Goal: Task Accomplishment & Management: Use online tool/utility

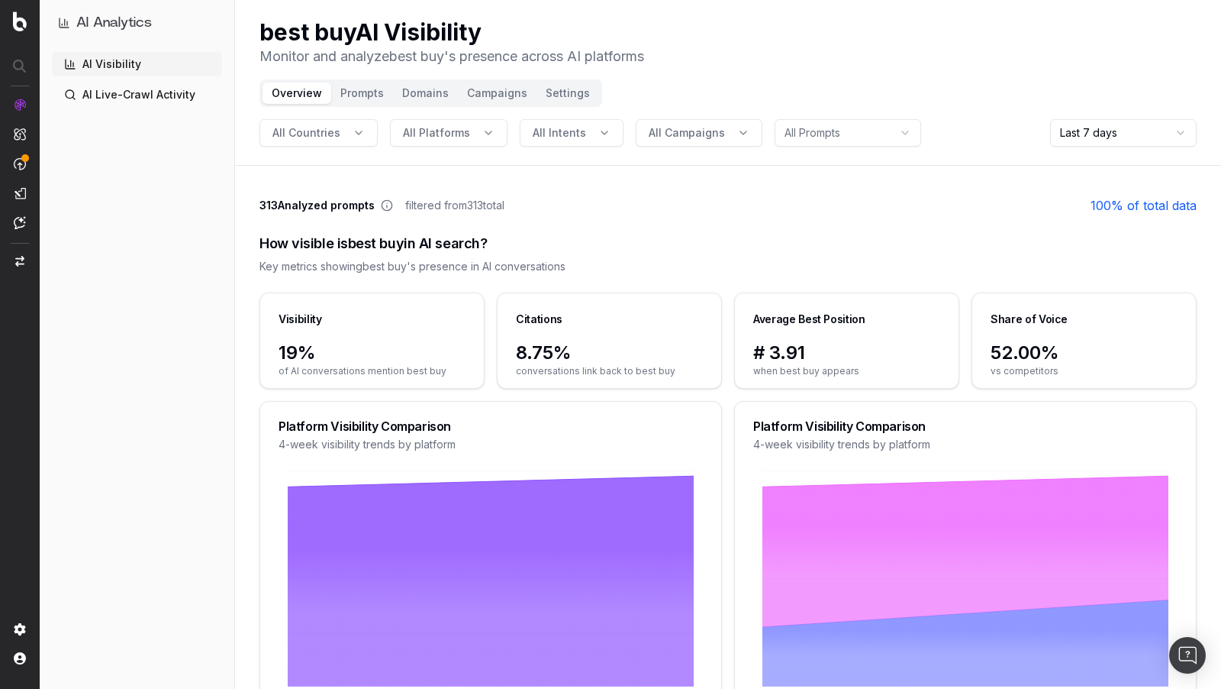
scroll to position [82, 0]
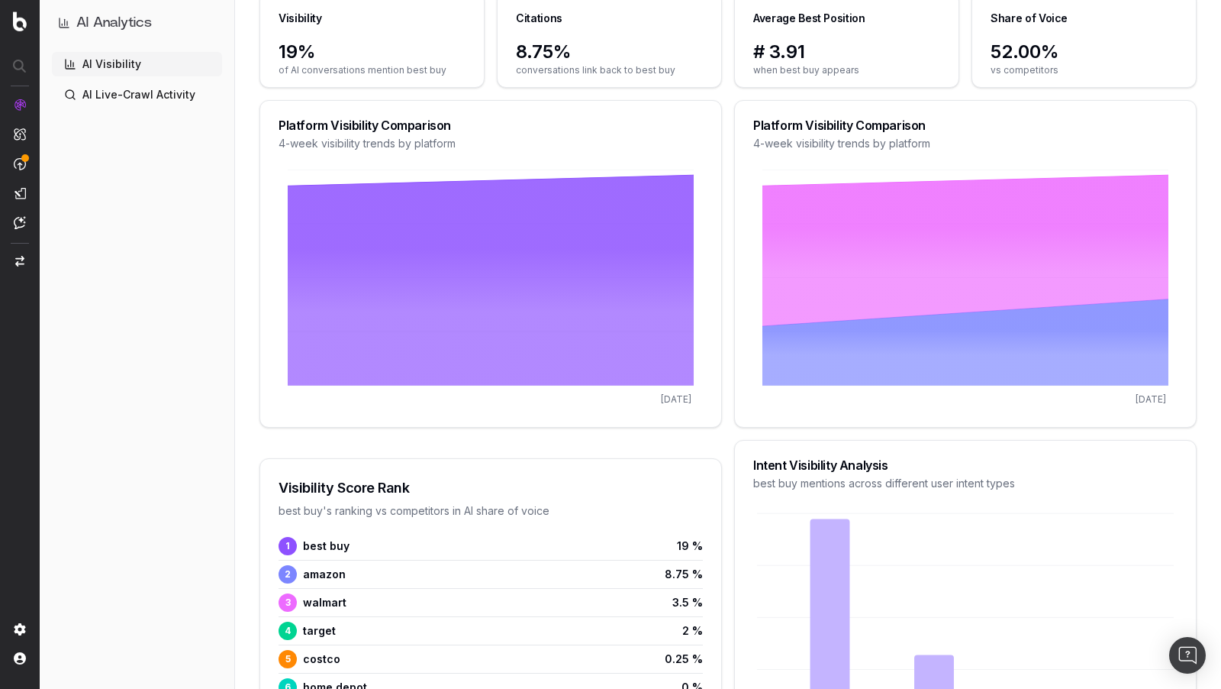
scroll to position [303, 0]
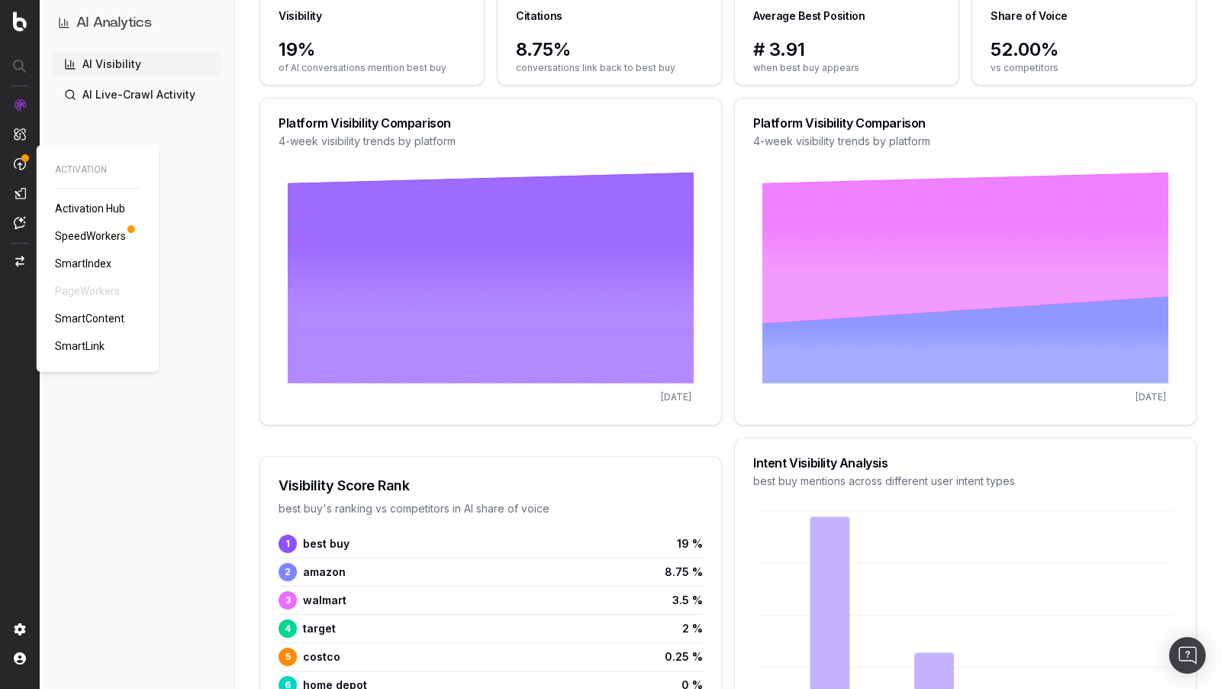
click at [21, 153] on div at bounding box center [20, 163] width 12 height 131
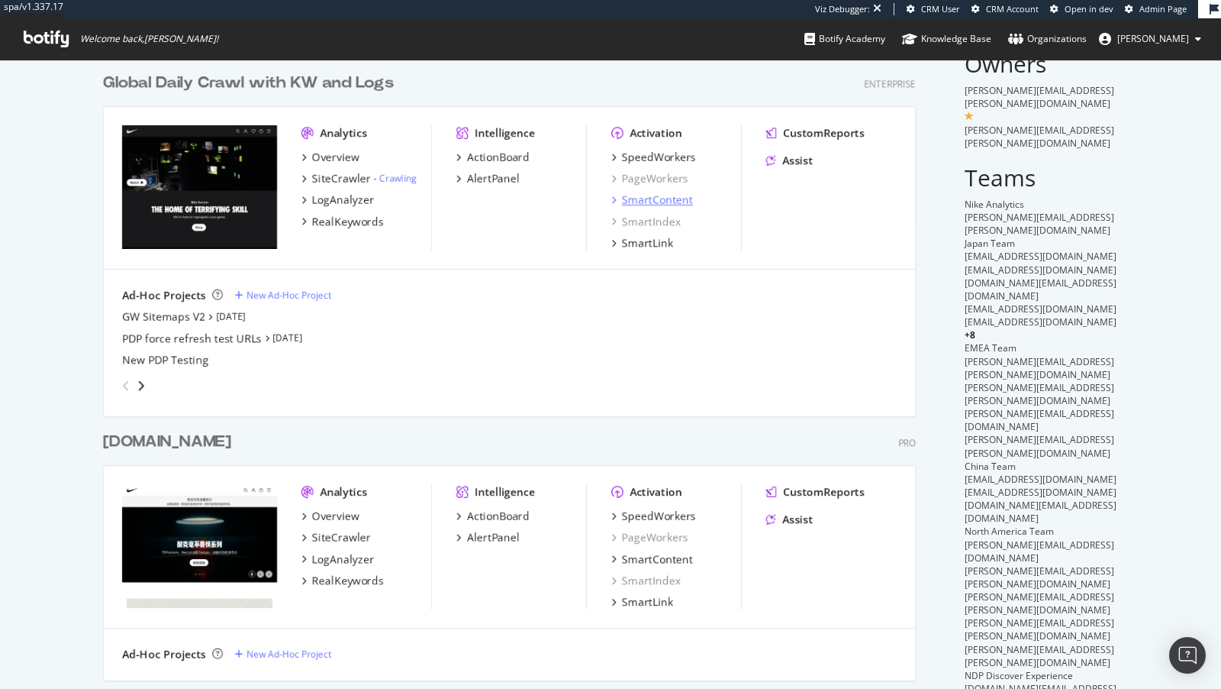
scroll to position [60, 0]
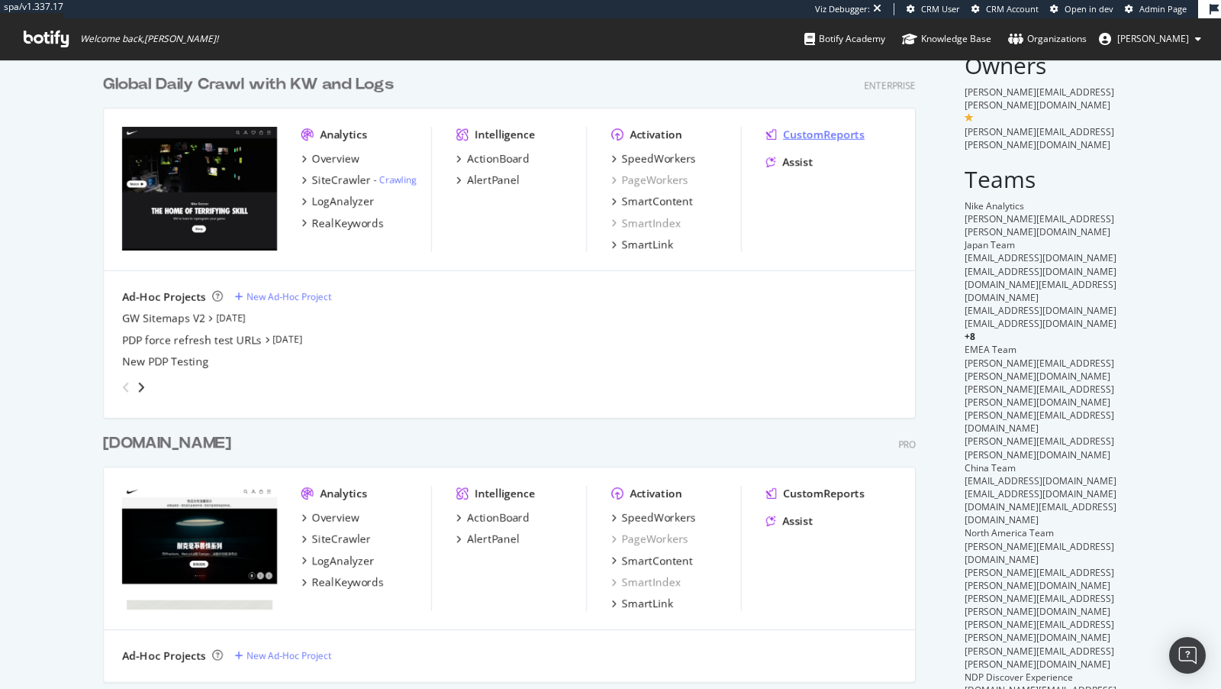
click at [829, 135] on div "CustomReports" at bounding box center [824, 134] width 82 height 15
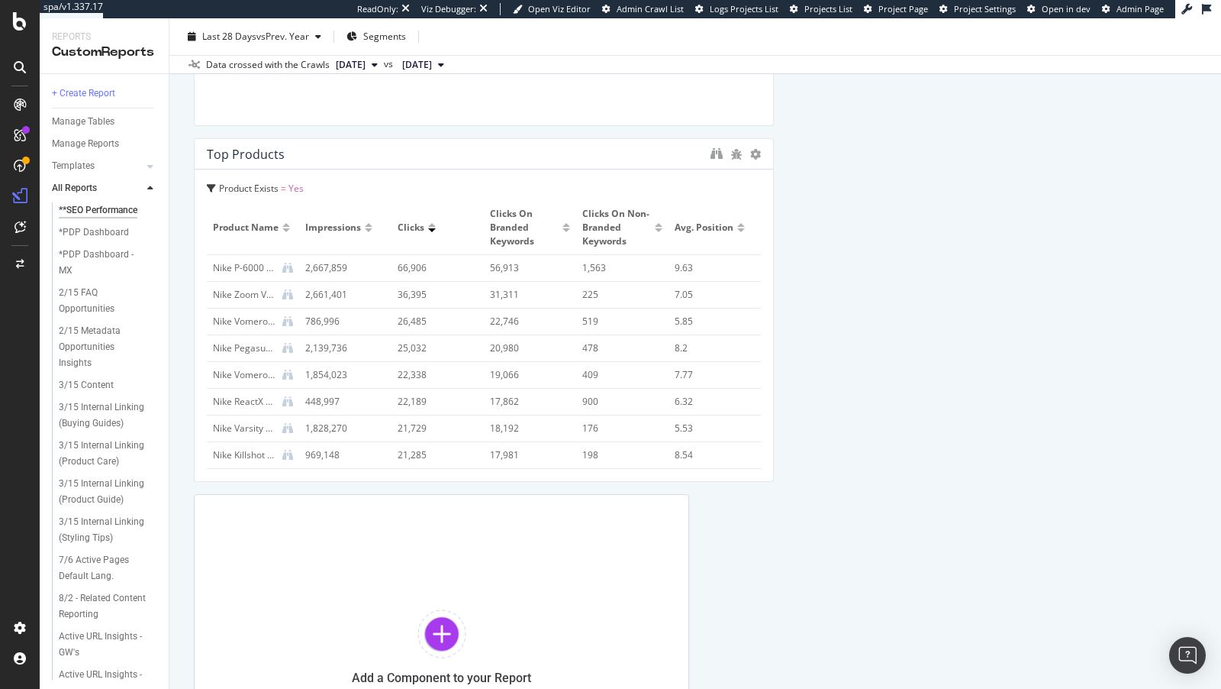
scroll to position [1454, 0]
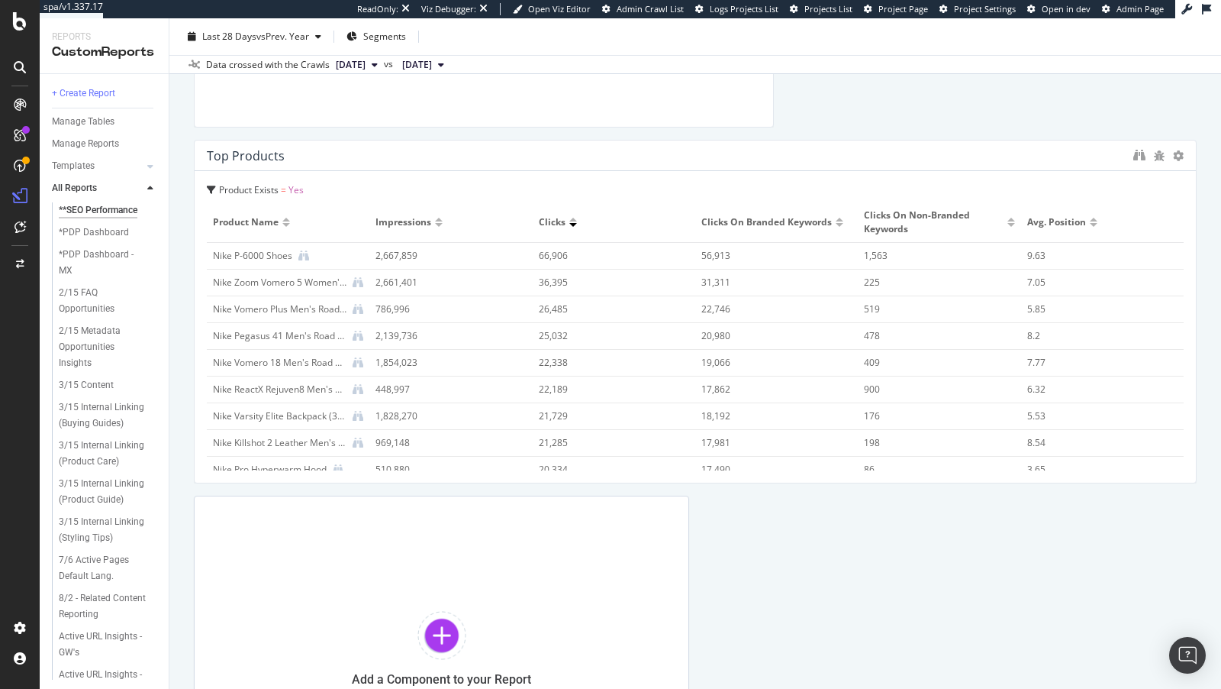
drag, startPoint x: 771, startPoint y: 283, endPoint x: 1382, endPoint y: 308, distance: 611.9
click at [1098, 308] on html "spa/v1.337.17 ReadOnly: Viz Debugger: Open Viz Editor Admin Crawl List Logs Pro…" at bounding box center [610, 344] width 1221 height 689
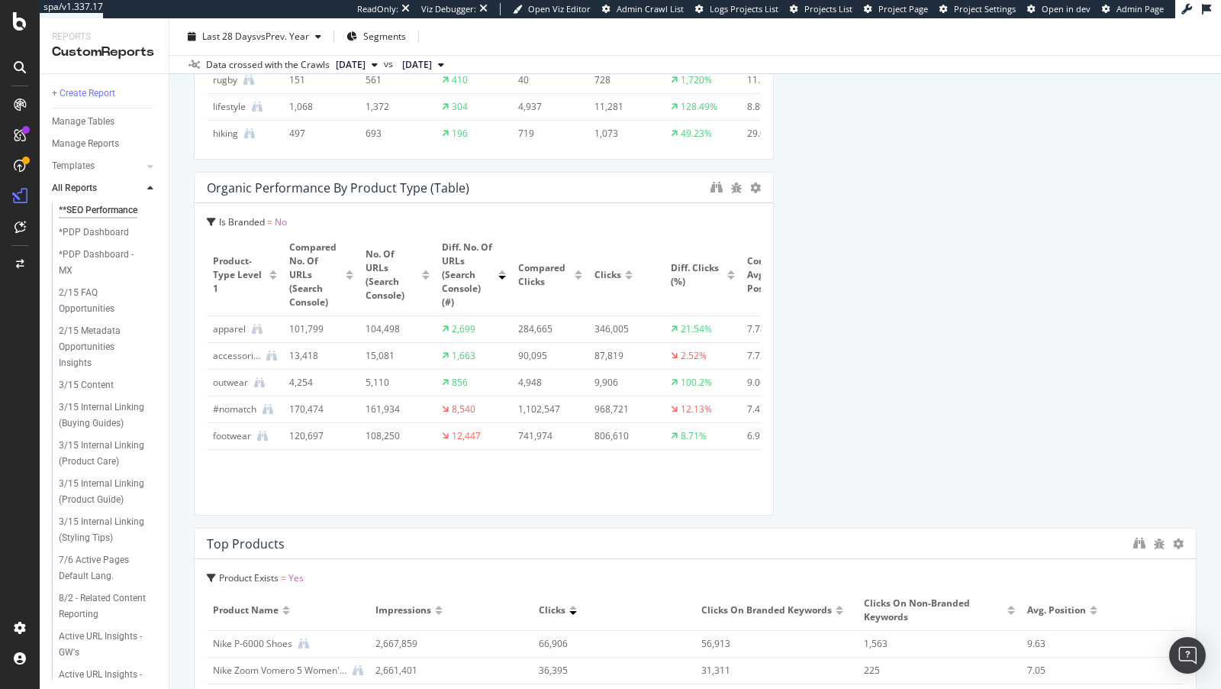
scroll to position [836, 0]
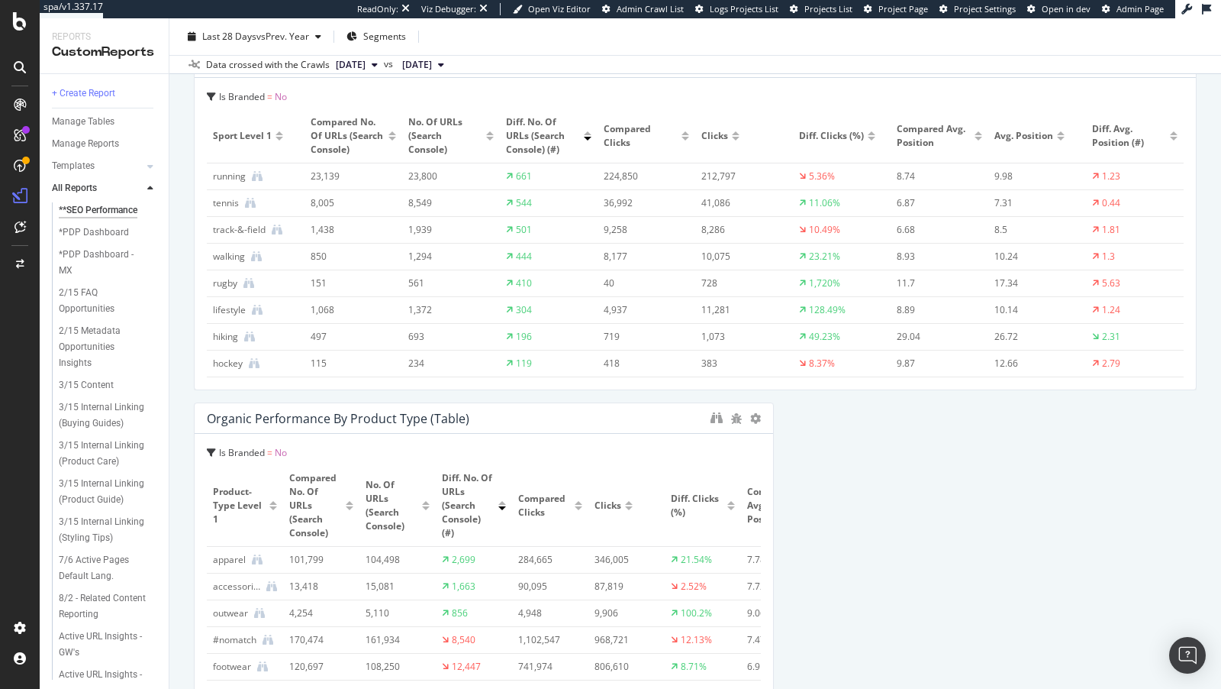
drag, startPoint x: 773, startPoint y: 170, endPoint x: 853, endPoint y: 450, distance: 290.4
click at [1098, 208] on html "spa/v1.337.17 ReadOnly: Viz Debugger: Open Viz Editor Admin Crawl List Logs Pro…" at bounding box center [610, 344] width 1221 height 689
click at [774, 445] on div "Crawl Volume from Google Google All bots No. of Crawls (Logs) 211,831,265 8.5% …" at bounding box center [695, 377] width 1003 height 2084
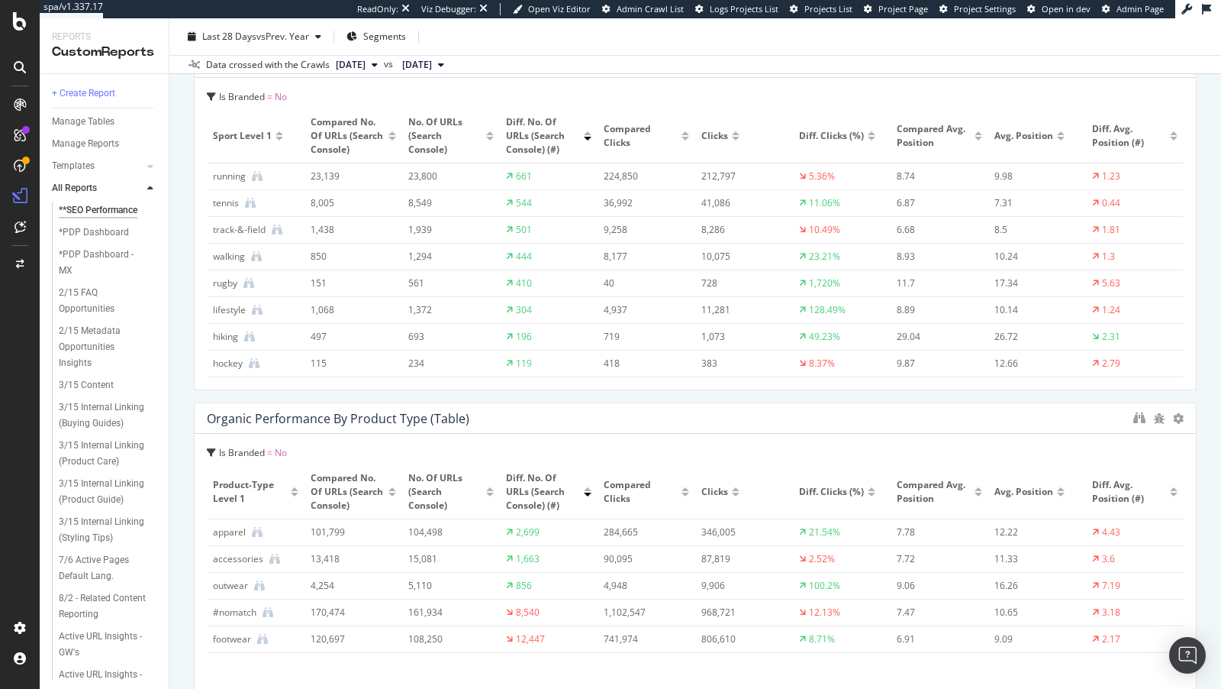
drag, startPoint x: 771, startPoint y: 445, endPoint x: 1225, endPoint y: 439, distance: 454.2
click at [1098, 439] on html "spa/v1.337.17 ReadOnly: Viz Debugger: Open Viz Editor Admin Crawl List Logs Pro…" at bounding box center [610, 344] width 1221 height 689
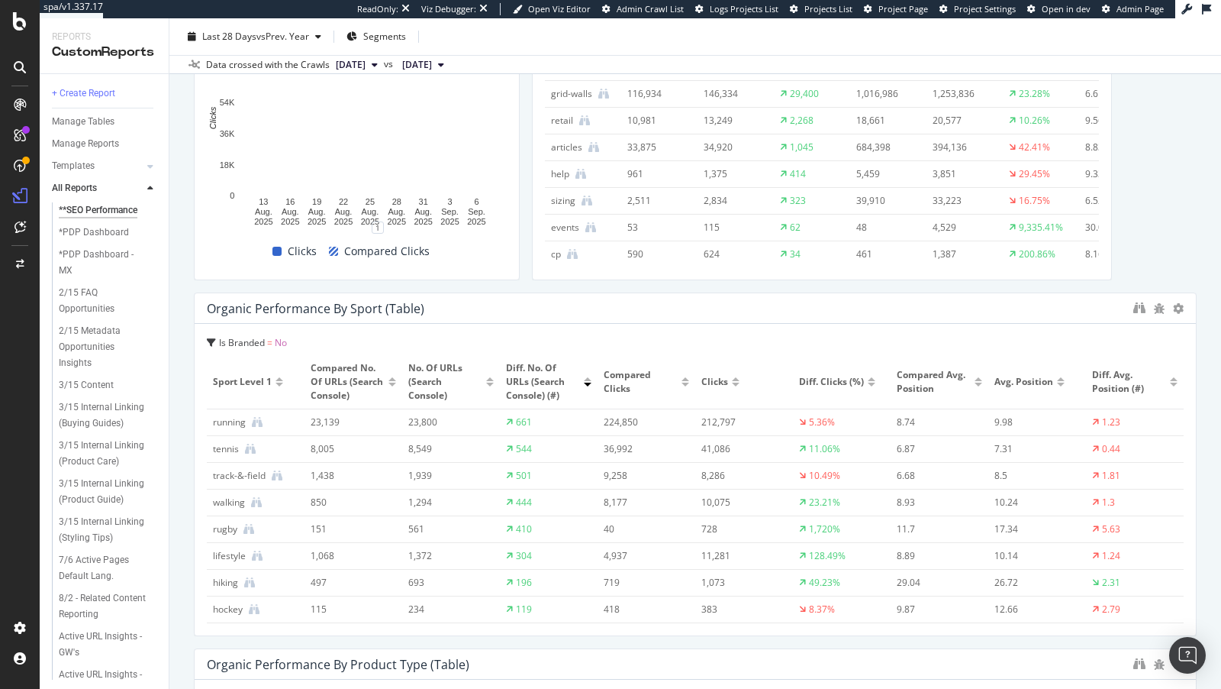
scroll to position [463, 0]
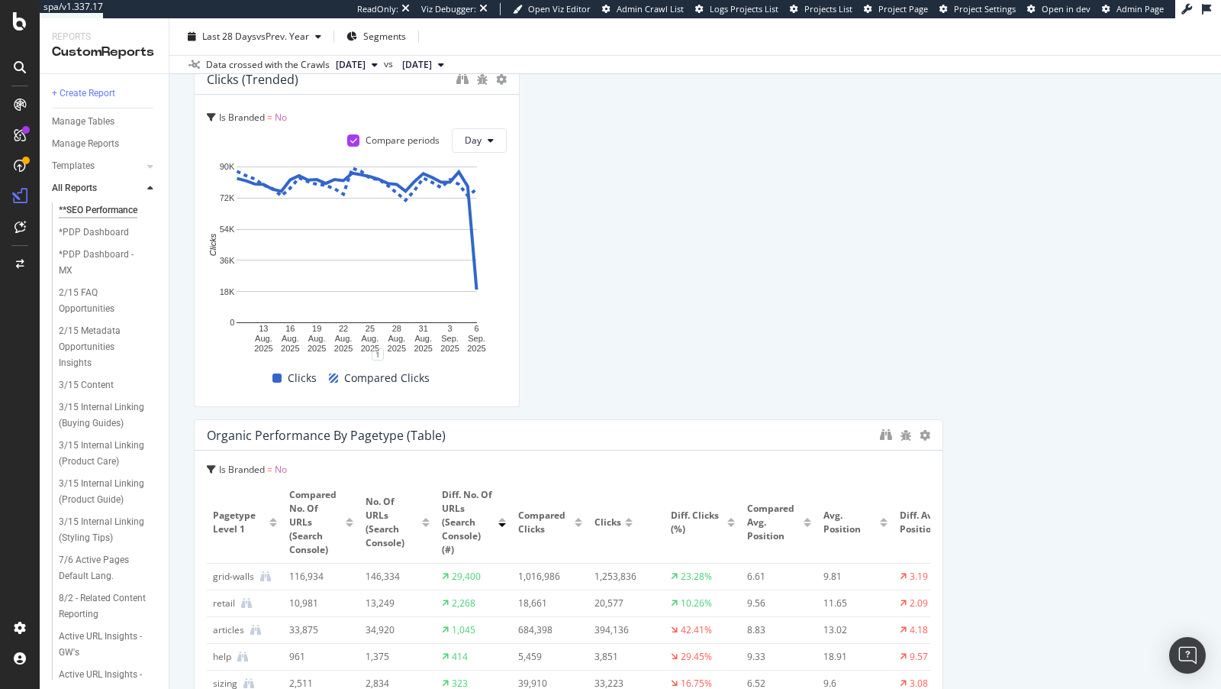
drag, startPoint x: 1105, startPoint y: 121, endPoint x: 912, endPoint y: 237, distance: 225.3
click at [1098, 144] on html "spa/v1.337.17 ReadOnly: Viz Debugger: Open Viz Editor Admin Crawl List Logs Pro…" at bounding box center [610, 344] width 1221 height 689
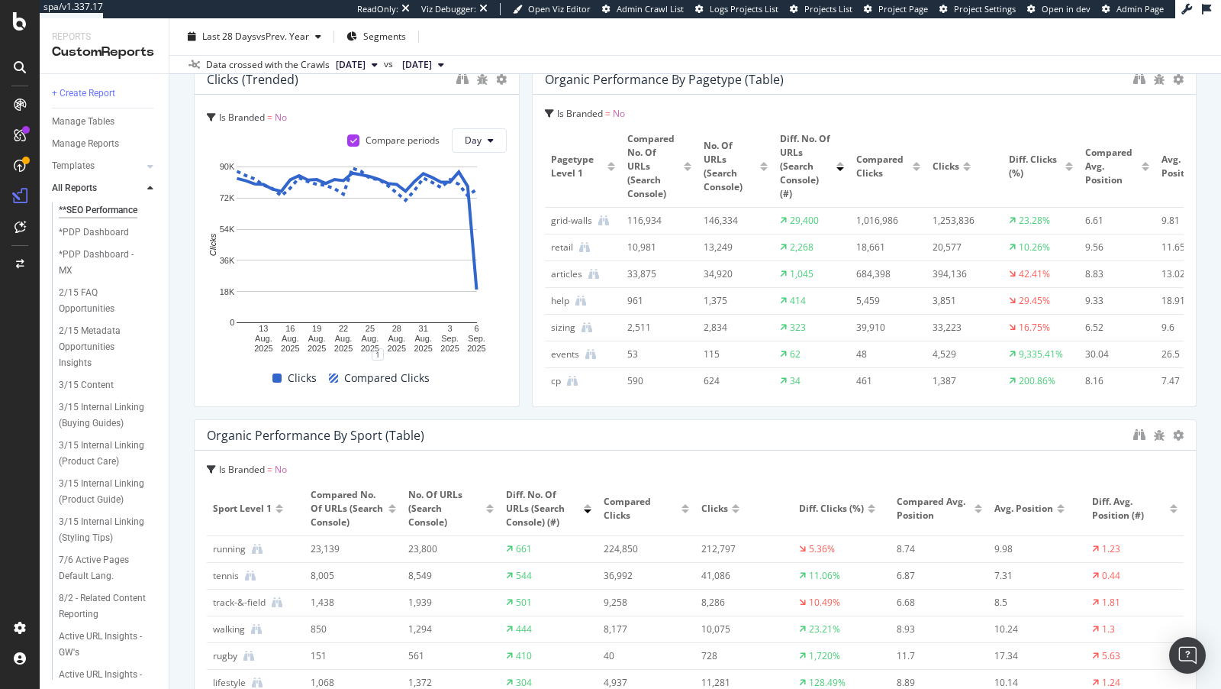
drag, startPoint x: 937, startPoint y: 448, endPoint x: 847, endPoint y: 448, distance: 90.1
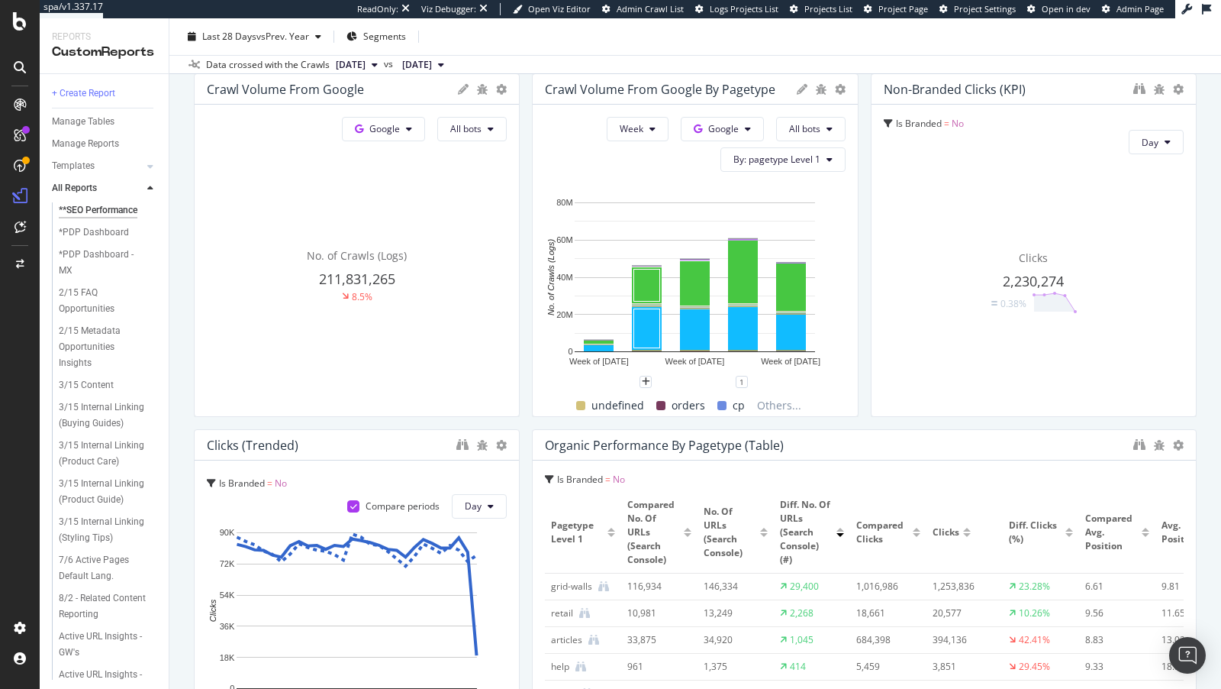
scroll to position [231, 0]
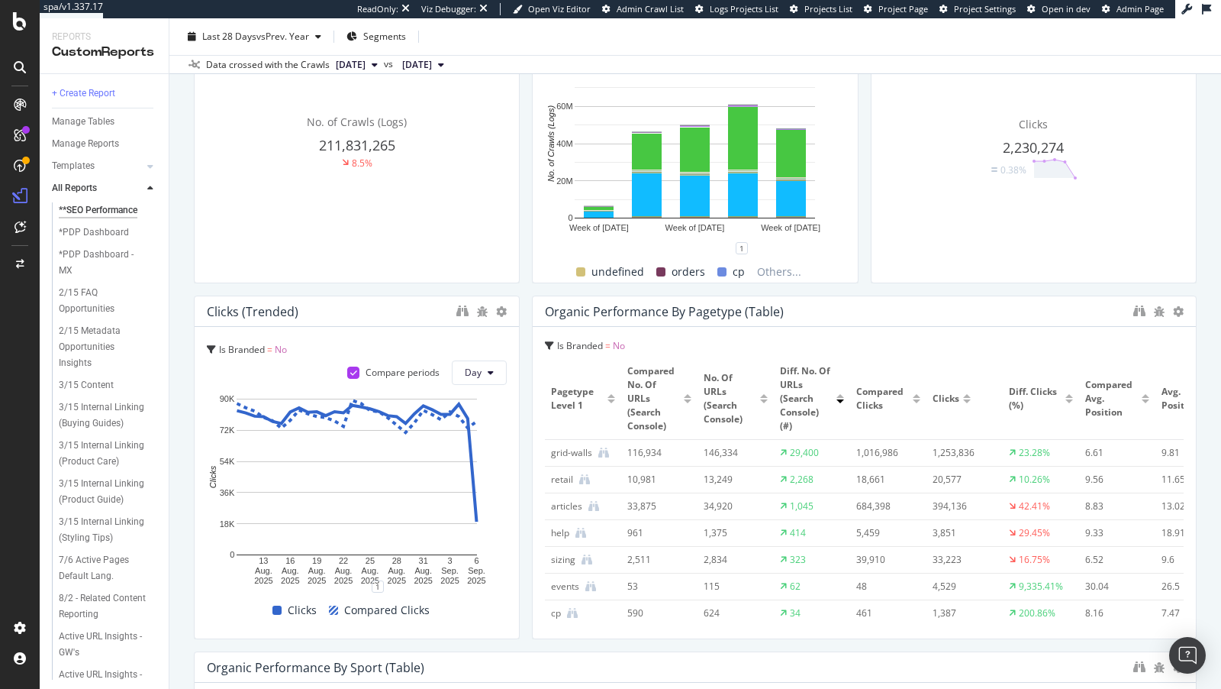
click at [67, 378] on div "3/15 Content" at bounding box center [110, 385] width 117 height 22
click at [97, 377] on div "3/15 Content" at bounding box center [86, 385] width 55 height 16
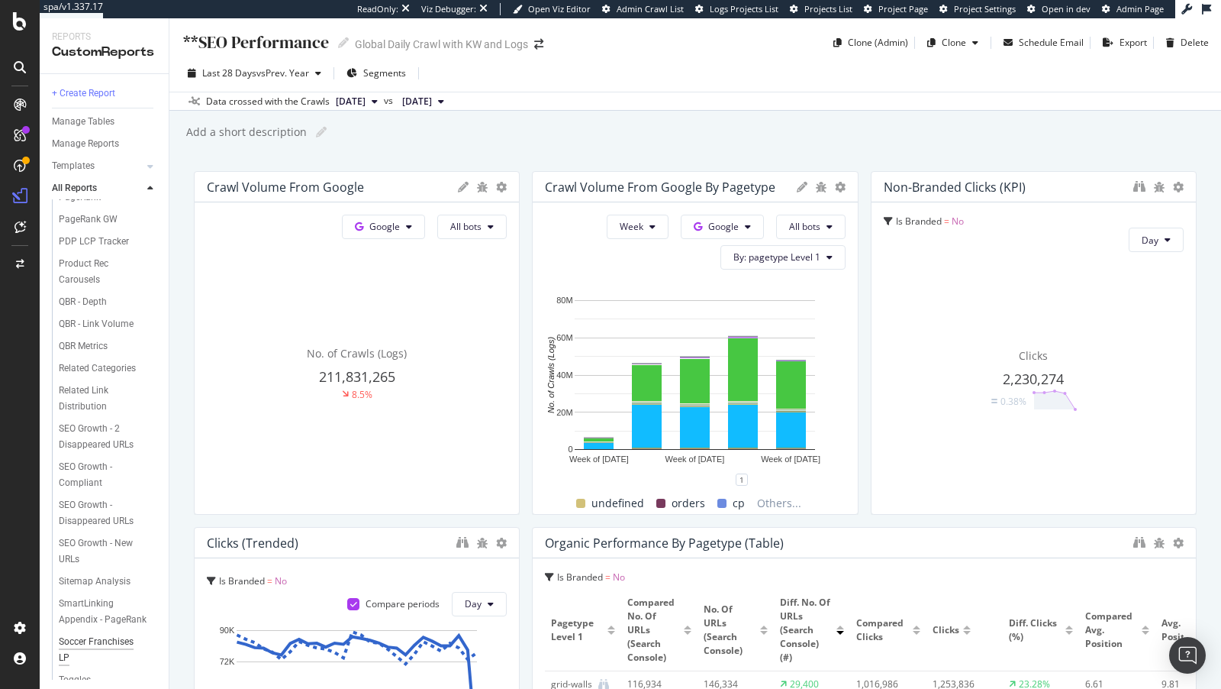
scroll to position [2097, 0]
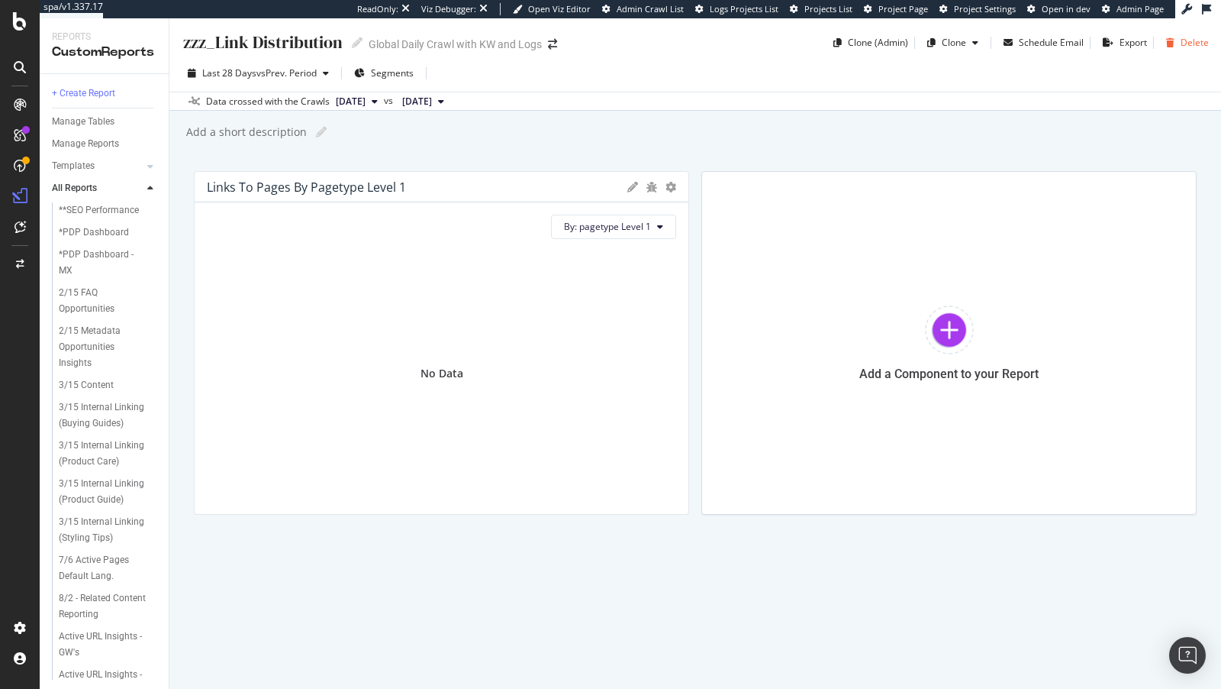
click at [1098, 47] on div "Delete" at bounding box center [1195, 42] width 28 height 13
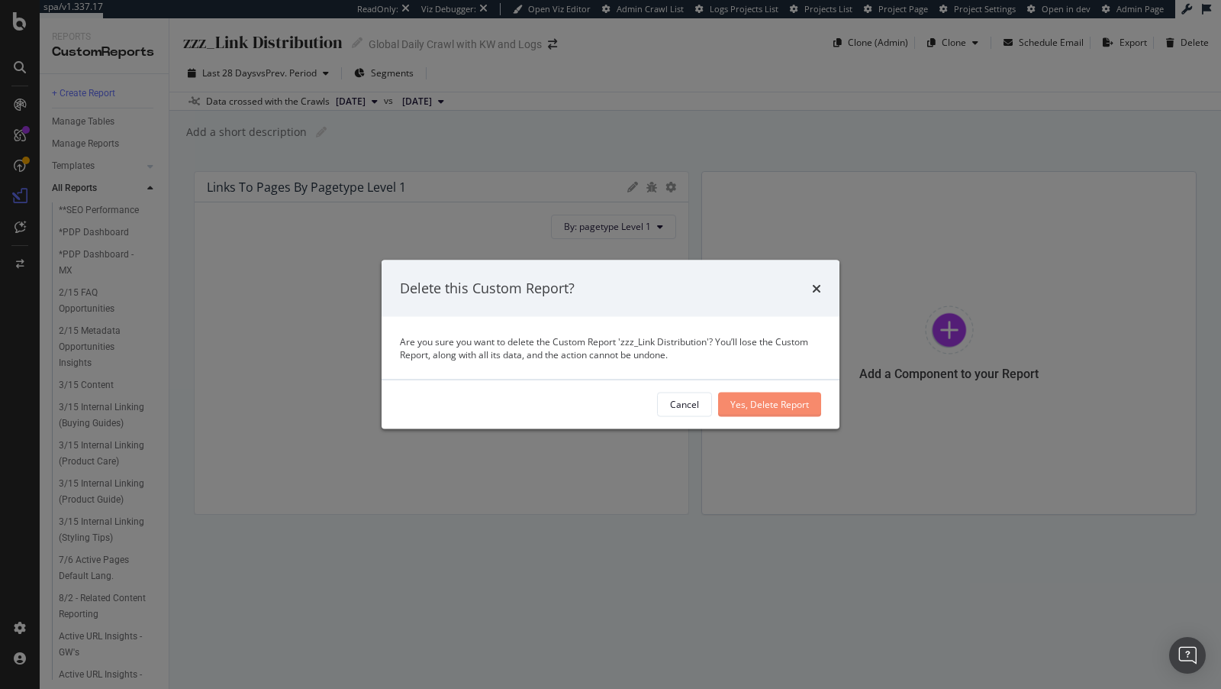
click at [769, 408] on div "Yes, Delete Report" at bounding box center [770, 404] width 79 height 13
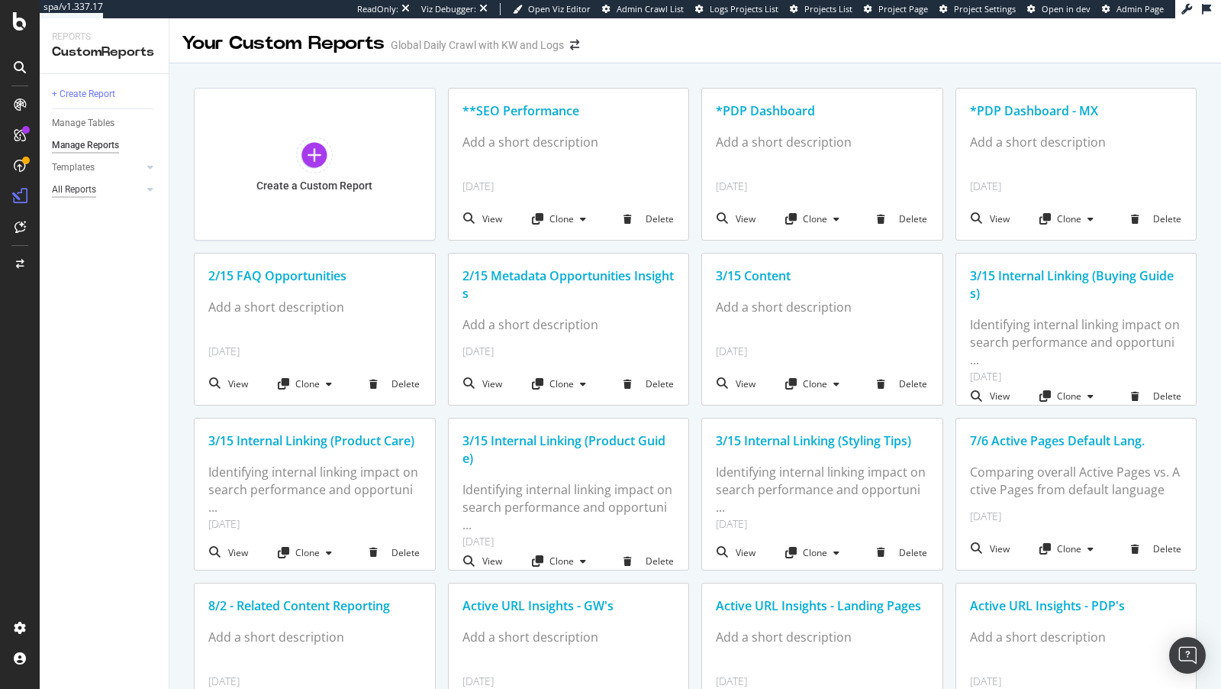
click at [72, 188] on div "All Reports" at bounding box center [74, 190] width 44 height 16
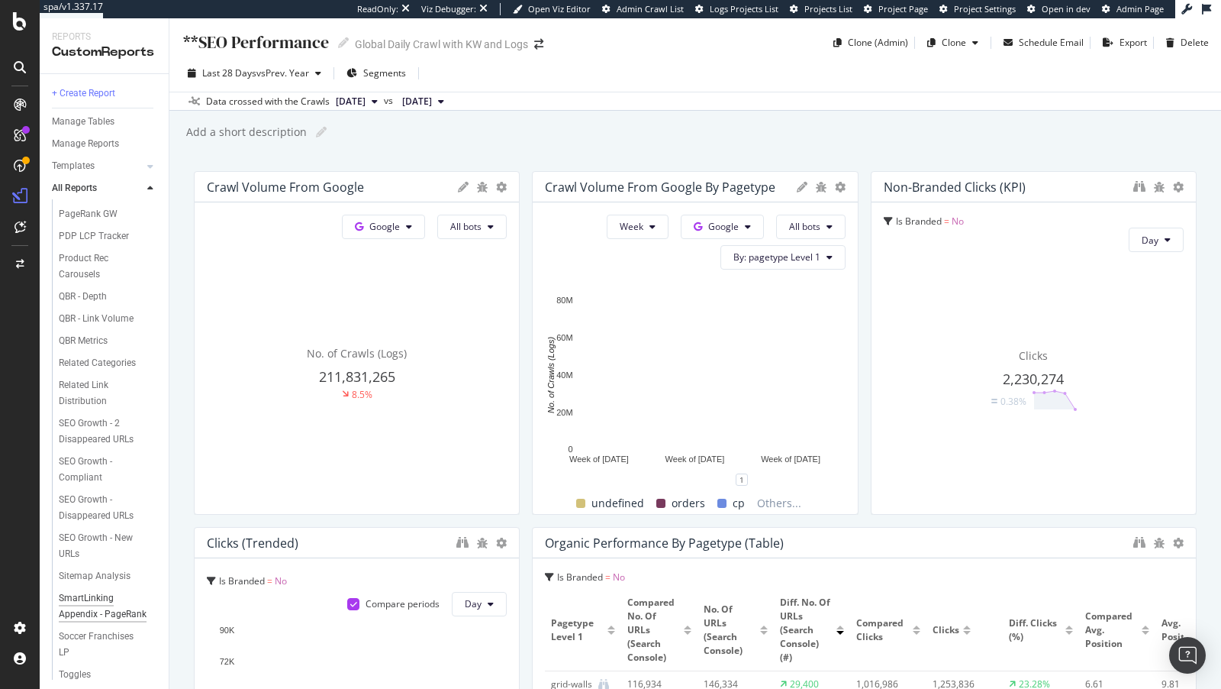
scroll to position [2075, 0]
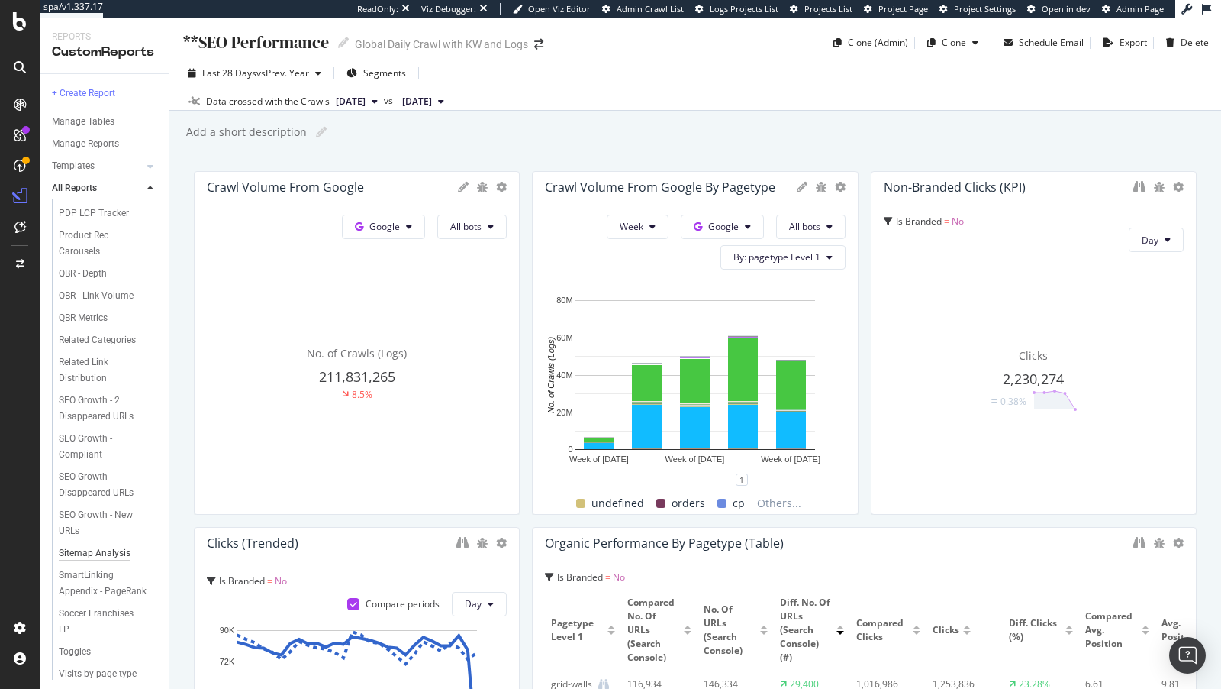
click at [100, 545] on div "Sitemap Analysis" at bounding box center [95, 553] width 72 height 16
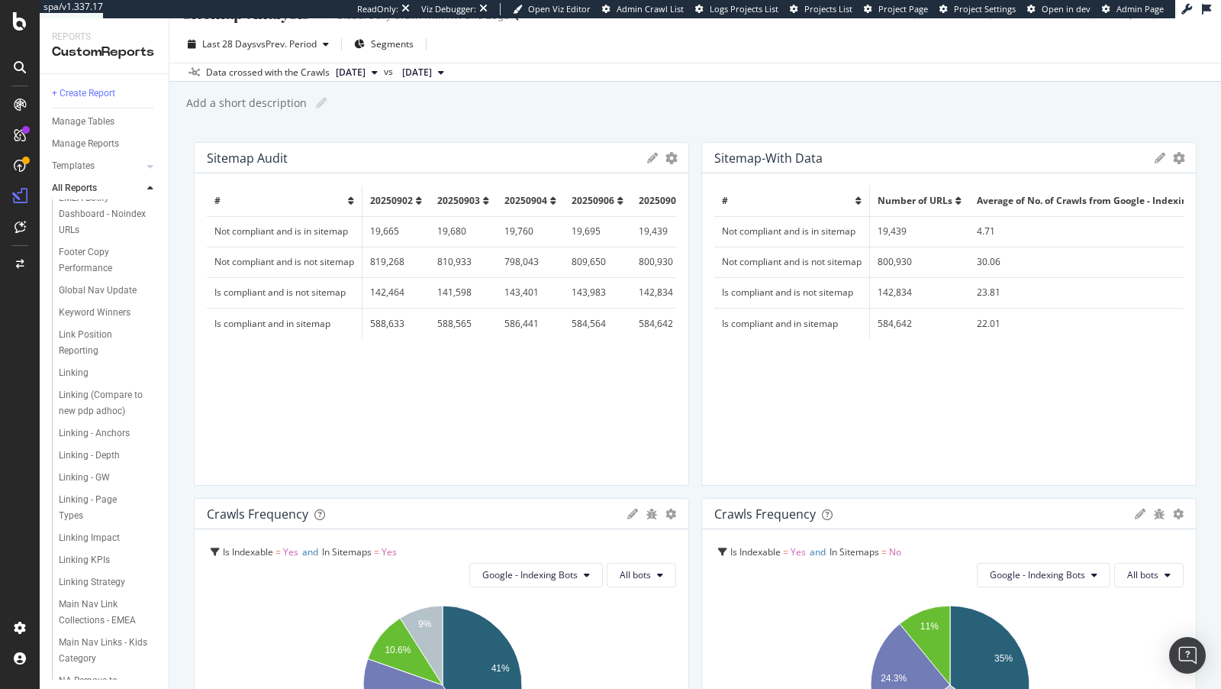
scroll to position [1627, 0]
click at [111, 489] on div "New Custom Report" at bounding box center [100, 497] width 82 height 16
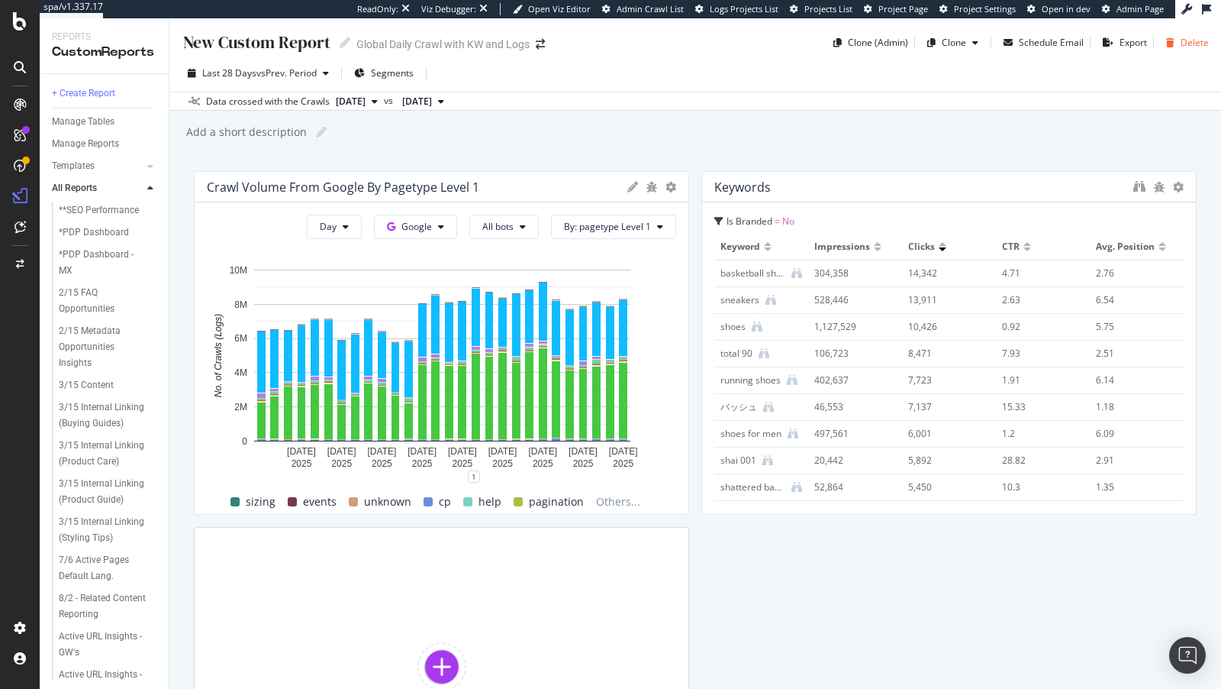
click at [1098, 41] on div "button" at bounding box center [1170, 42] width 21 height 9
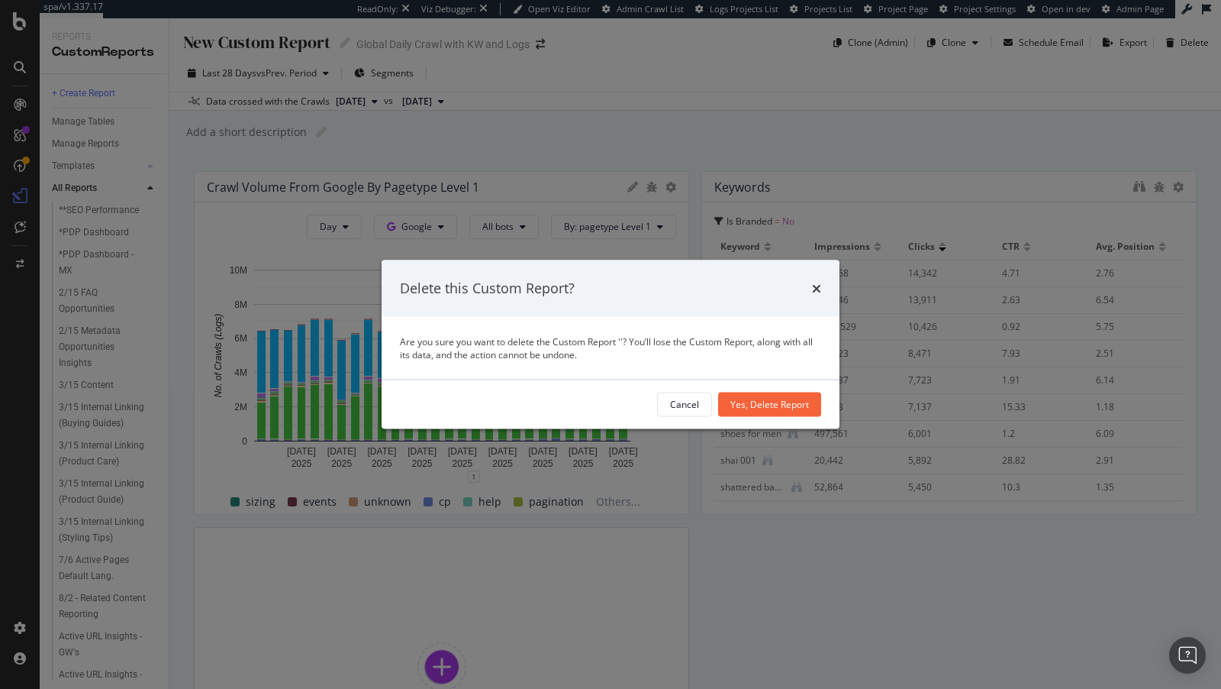
click at [772, 418] on div "Cancel Yes, Delete Report" at bounding box center [611, 403] width 458 height 49
click at [749, 402] on div "Yes, Delete Report" at bounding box center [770, 404] width 79 height 13
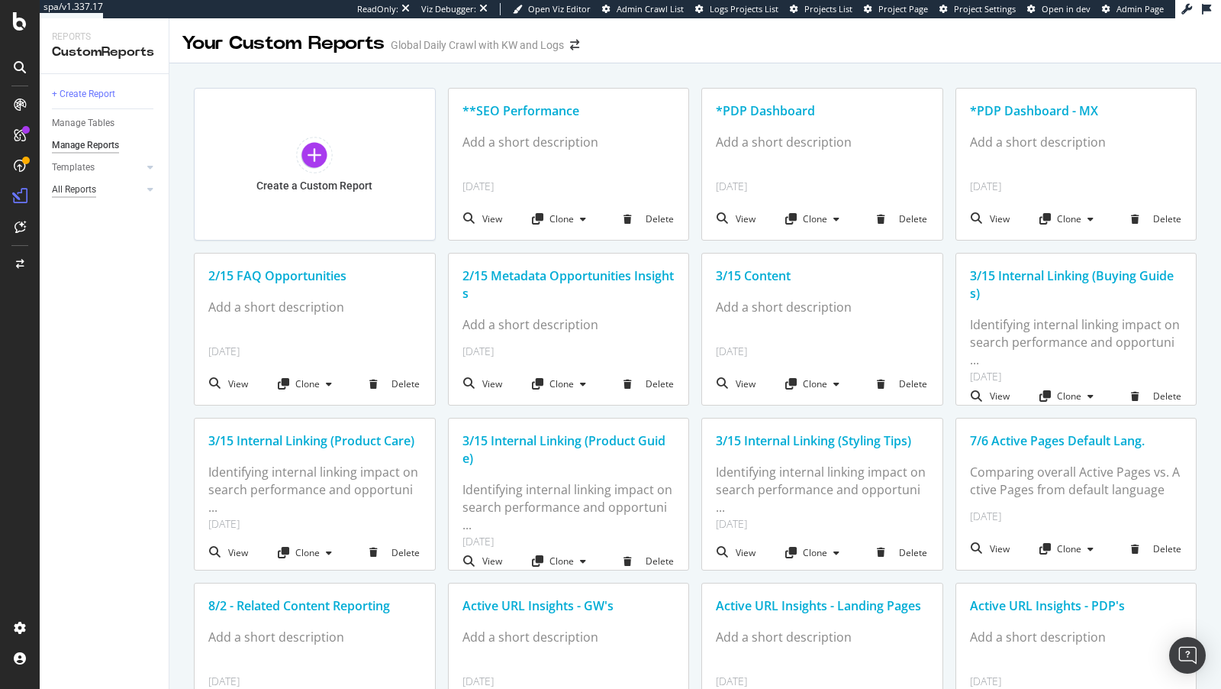
click at [81, 184] on div "All Reports" at bounding box center [74, 190] width 44 height 16
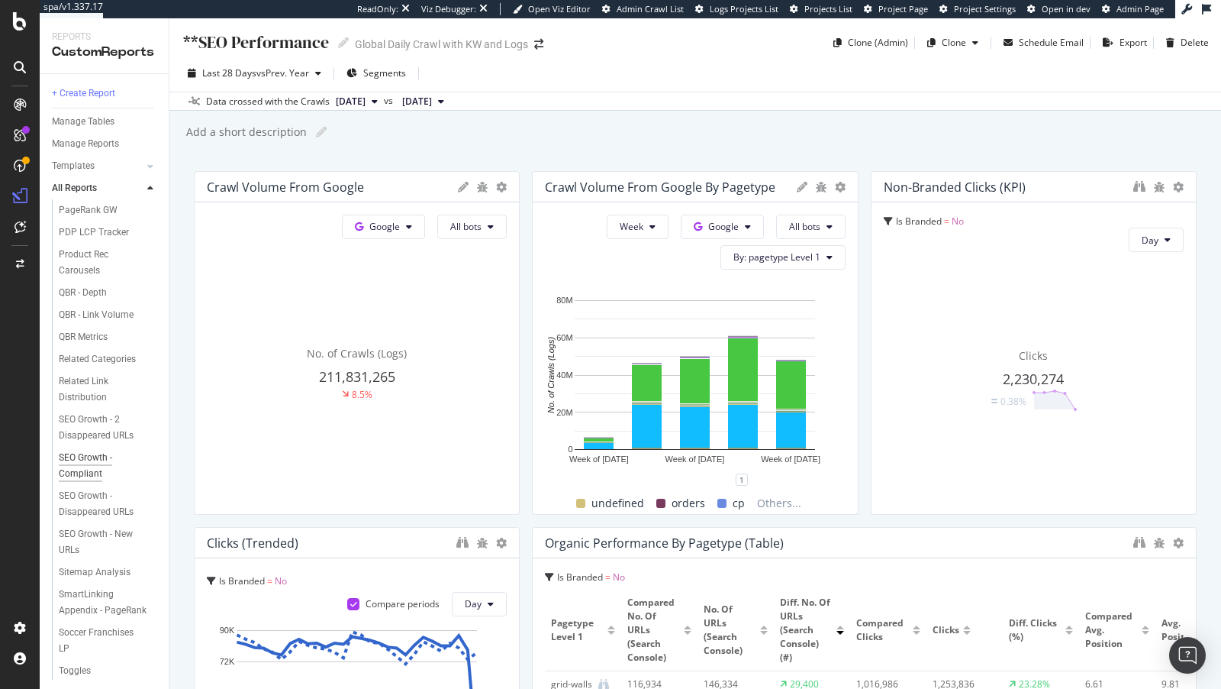
scroll to position [2053, 0]
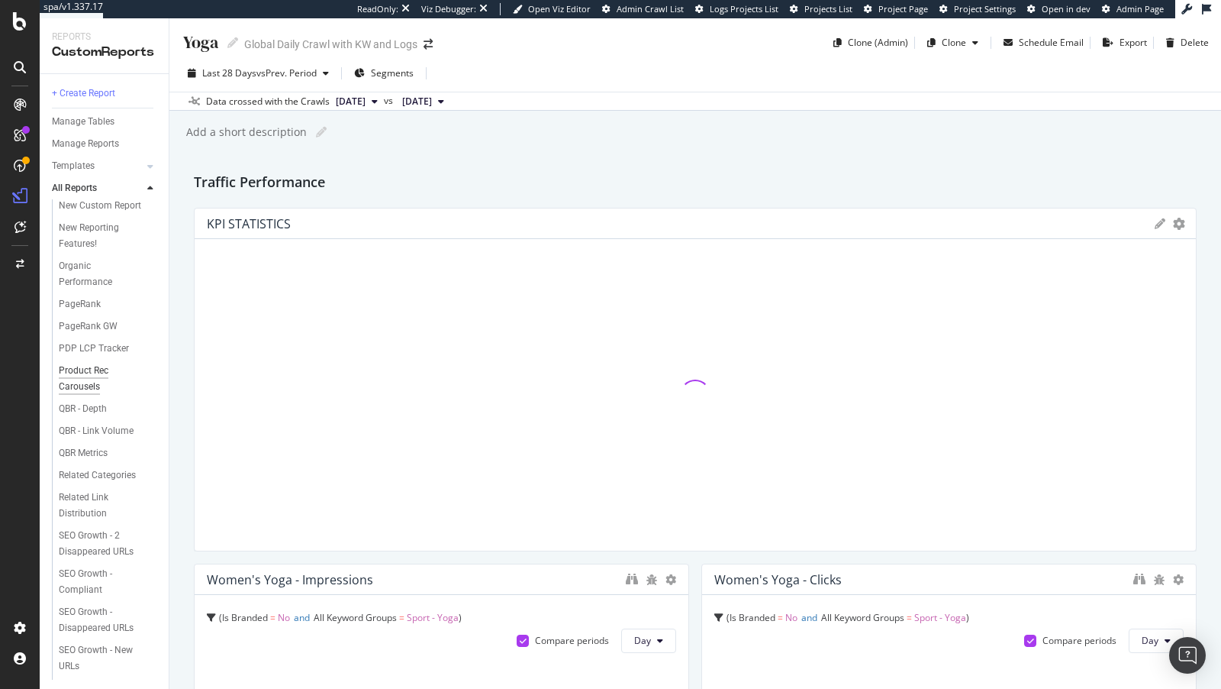
scroll to position [2053, 0]
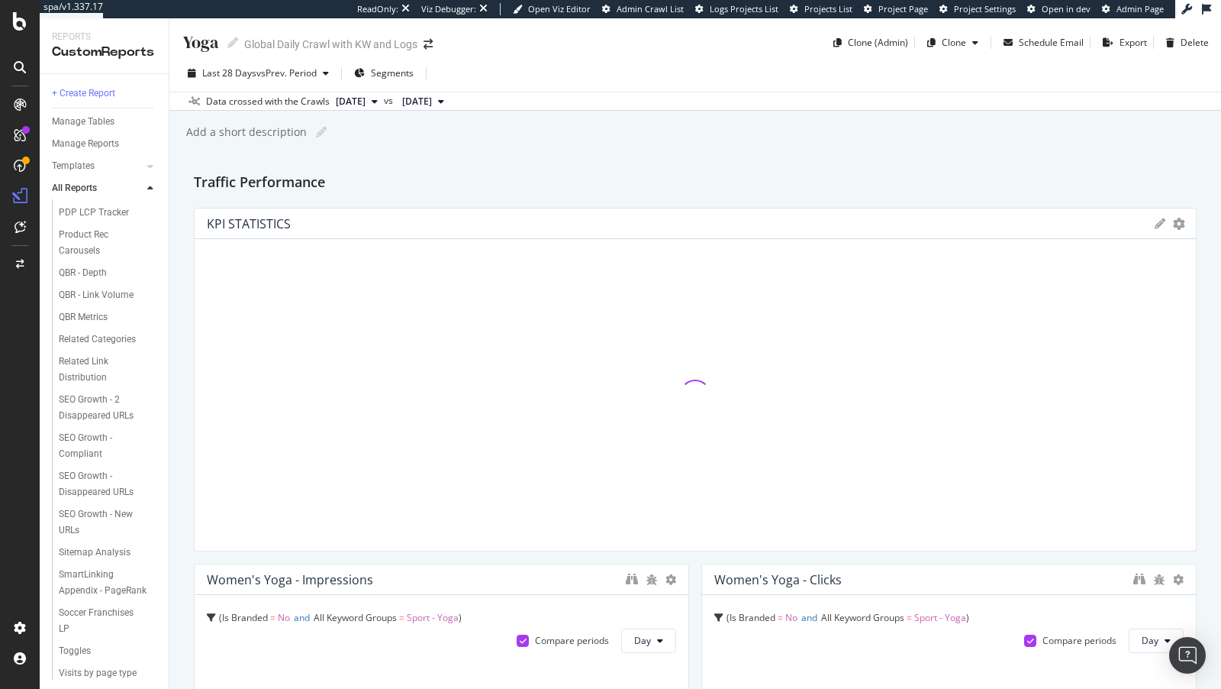
click at [88, 619] on div "Words Analysis" at bounding box center [91, 695] width 64 height 16
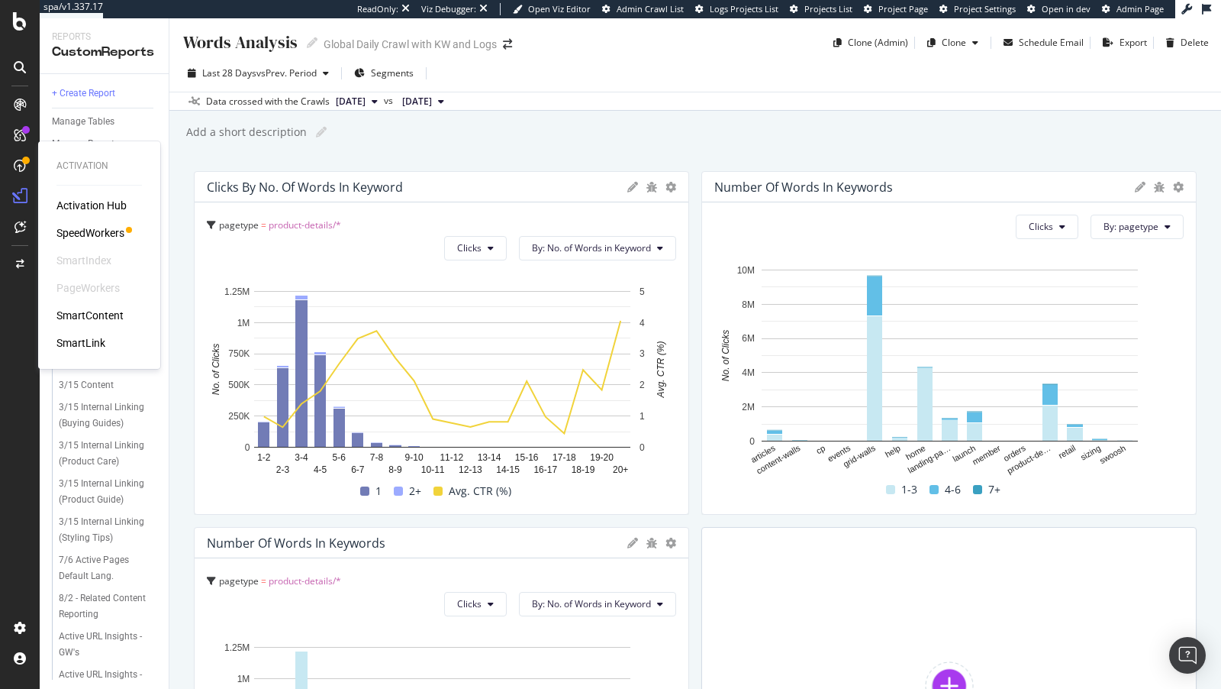
click at [110, 231] on div "SpeedWorkers" at bounding box center [90, 232] width 68 height 15
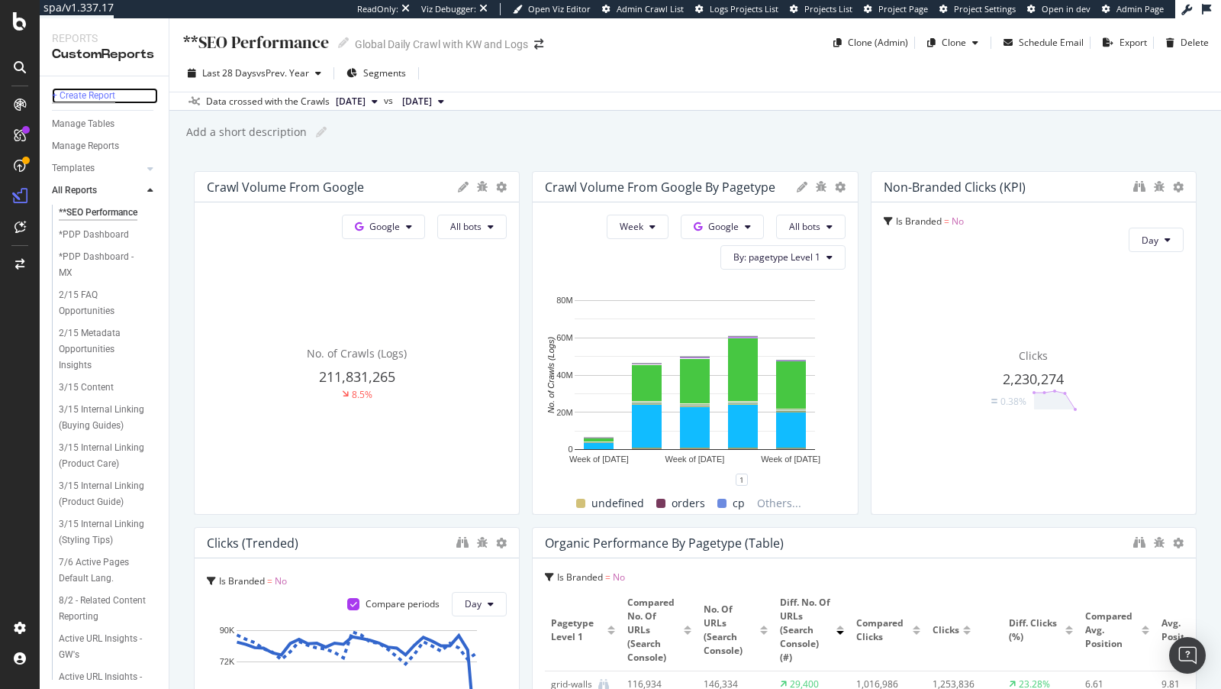
click at [72, 95] on div "+ Create Report" at bounding box center [83, 96] width 63 height 16
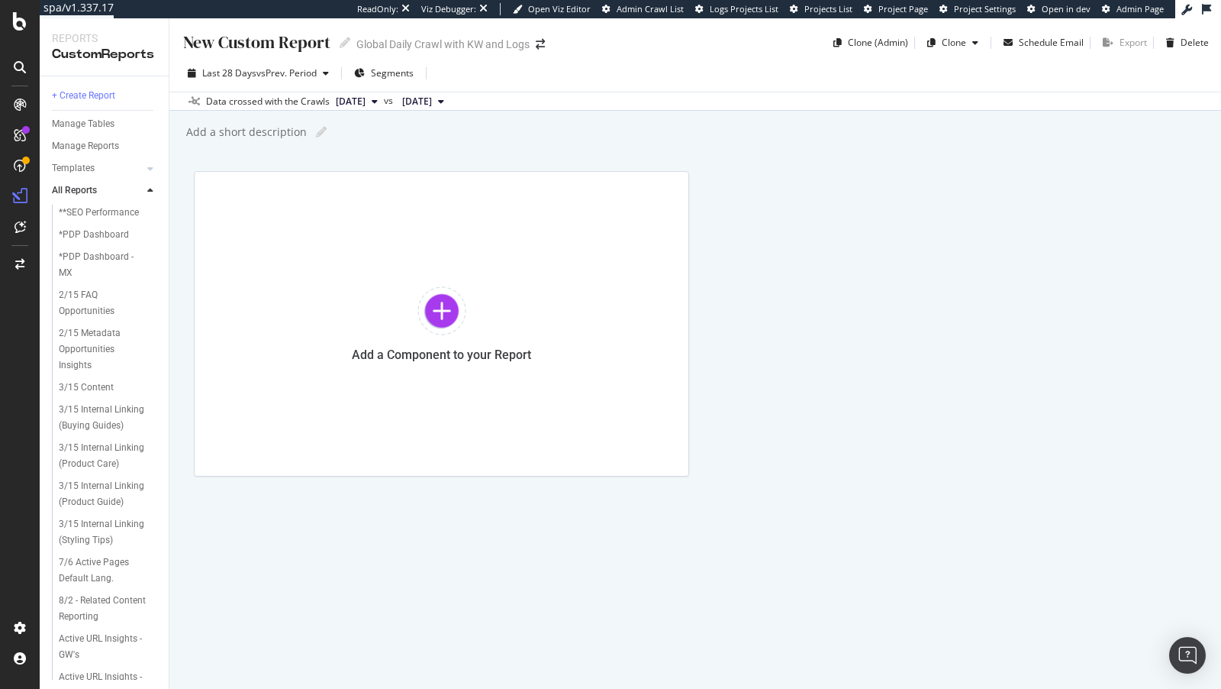
click at [250, 50] on div "New Custom Report" at bounding box center [256, 43] width 149 height 24
type input "Content Walls"
click at [401, 70] on span "Segments" at bounding box center [392, 72] width 43 height 13
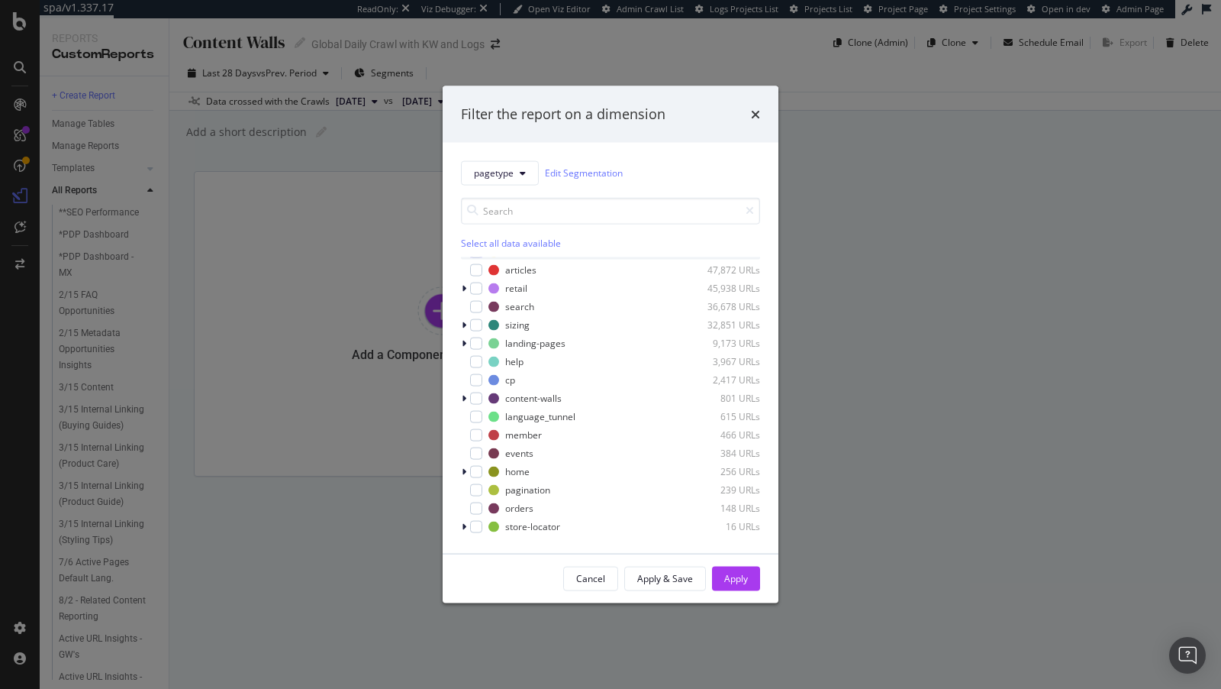
scroll to position [49, 0]
click at [460, 394] on div "pagetype Edit Segmentation Select all data available grid-walls 11,632,530 URLs…" at bounding box center [611, 347] width 336 height 411
click at [462, 399] on icon "modal" at bounding box center [464, 398] width 5 height 9
click at [477, 398] on div "modal" at bounding box center [476, 398] width 12 height 12
click at [667, 581] on div "Apply & Save" at bounding box center [665, 578] width 56 height 13
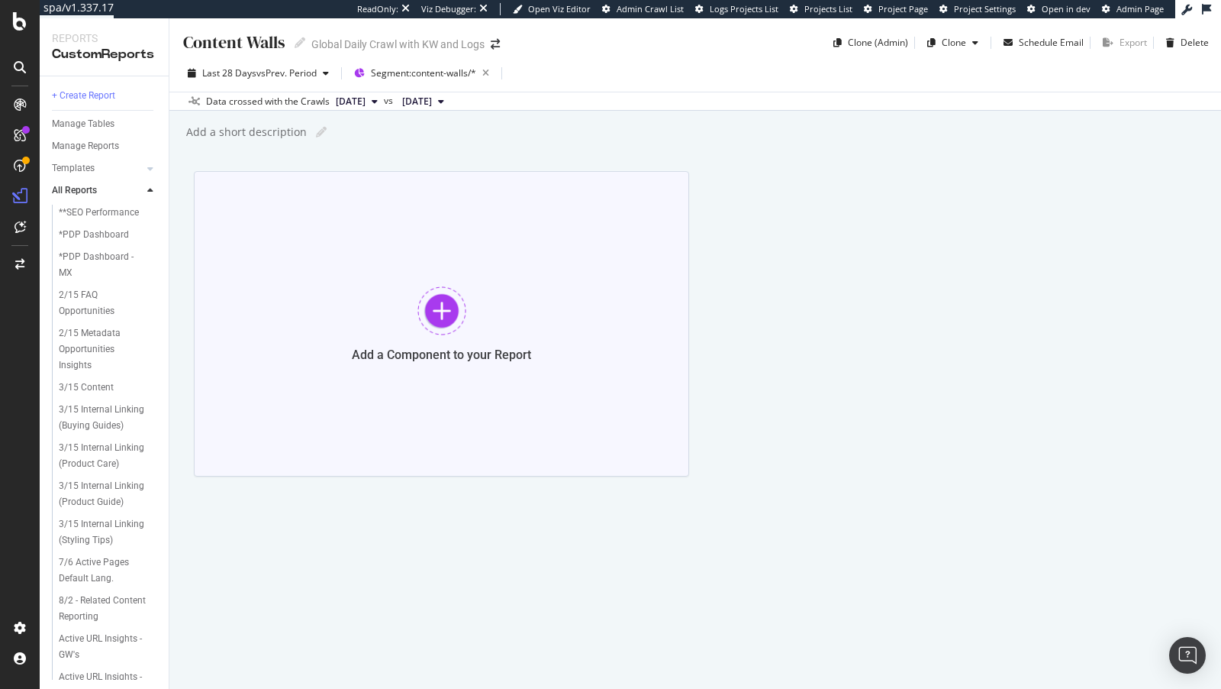
click at [446, 302] on div at bounding box center [442, 310] width 49 height 49
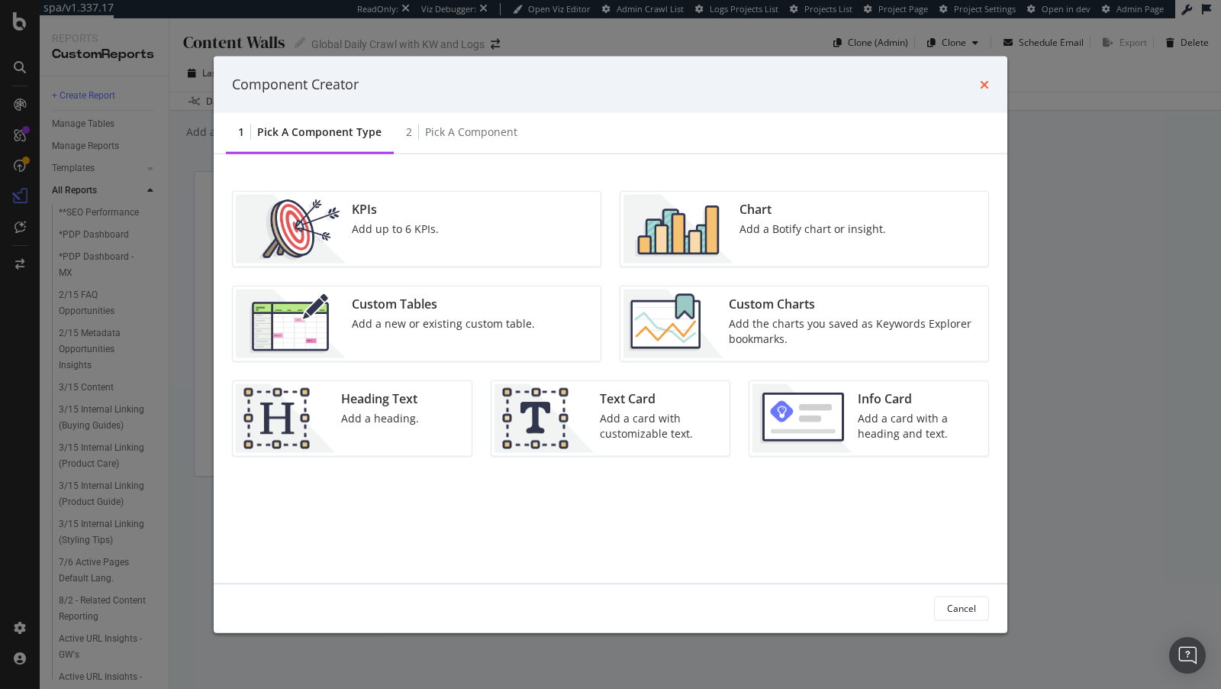
click at [986, 89] on icon "times" at bounding box center [984, 84] width 9 height 12
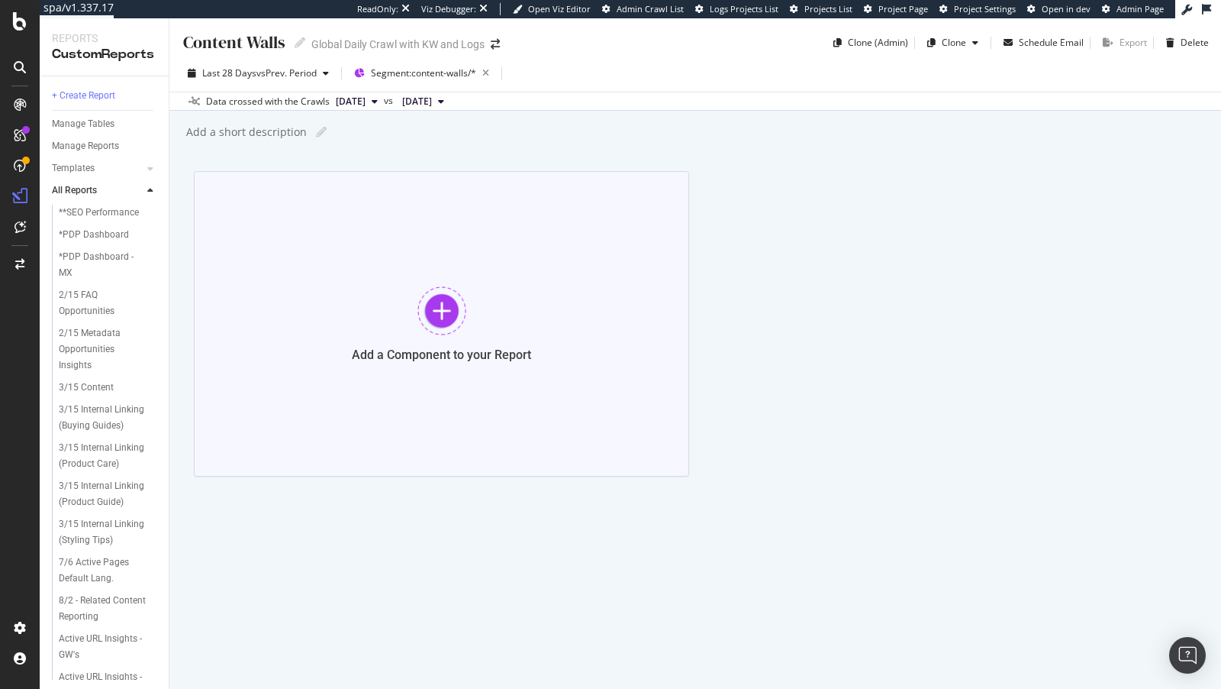
click at [415, 328] on div "Add a Component to your Report" at bounding box center [441, 323] width 495 height 305
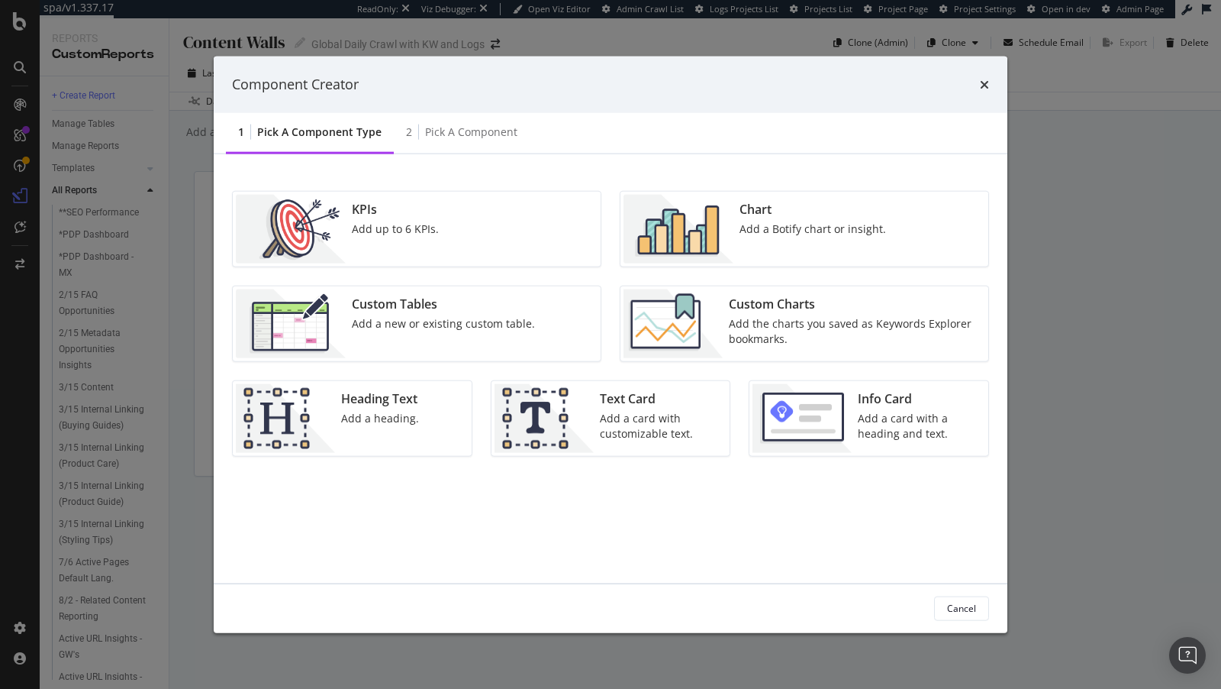
click at [769, 232] on div "Add a Botify chart or insight." at bounding box center [813, 228] width 147 height 15
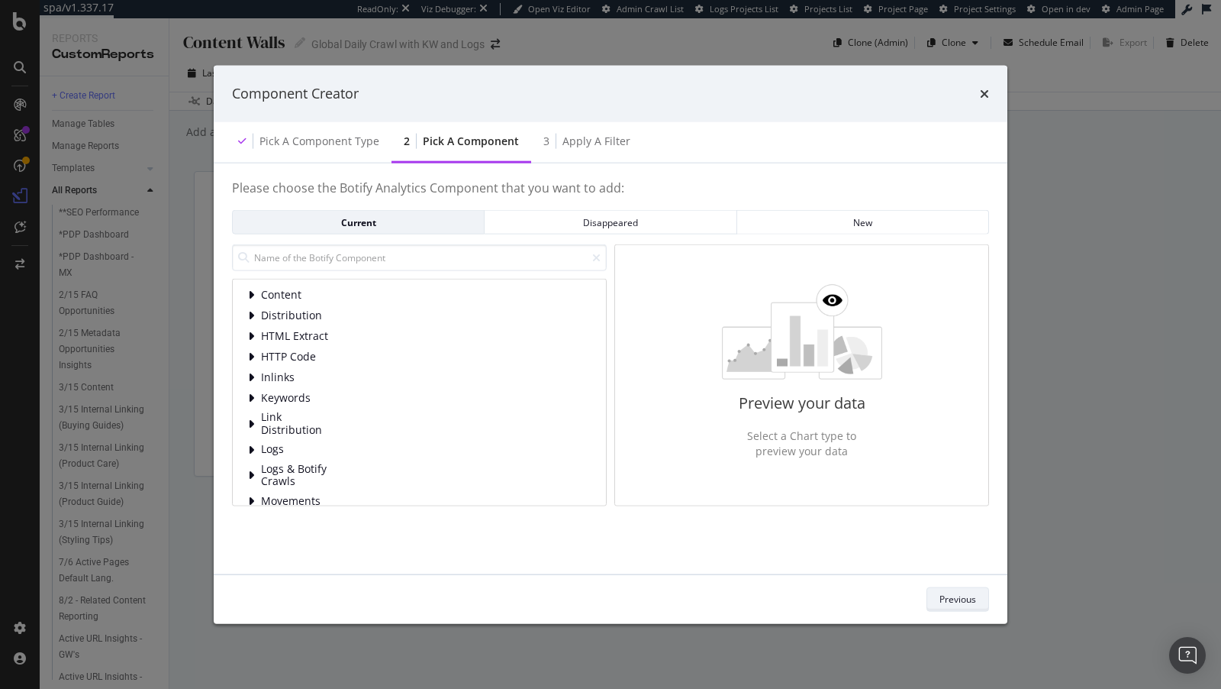
click at [977, 610] on button "Previous" at bounding box center [958, 598] width 63 height 24
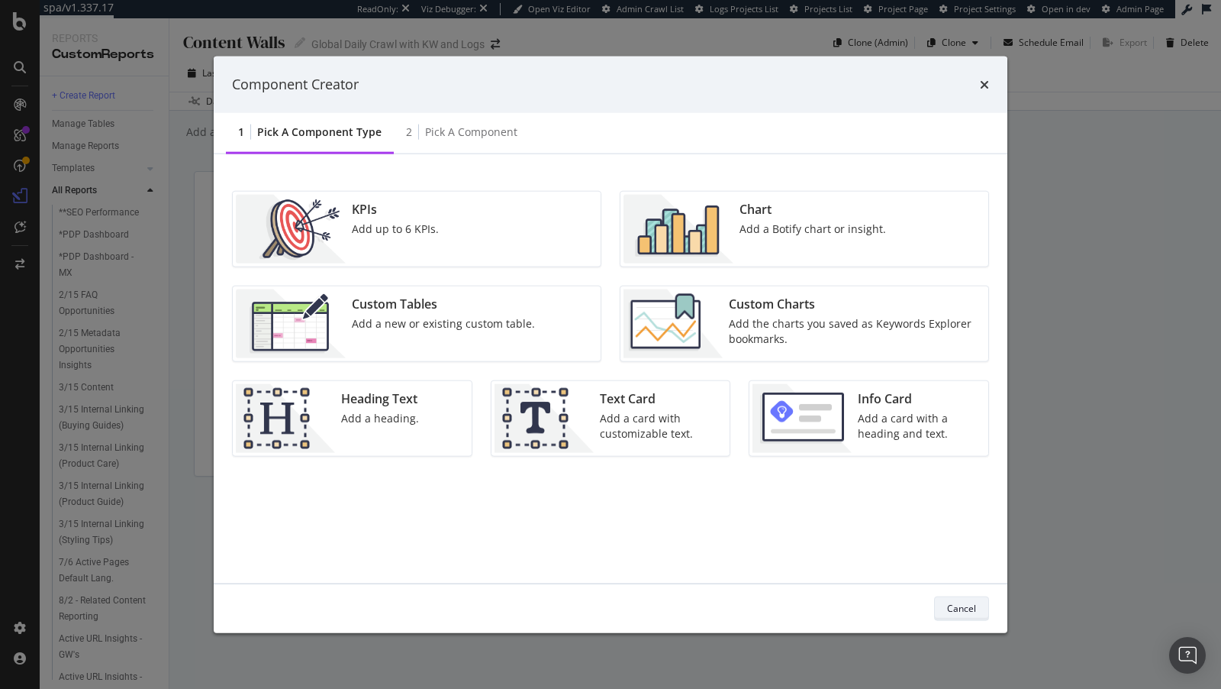
click at [977, 610] on button "Cancel" at bounding box center [961, 607] width 55 height 24
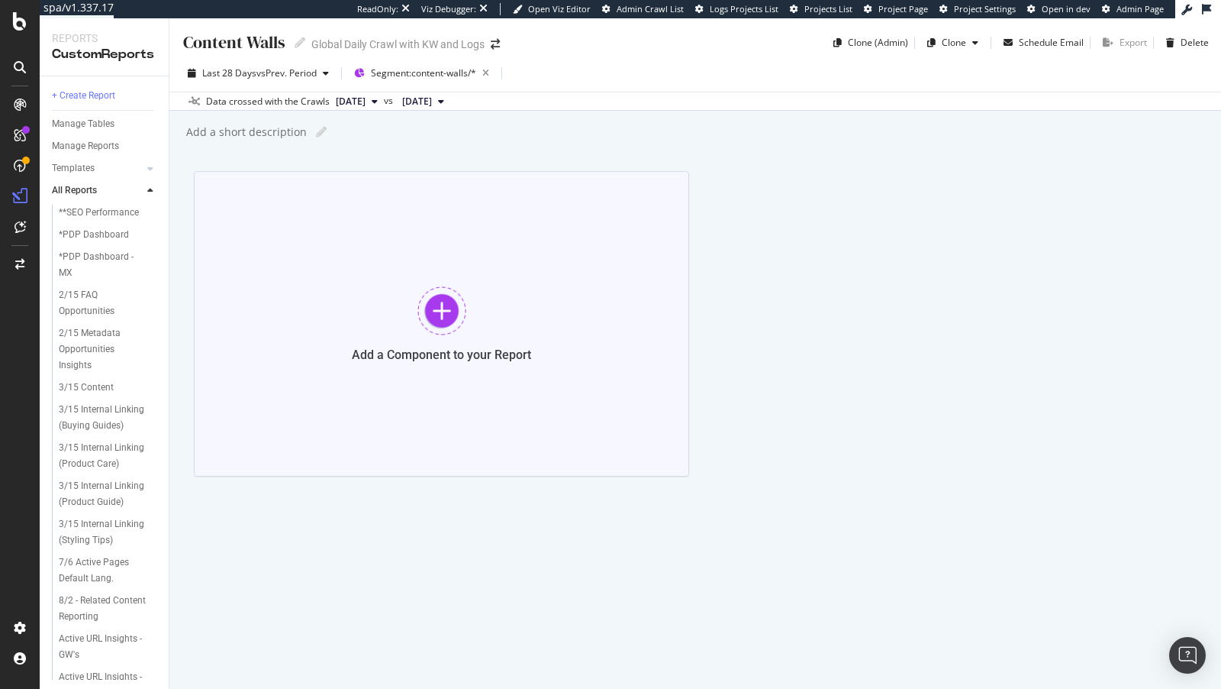
click at [344, 305] on div "Add a Component to your Report" at bounding box center [441, 323] width 495 height 305
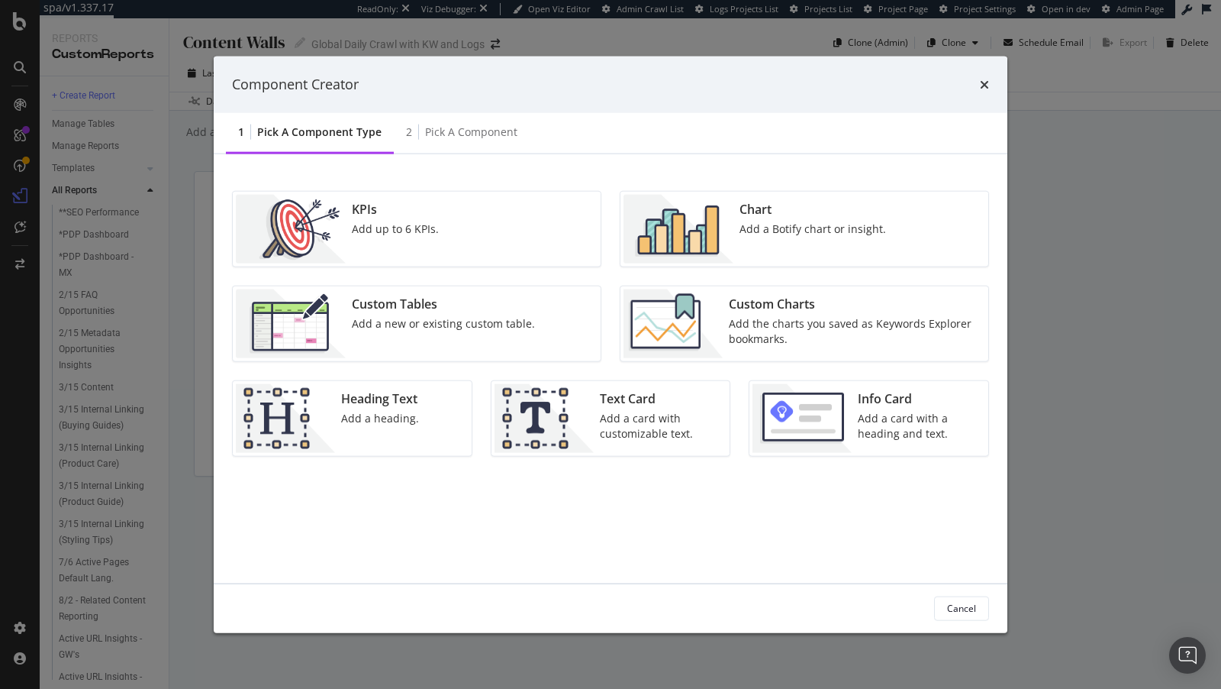
click at [718, 340] on img "modal" at bounding box center [673, 323] width 99 height 69
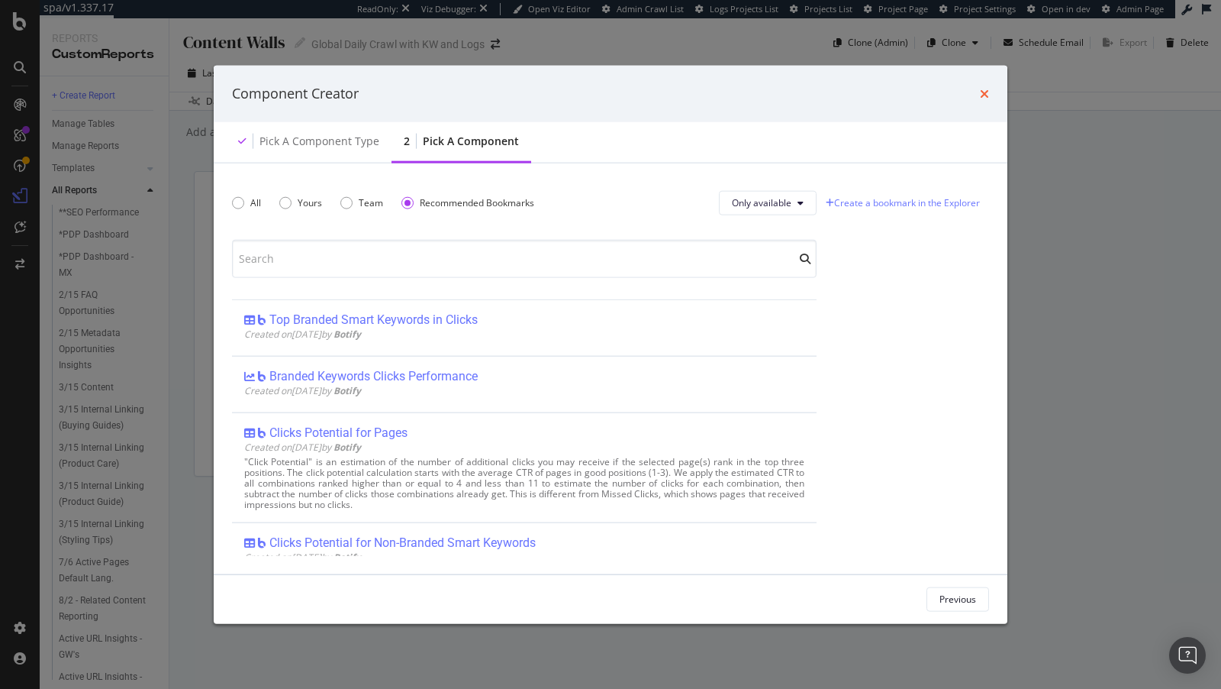
click at [988, 94] on icon "times" at bounding box center [984, 93] width 9 height 12
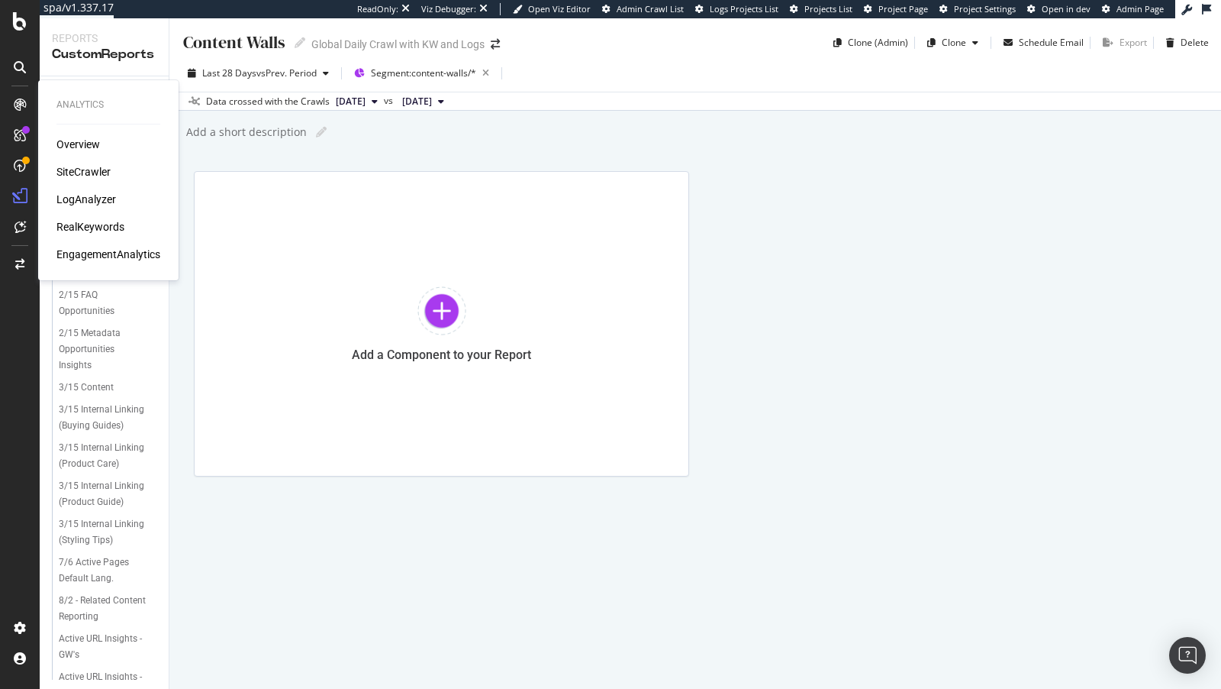
click at [91, 211] on div "Overview SiteCrawler LogAnalyzer RealKeywords EngagementAnalytics" at bounding box center [108, 199] width 104 height 125
click at [85, 224] on div "RealKeywords" at bounding box center [90, 226] width 68 height 15
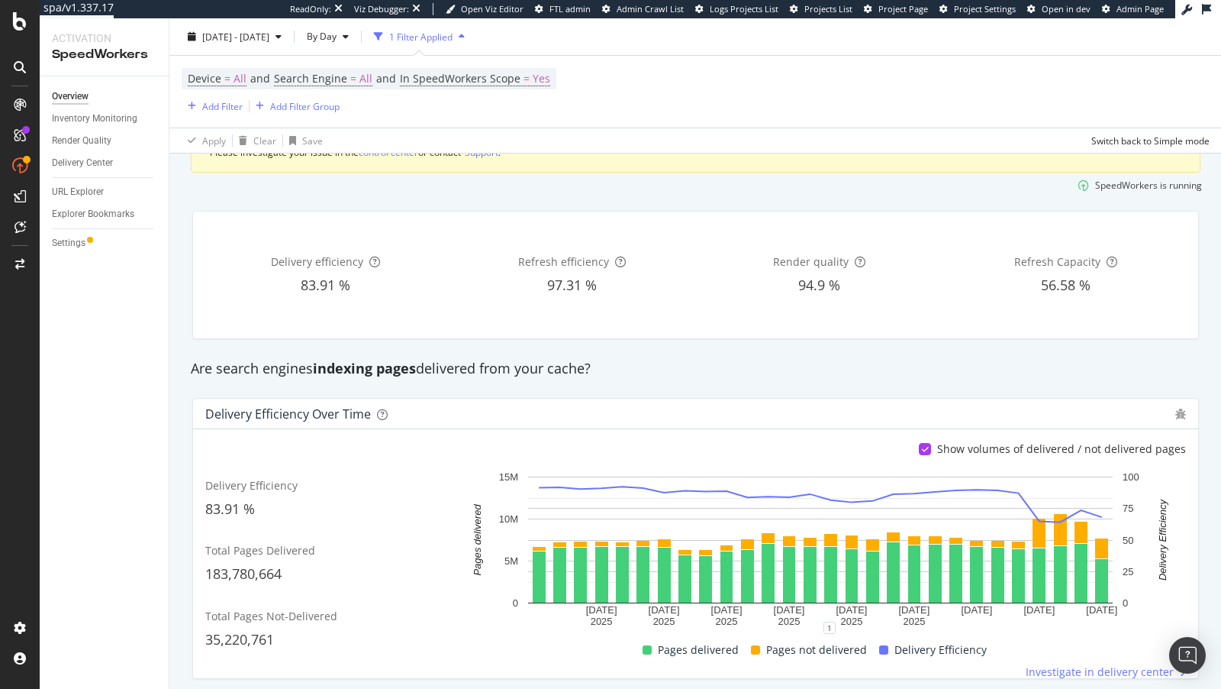
scroll to position [92, 0]
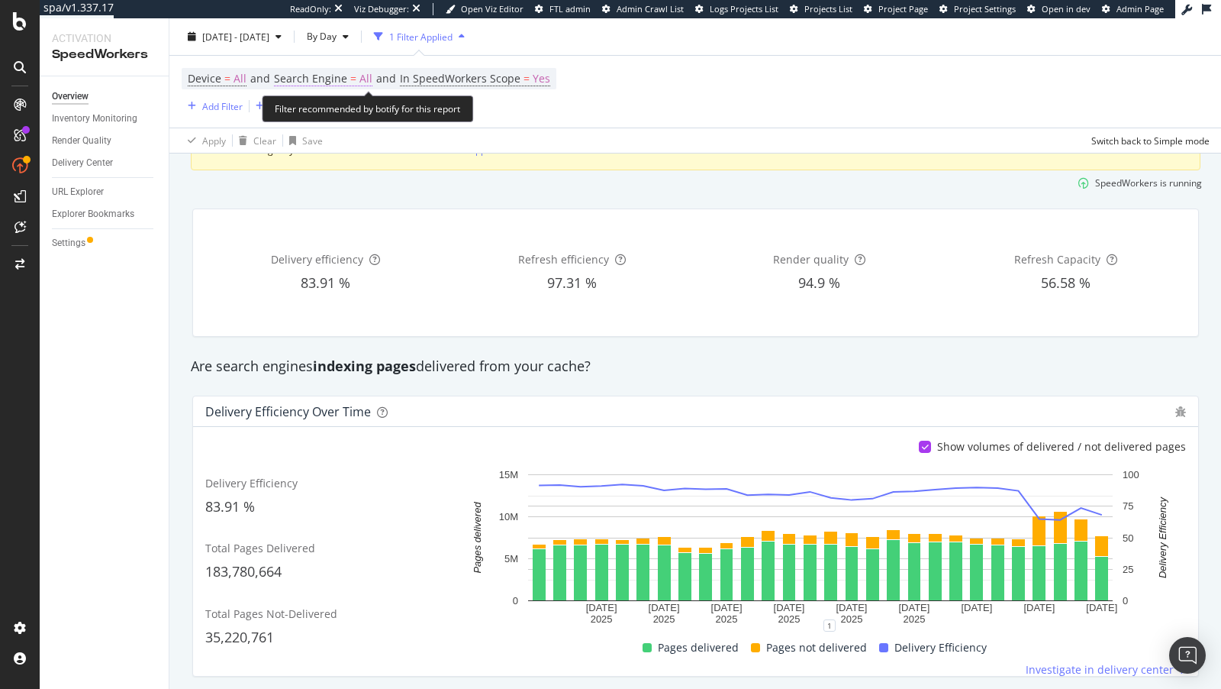
click at [324, 81] on span "Search Engine" at bounding box center [310, 78] width 73 height 15
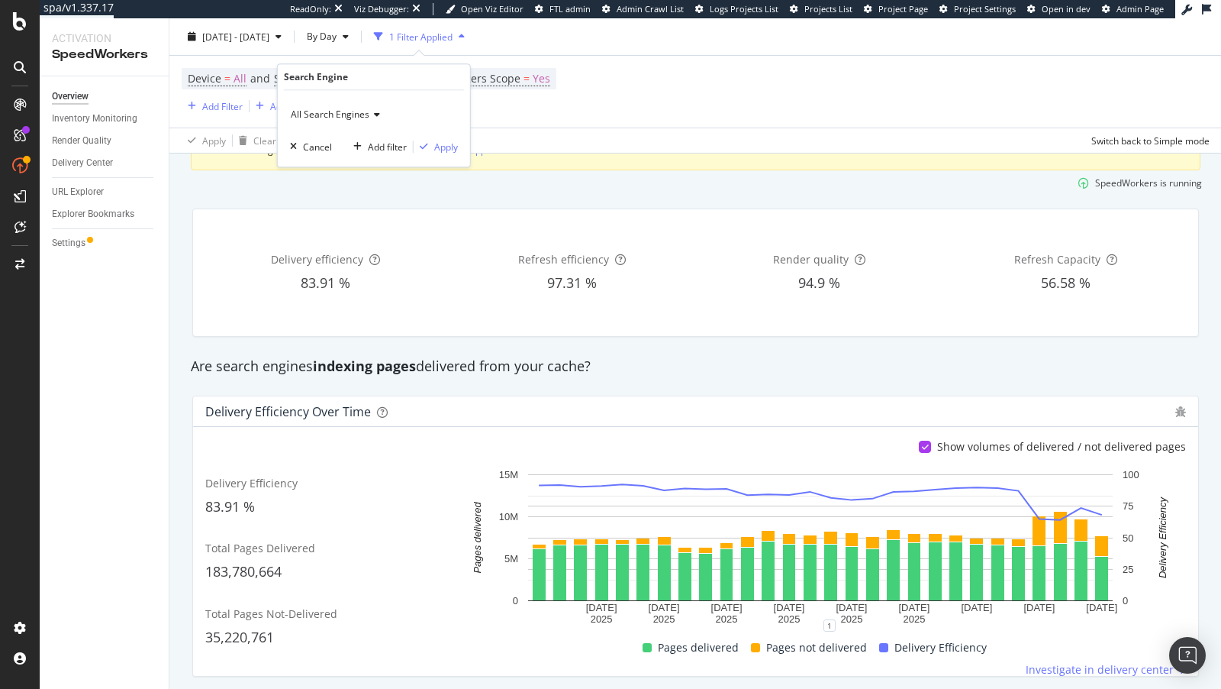
click at [327, 122] on div "All Search Engines" at bounding box center [374, 114] width 168 height 24
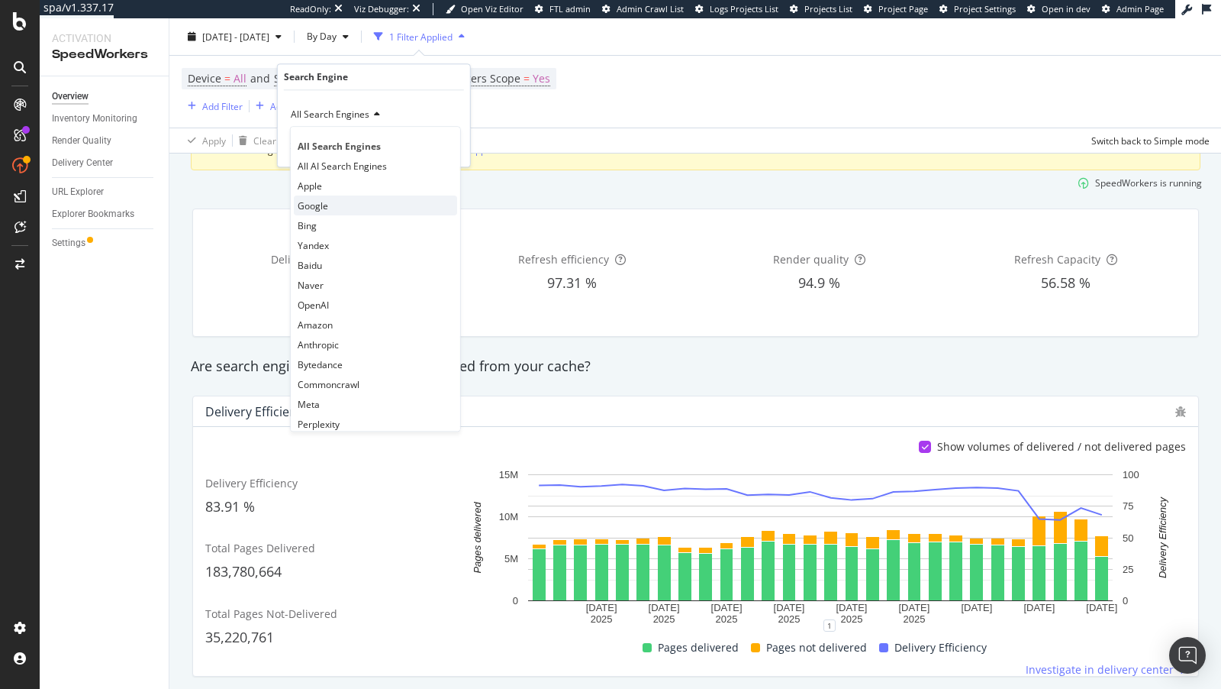
click at [308, 199] on span "Google" at bounding box center [313, 205] width 31 height 13
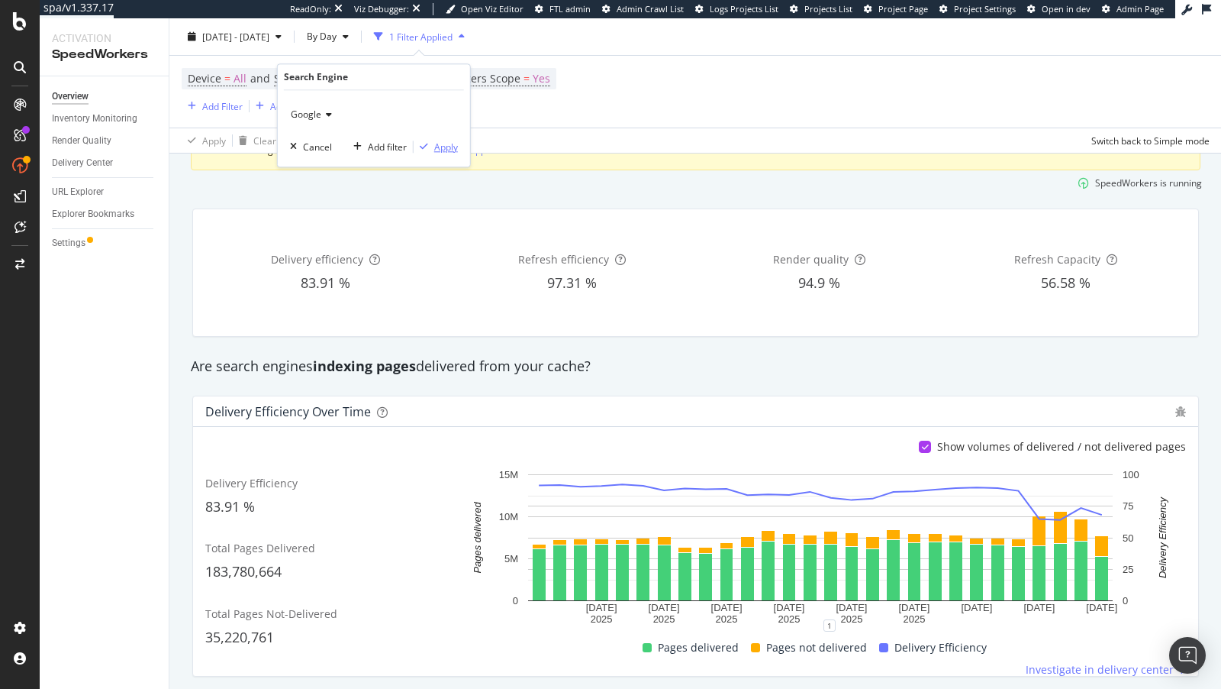
click at [444, 144] on div "Apply" at bounding box center [446, 146] width 24 height 13
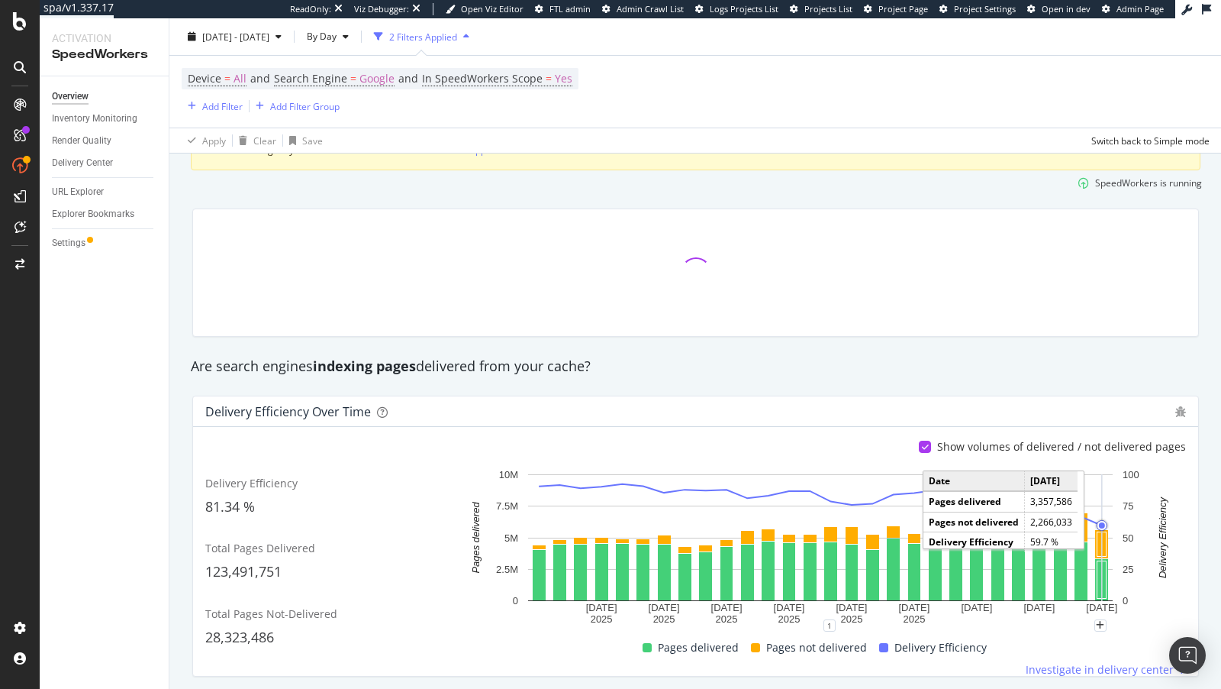
click at [1098, 537] on icon "A chart." at bounding box center [1102, 537] width 0 height 127
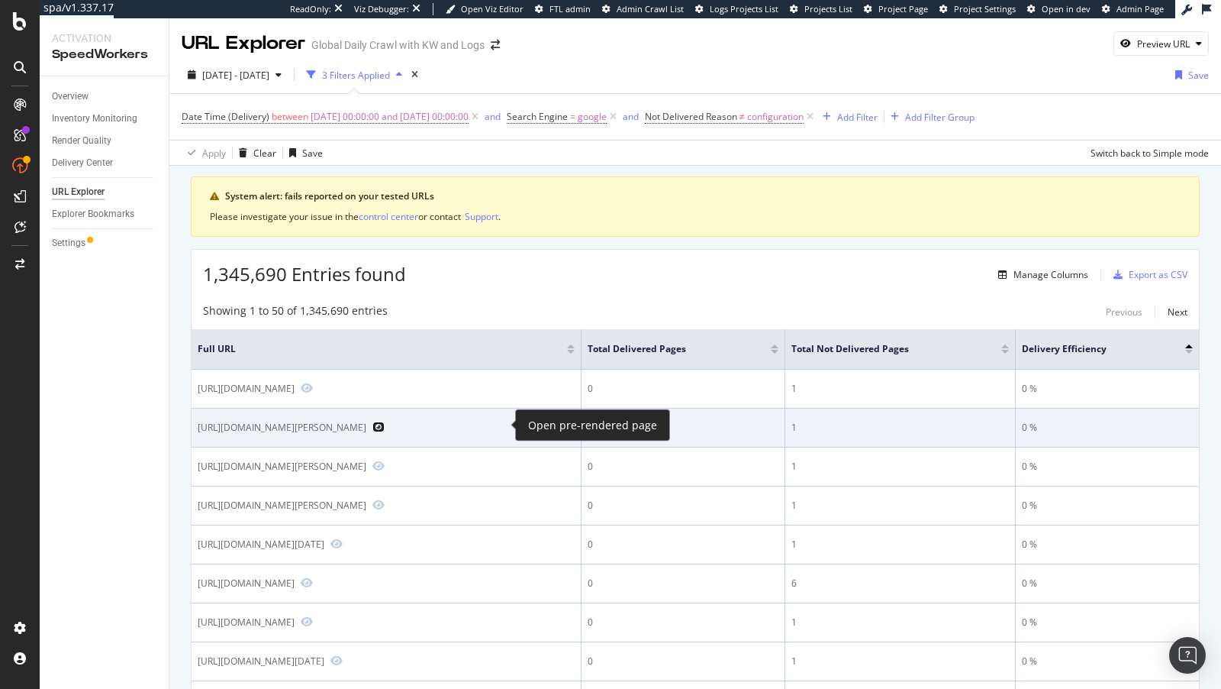
click at [385, 426] on icon "Preview https://www.nike.com/dk/w/rod-tasker-rygsakke-3abn9z5k5r2z9xy71" at bounding box center [379, 426] width 12 height 11
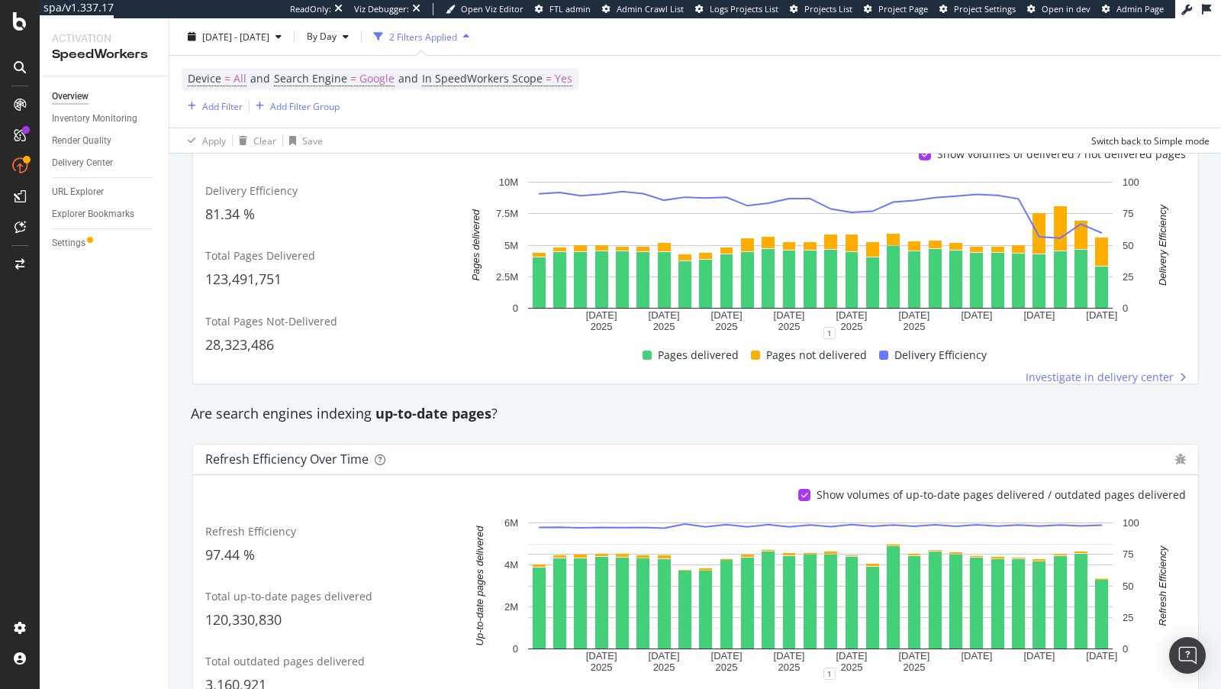
scroll to position [418, 0]
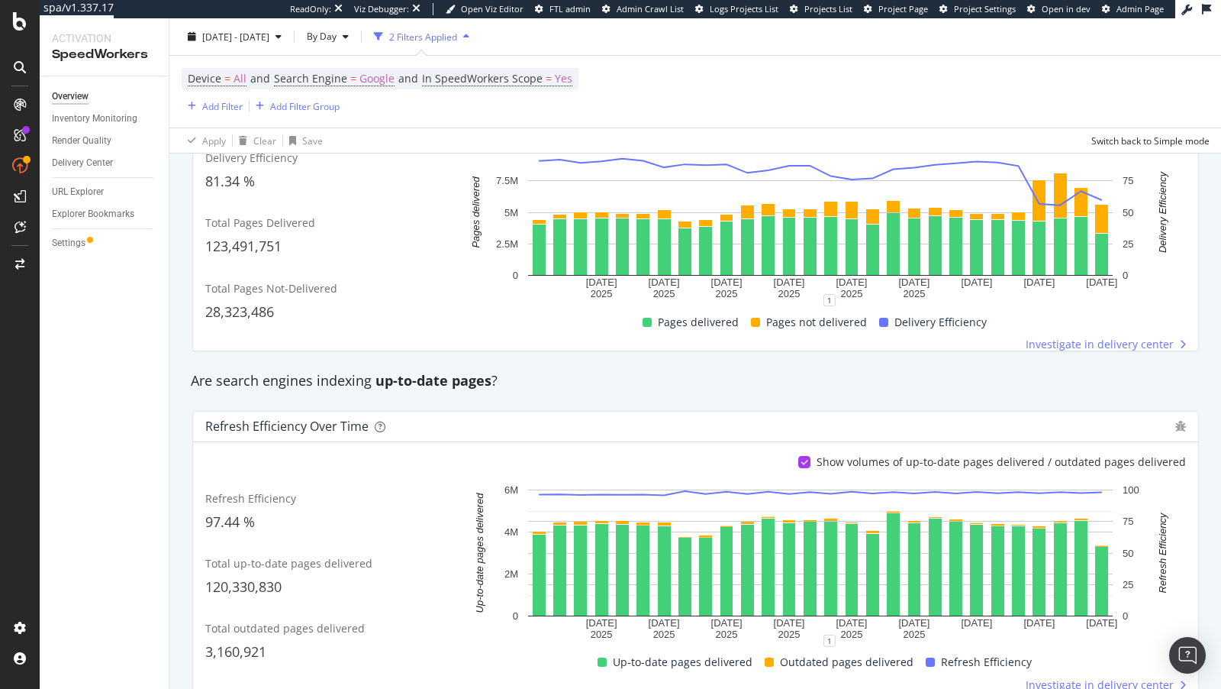
click at [275, 49] on div "2025 Aug. 12th - Sep. 8th By Day 2 Filters Applied" at bounding box center [695, 39] width 1053 height 31
click at [252, 36] on span "2025 Aug. 12th - Sep. 8th" at bounding box center [235, 36] width 67 height 13
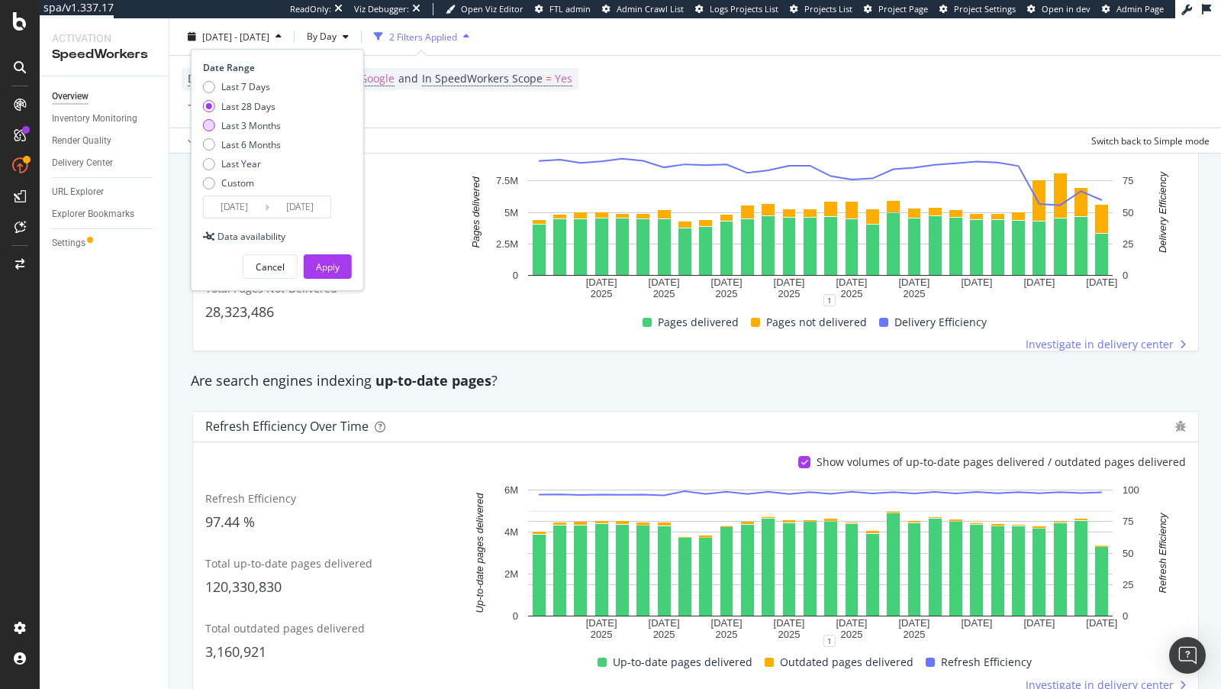
click at [247, 121] on div "Last 3 Months" at bounding box center [251, 124] width 60 height 13
type input "2025/06/09"
click at [318, 263] on div "Apply" at bounding box center [328, 266] width 24 height 13
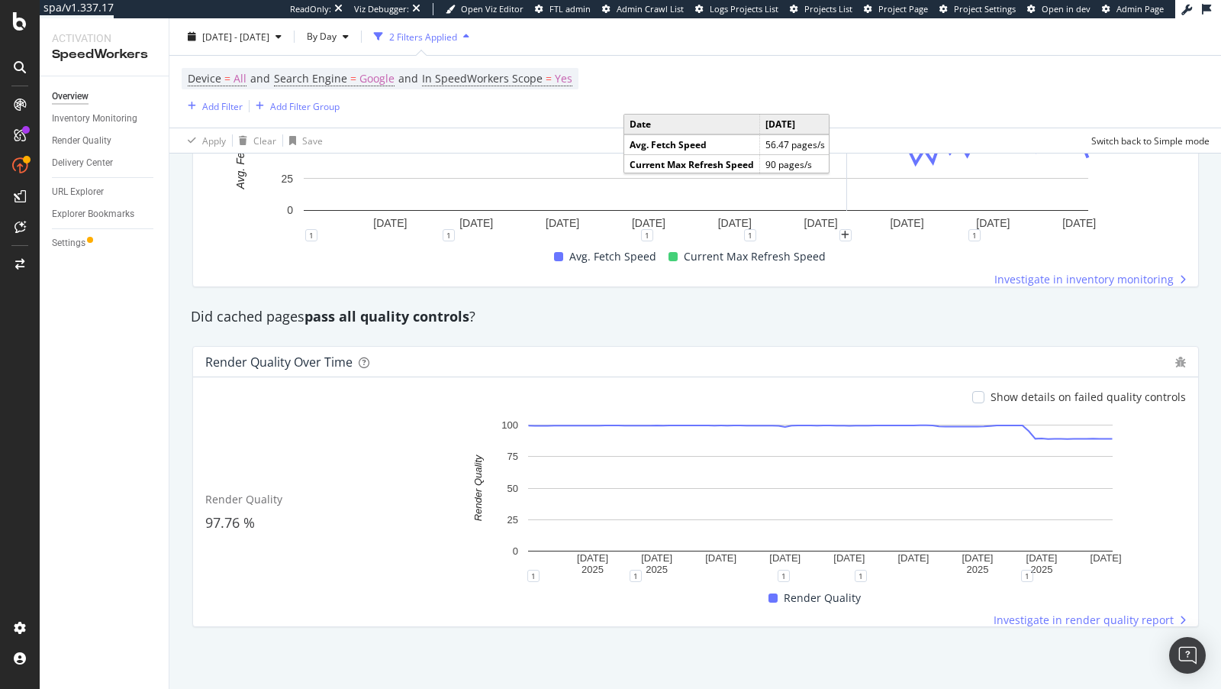
scroll to position [1165, 0]
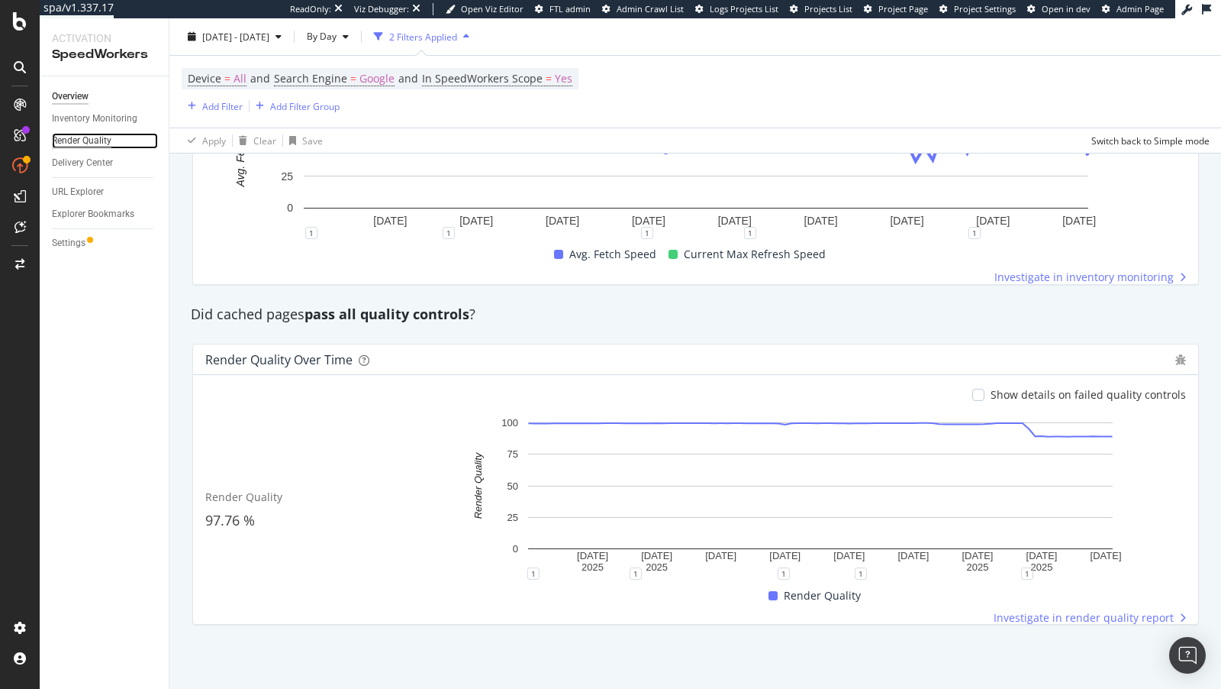
click at [73, 144] on div "Render Quality" at bounding box center [82, 141] width 60 height 16
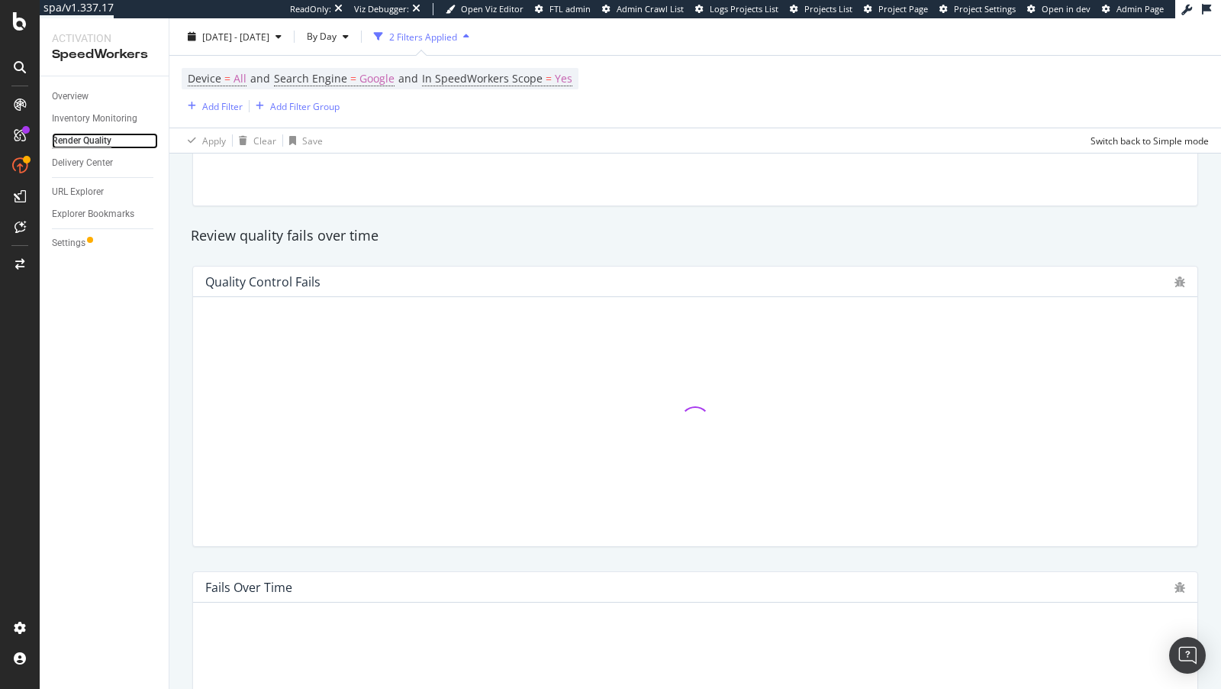
scroll to position [198, 0]
click at [269, 40] on span "2025 Jun. 9th - Sep. 8th" at bounding box center [235, 36] width 67 height 13
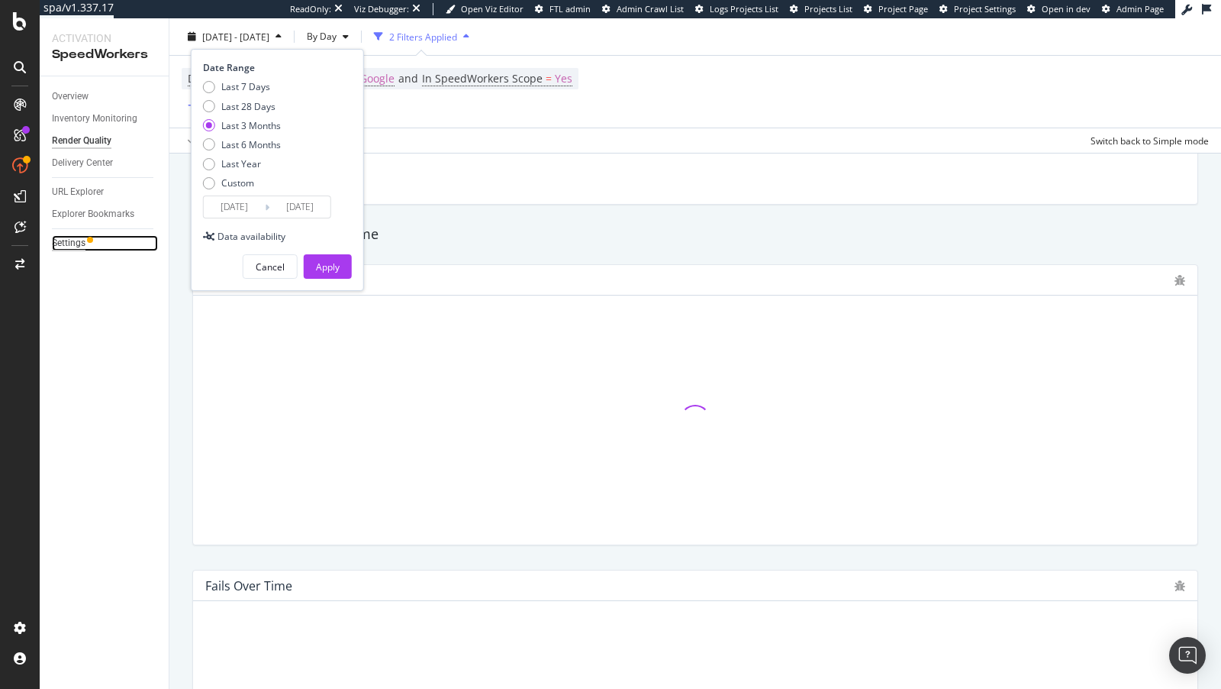
click at [69, 240] on div "Settings" at bounding box center [69, 243] width 34 height 16
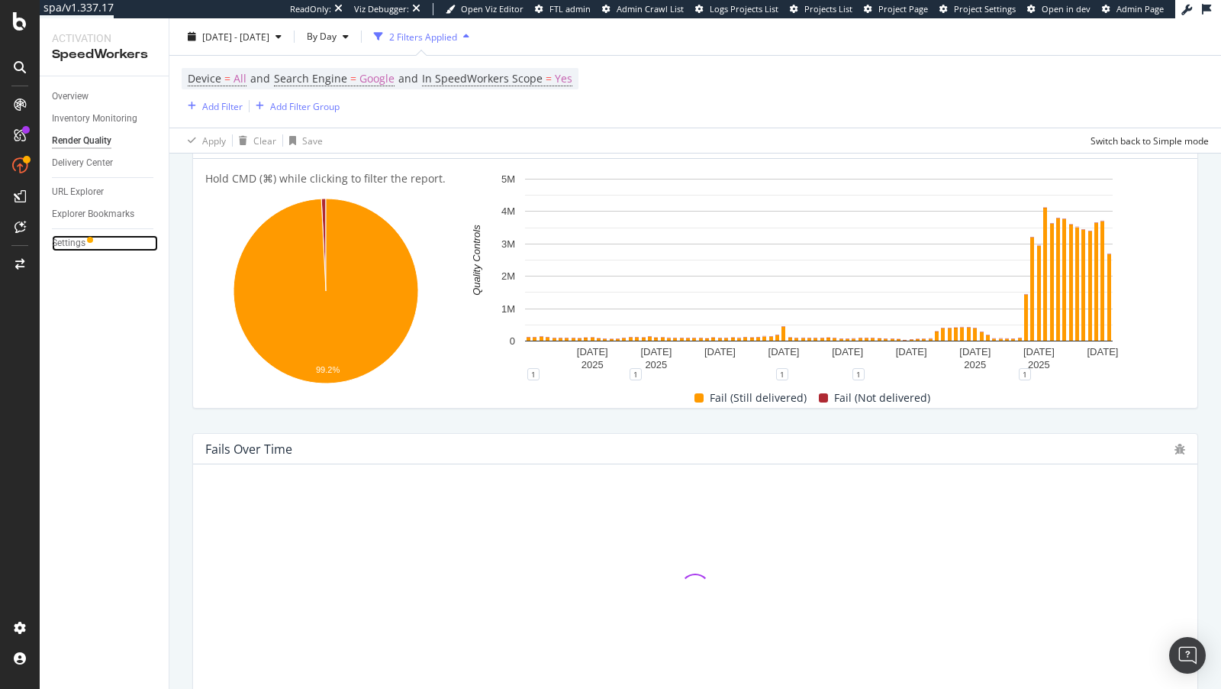
scroll to position [382, 0]
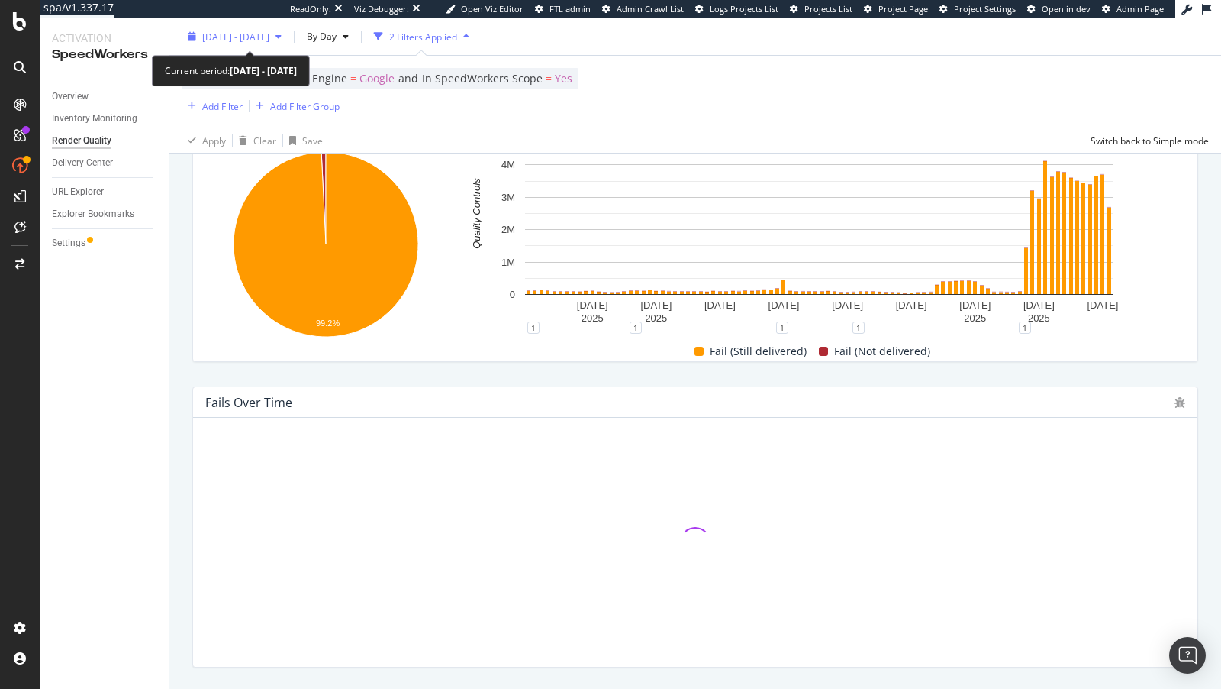
click at [237, 40] on span "2025 Jun. 9th - Sep. 8th" at bounding box center [235, 36] width 67 height 13
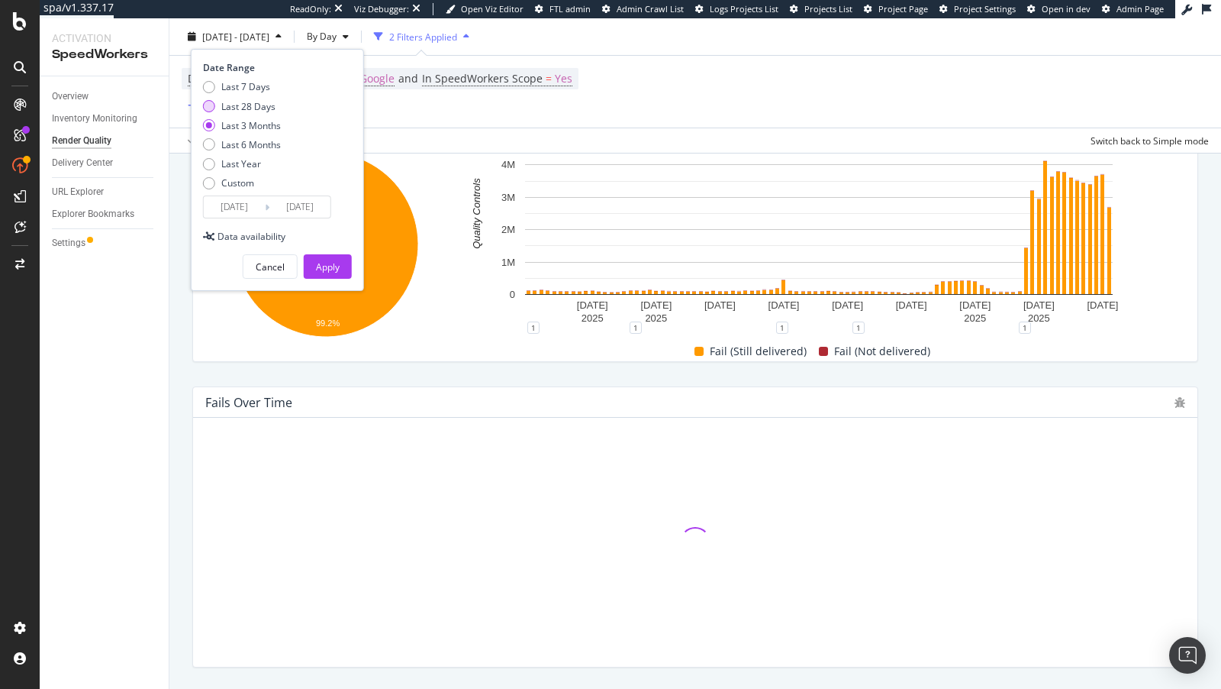
click at [231, 105] on div "Last 28 Days" at bounding box center [248, 105] width 54 height 13
type input "2025/08/12"
click at [323, 263] on div "Apply" at bounding box center [328, 266] width 24 height 13
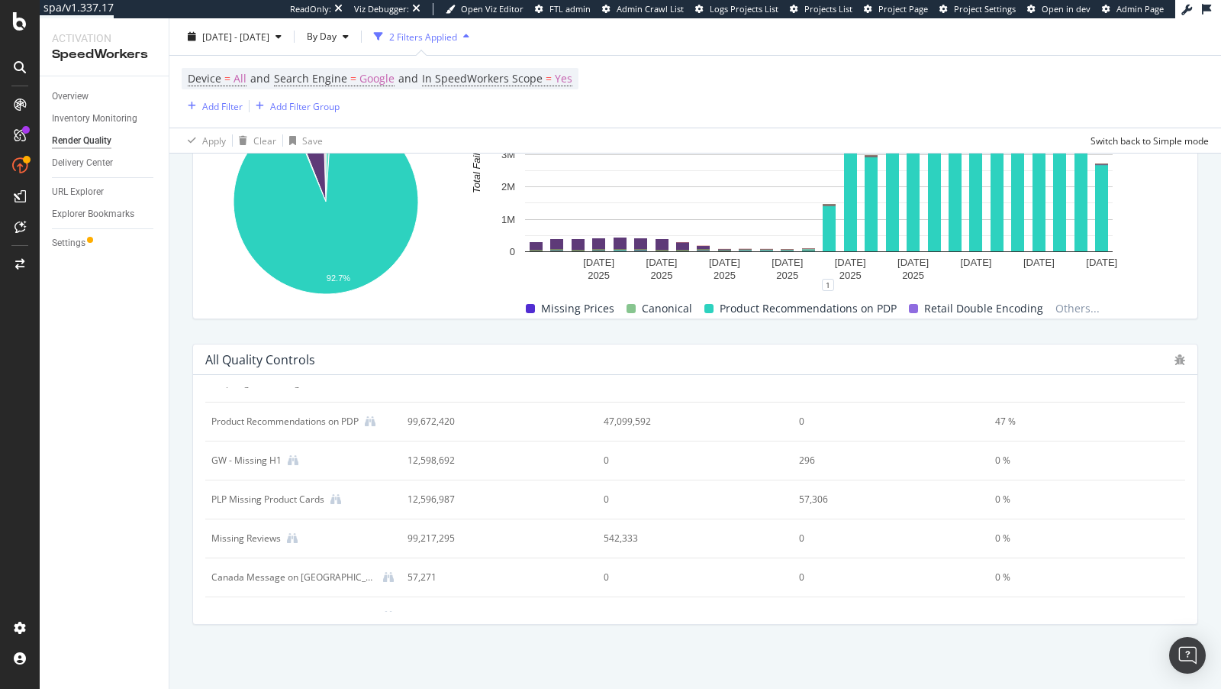
scroll to position [624, 0]
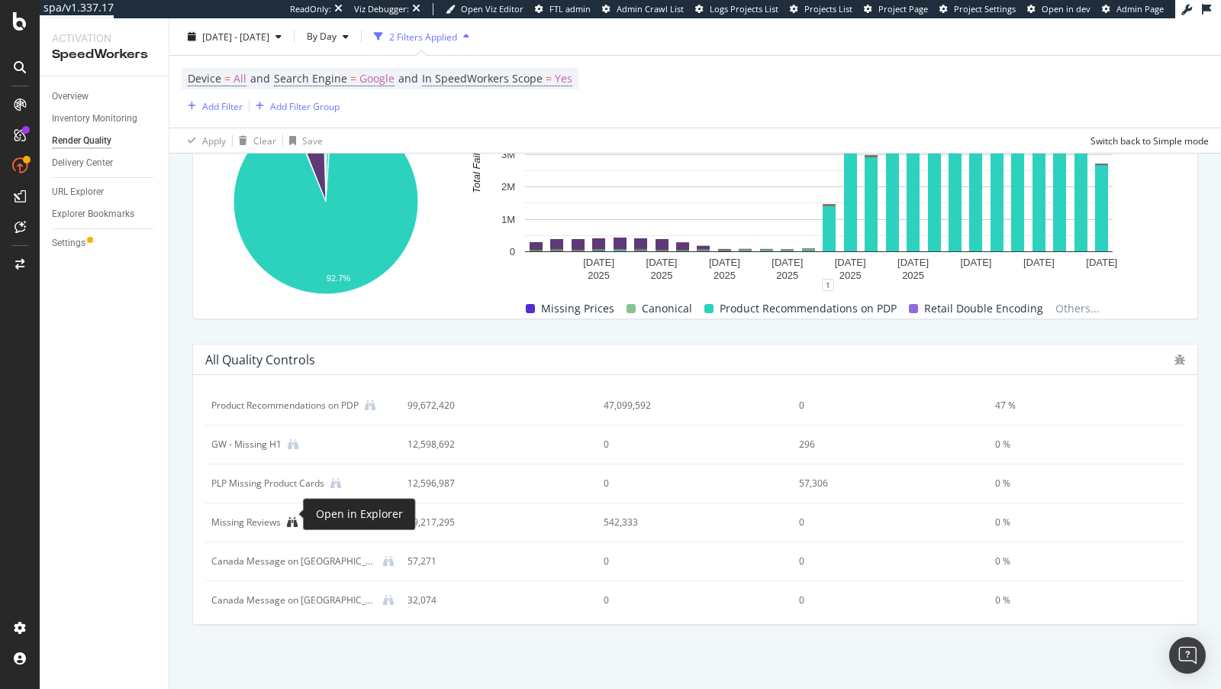
click at [292, 517] on icon at bounding box center [292, 522] width 11 height 11
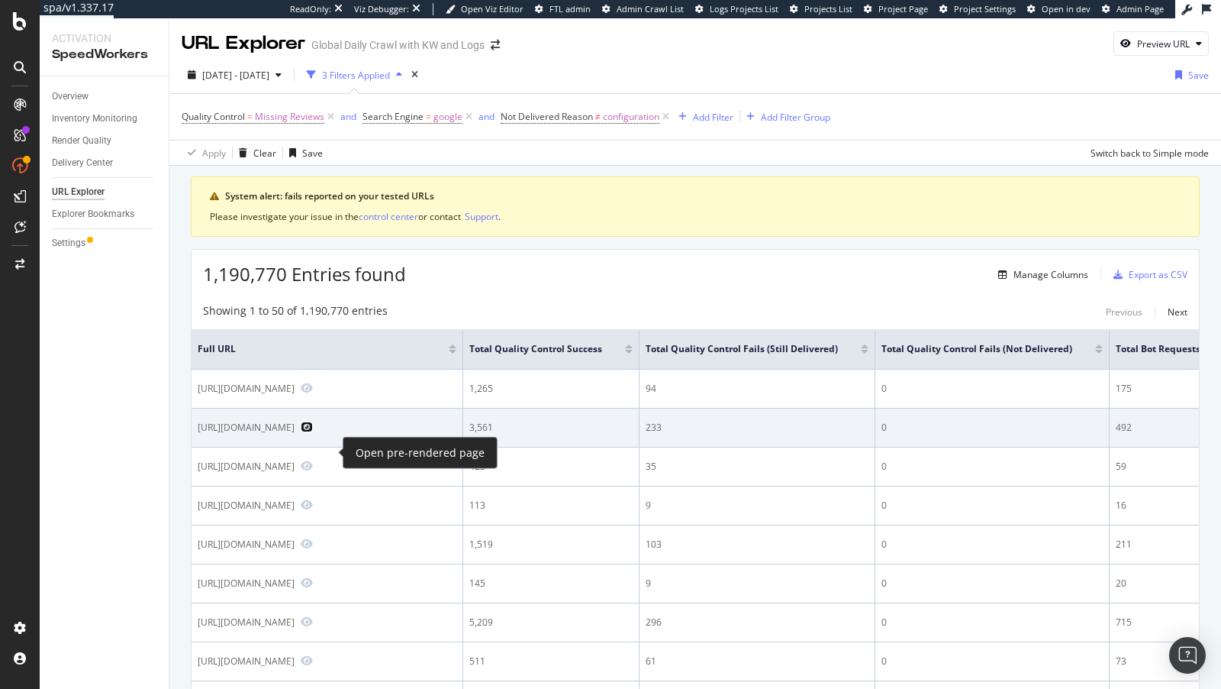
click at [313, 432] on icon "Preview https://www.nike.com/pl/t/klasyczne-skarpety-do-biegania-spark-lightwei…" at bounding box center [307, 426] width 12 height 11
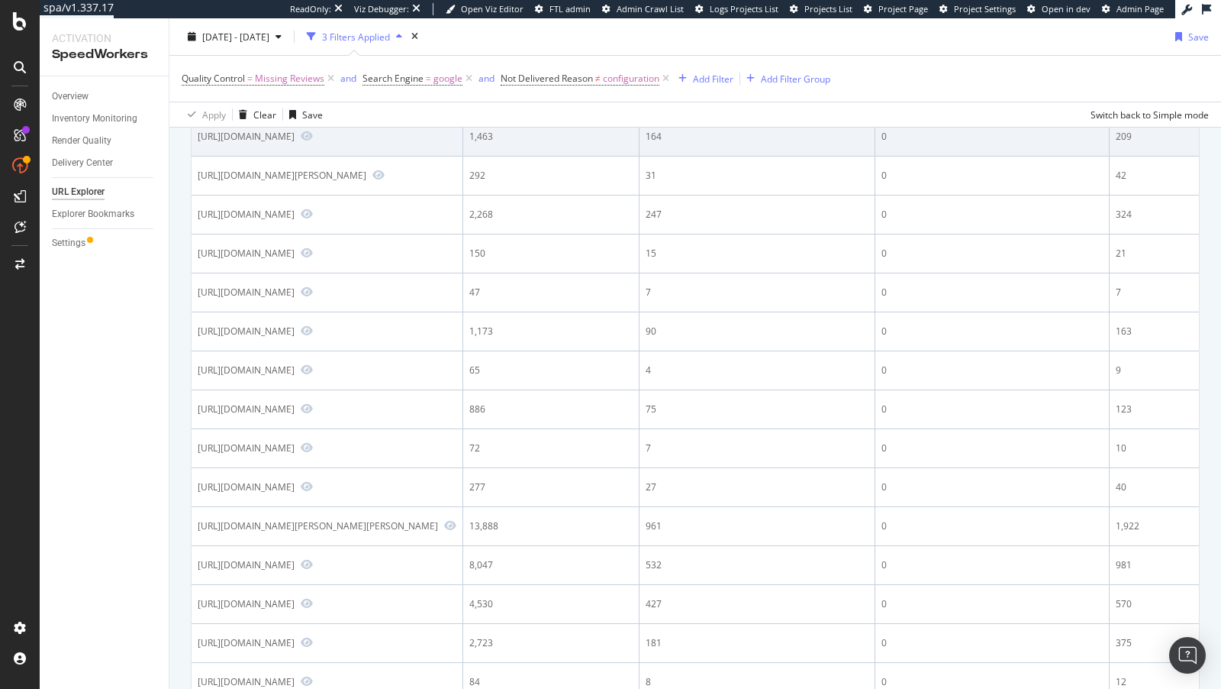
scroll to position [642, 0]
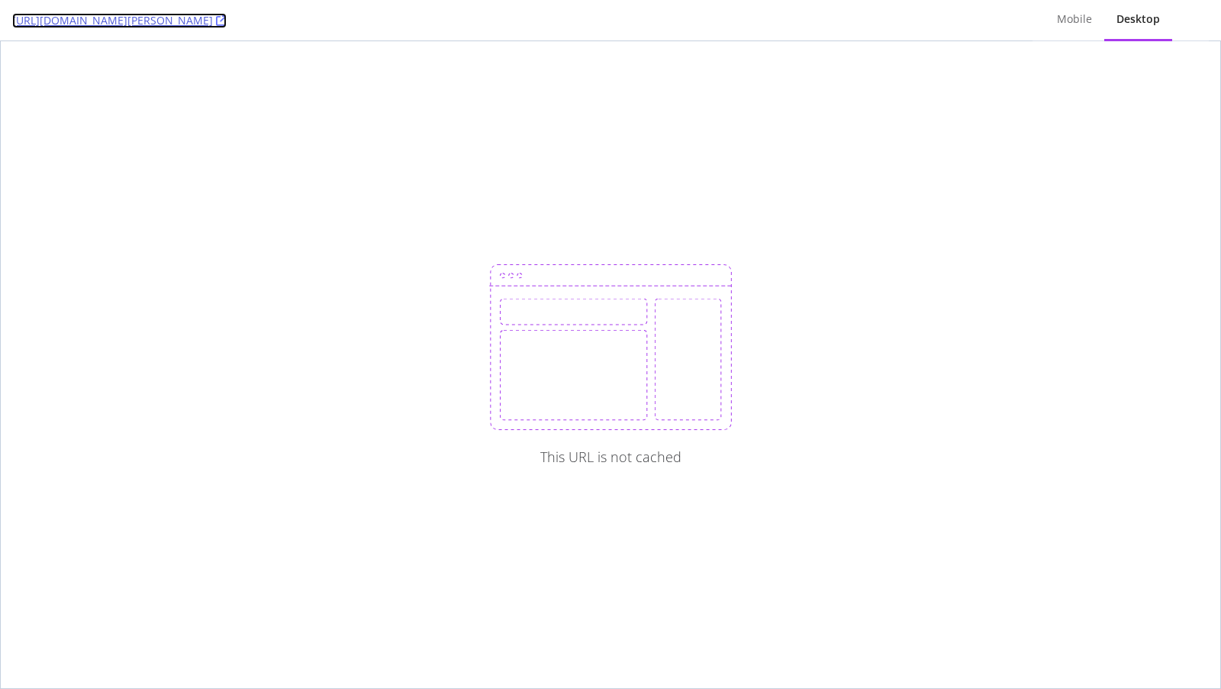
click at [227, 23] on icon at bounding box center [221, 20] width 11 height 11
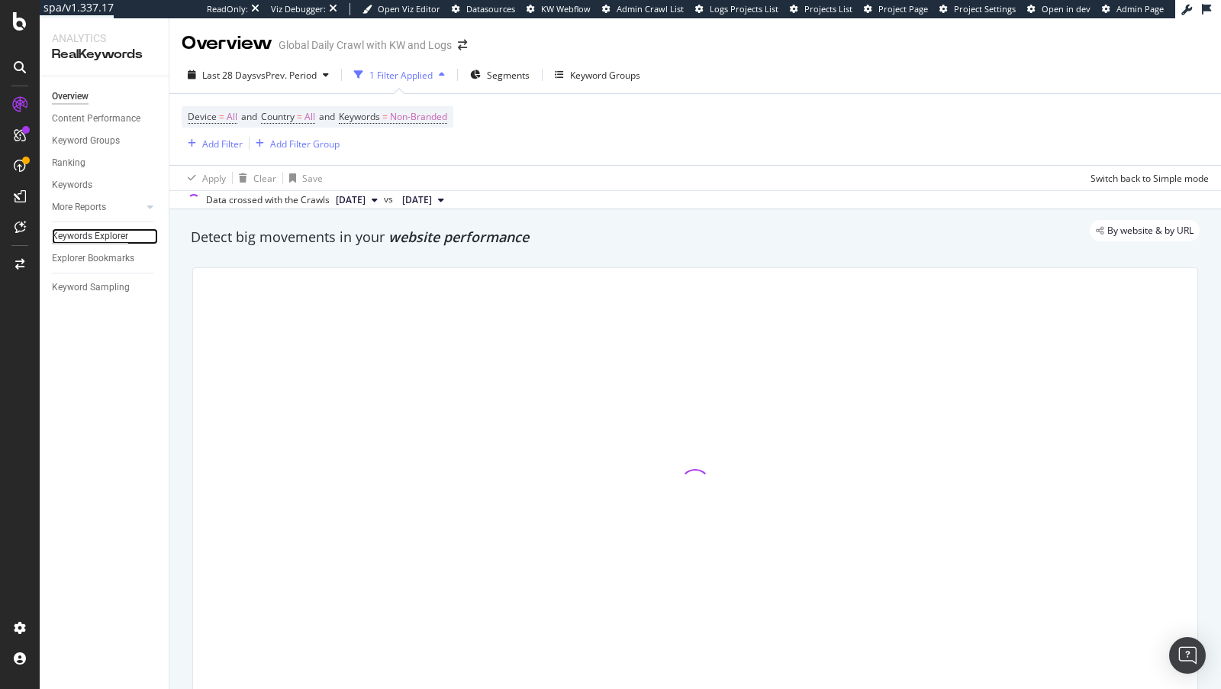
click at [84, 236] on div "Keywords Explorer" at bounding box center [90, 236] width 76 height 16
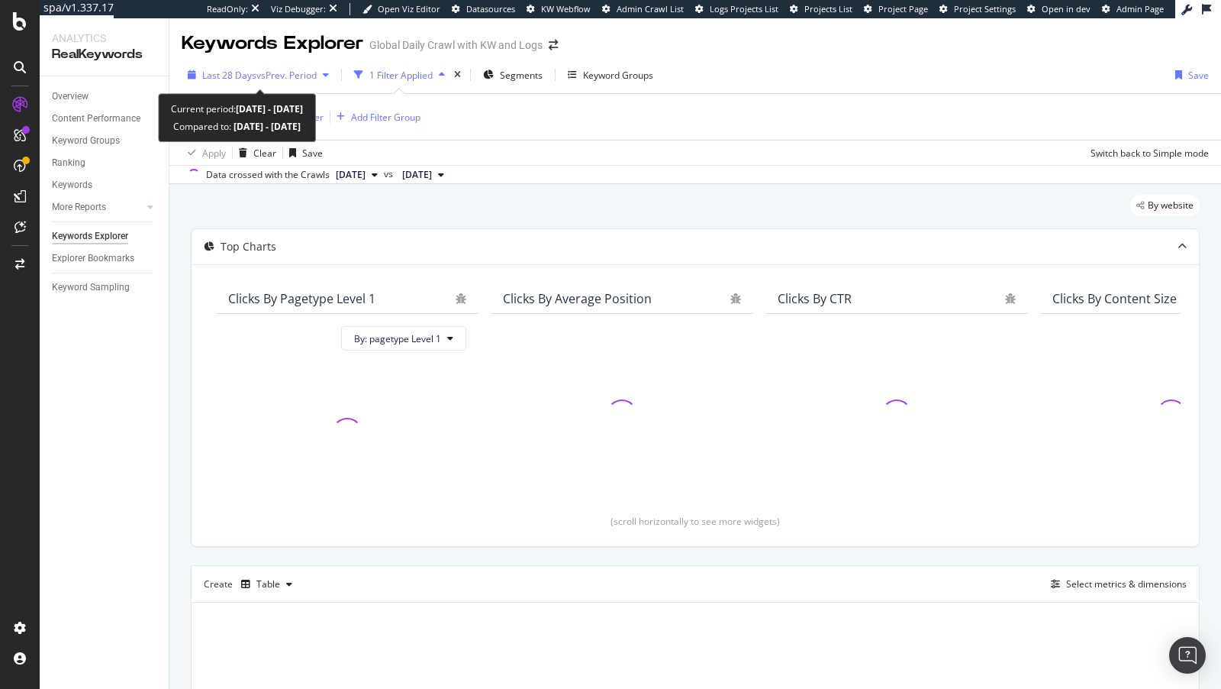
click at [256, 77] on span "vs Prev. Period" at bounding box center [286, 75] width 60 height 13
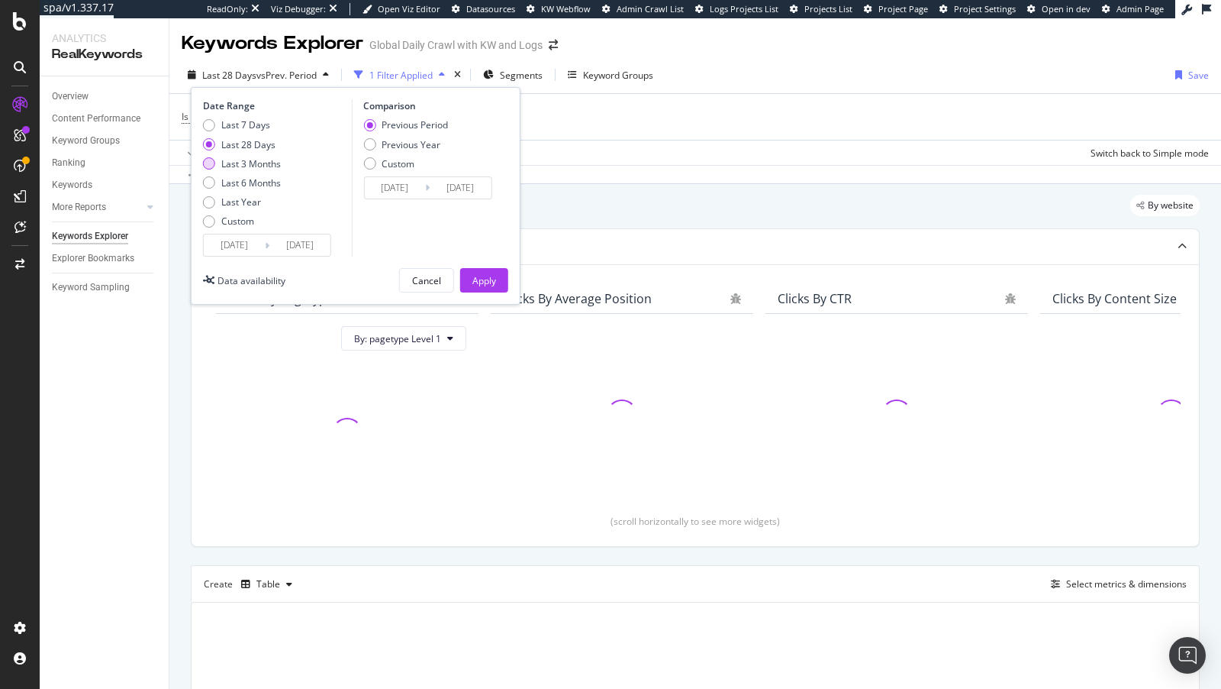
click at [234, 160] on div "Last 3 Months" at bounding box center [251, 163] width 60 height 13
type input "[DATE]"
click at [486, 279] on div "Apply" at bounding box center [485, 280] width 24 height 13
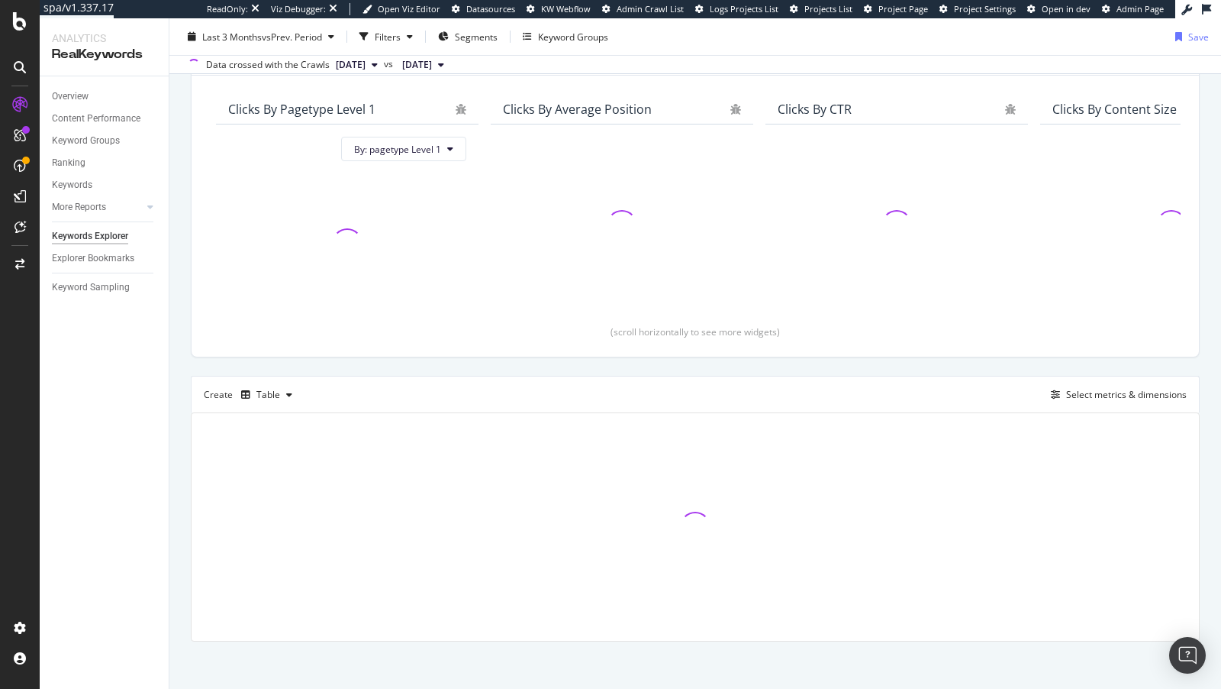
scroll to position [122, 0]
click at [1098, 392] on div "Select metrics & dimensions" at bounding box center [1126, 389] width 121 height 13
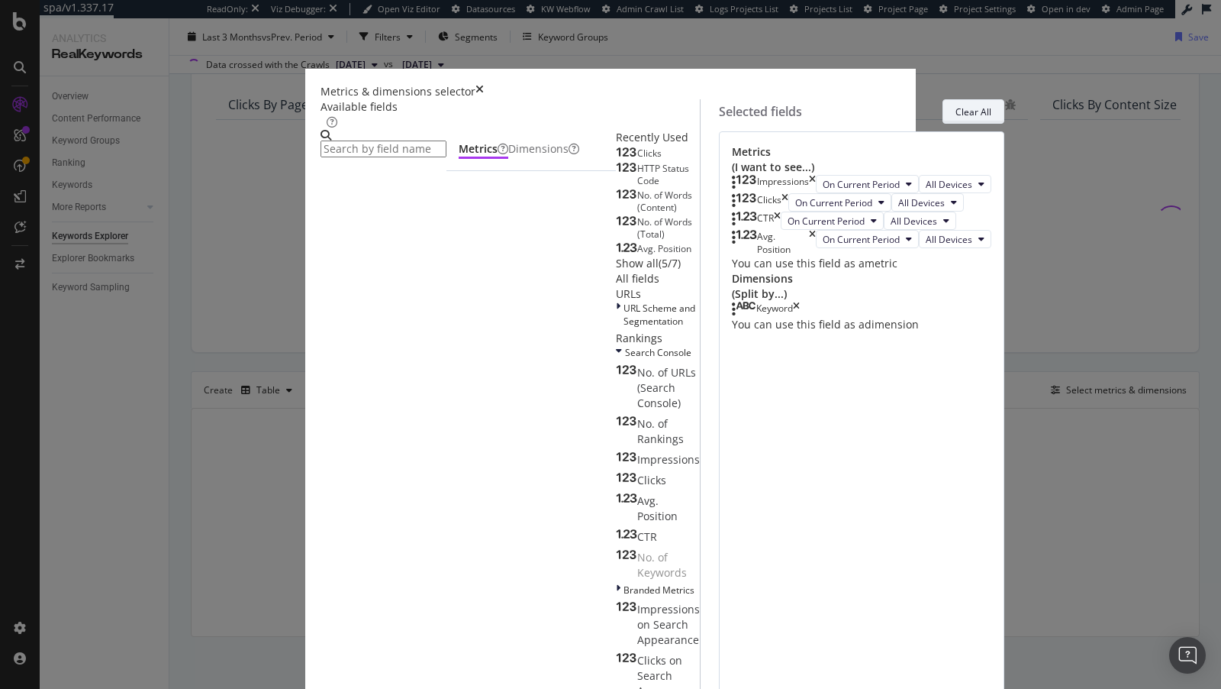
click at [956, 118] on div "Clear All" at bounding box center [974, 111] width 36 height 13
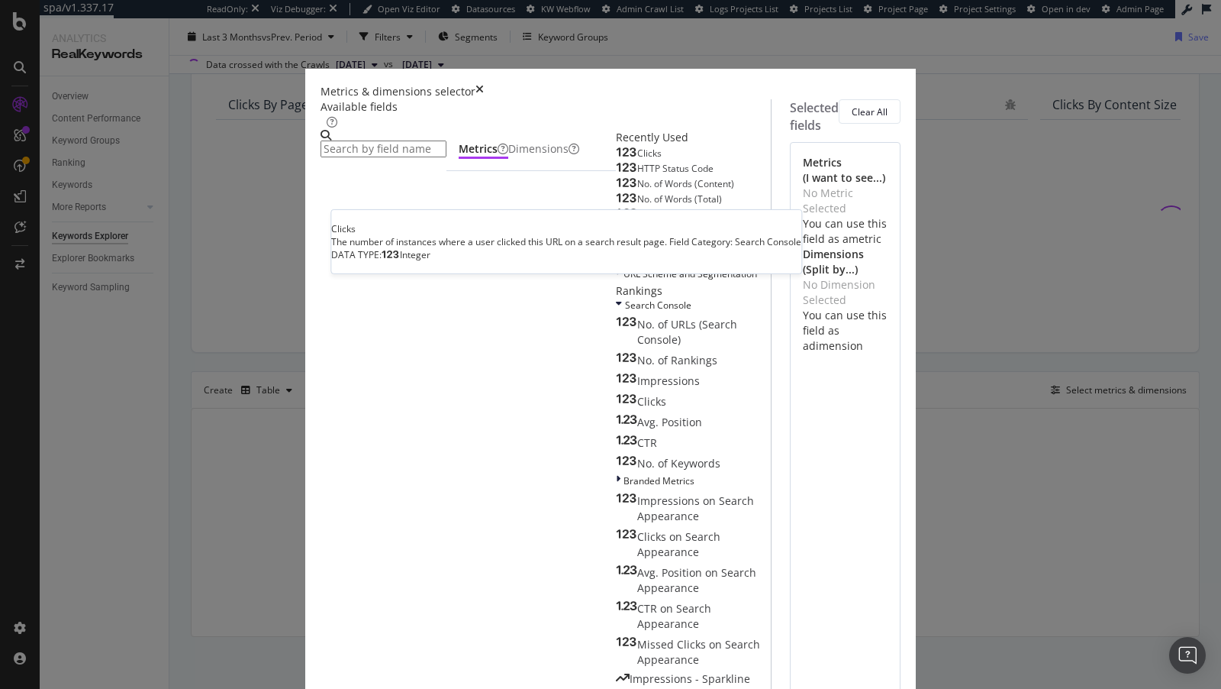
click at [616, 160] on div "Clicks" at bounding box center [639, 153] width 46 height 12
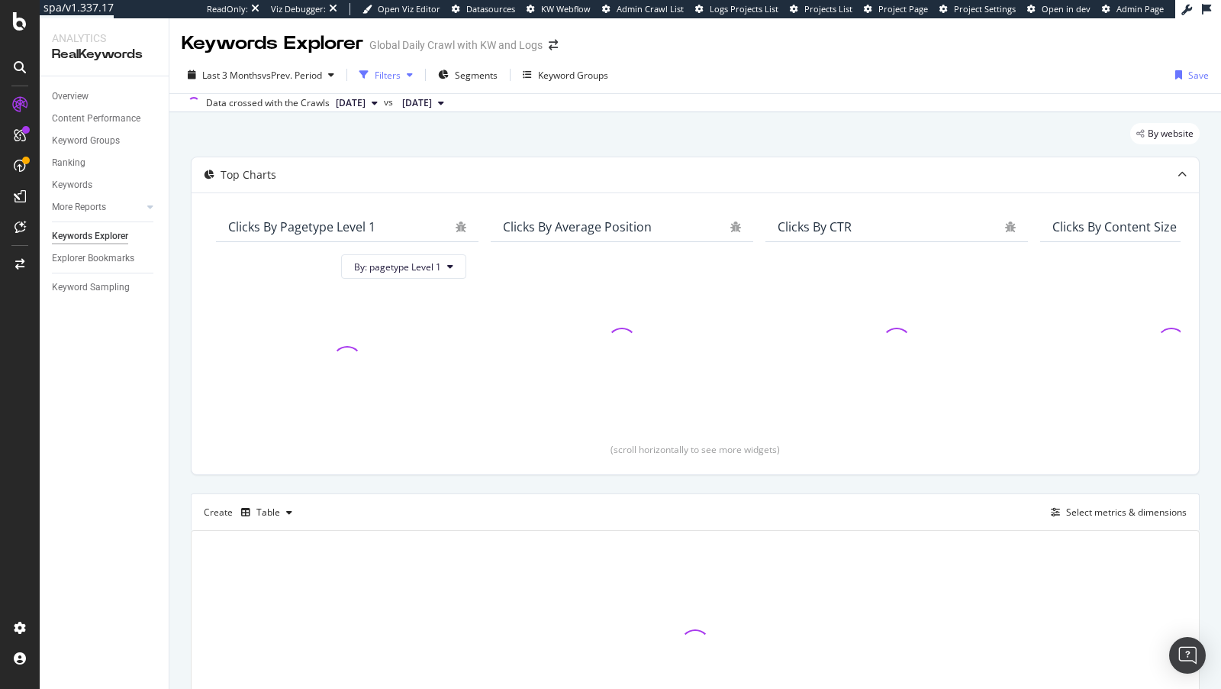
click at [389, 77] on div "Filters" at bounding box center [388, 75] width 26 height 13
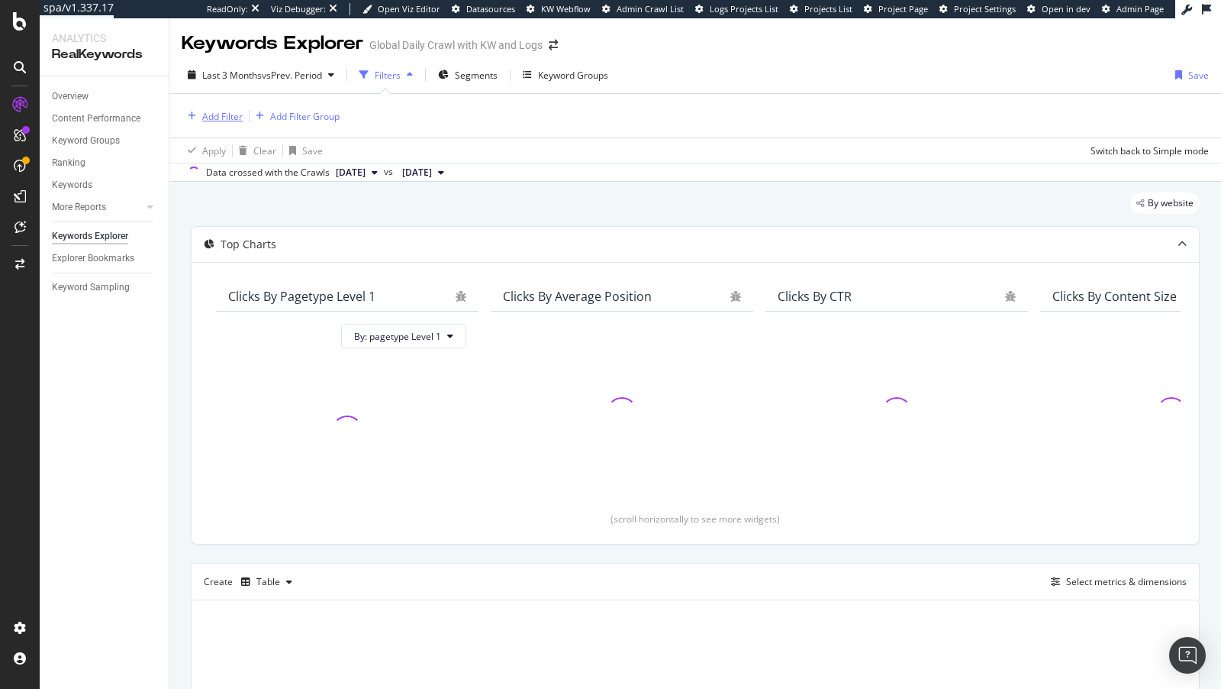
click at [234, 118] on div "Add Filter" at bounding box center [222, 116] width 40 height 13
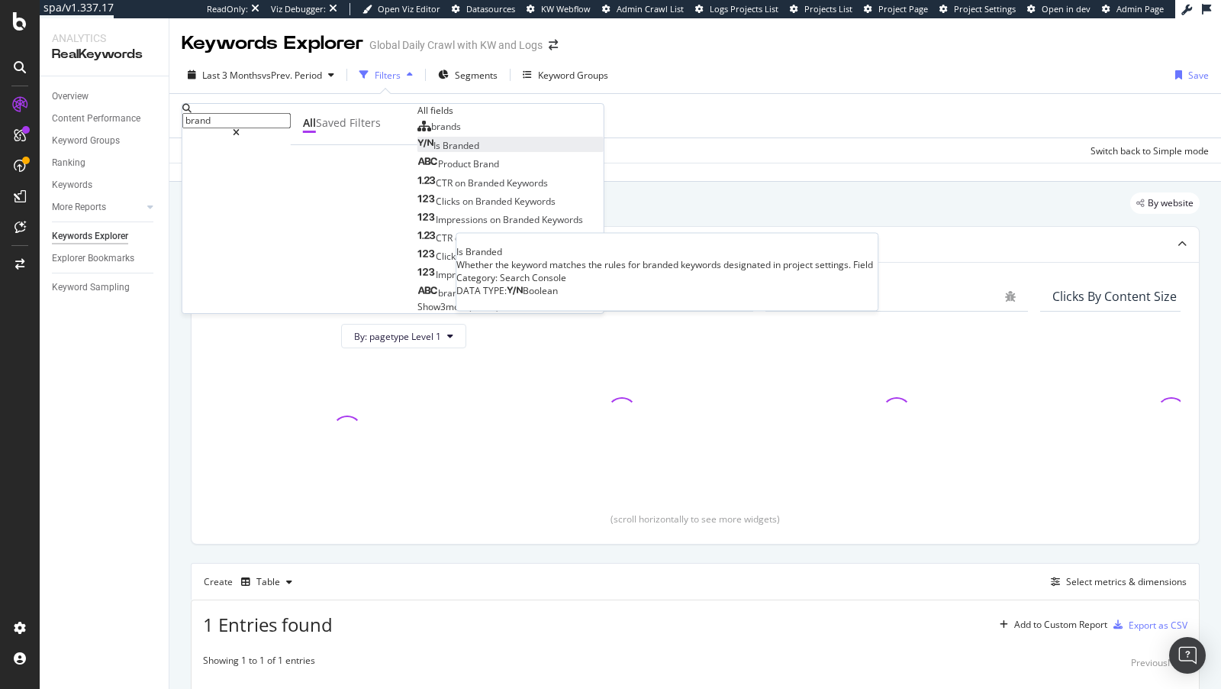
type input "brand"
click at [443, 152] on span "Branded" at bounding box center [461, 145] width 37 height 13
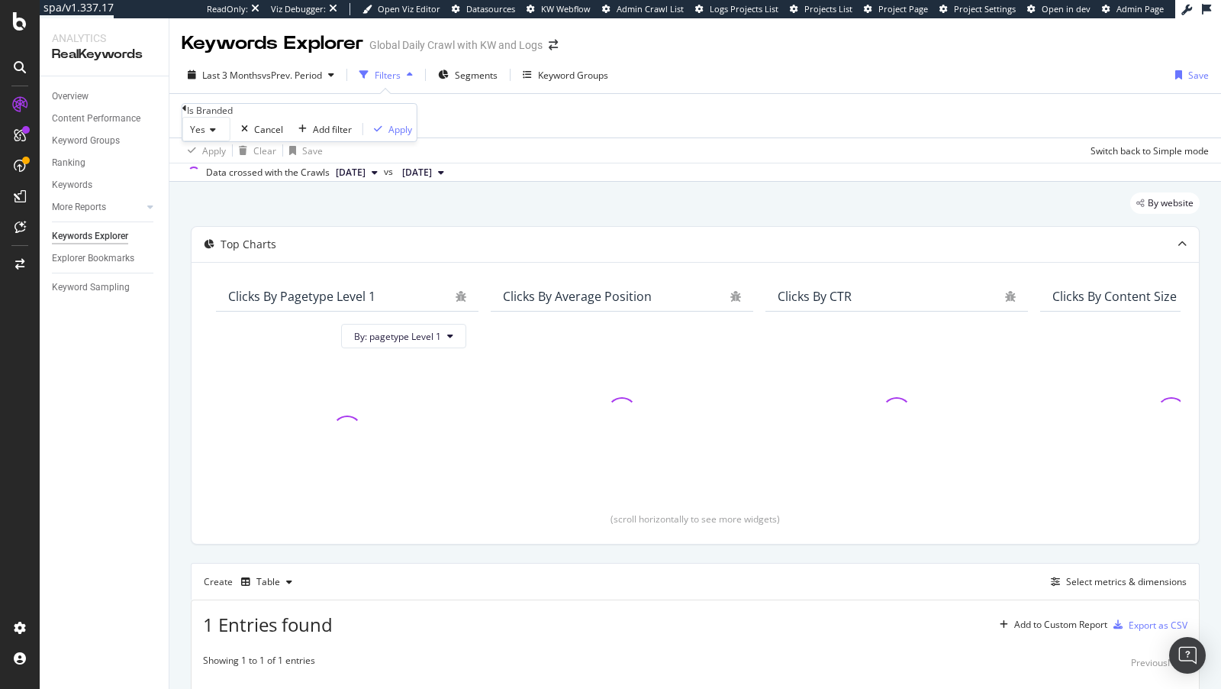
click at [224, 141] on div "Yes Cancel Add filter Apply" at bounding box center [299, 129] width 234 height 24
click at [211, 141] on div "Yes" at bounding box center [206, 129] width 48 height 24
click at [199, 172] on span "No" at bounding box center [193, 165] width 12 height 13
click at [385, 136] on div "Apply" at bounding box center [397, 129] width 24 height 13
click at [280, 582] on div "button" at bounding box center [289, 583] width 18 height 9
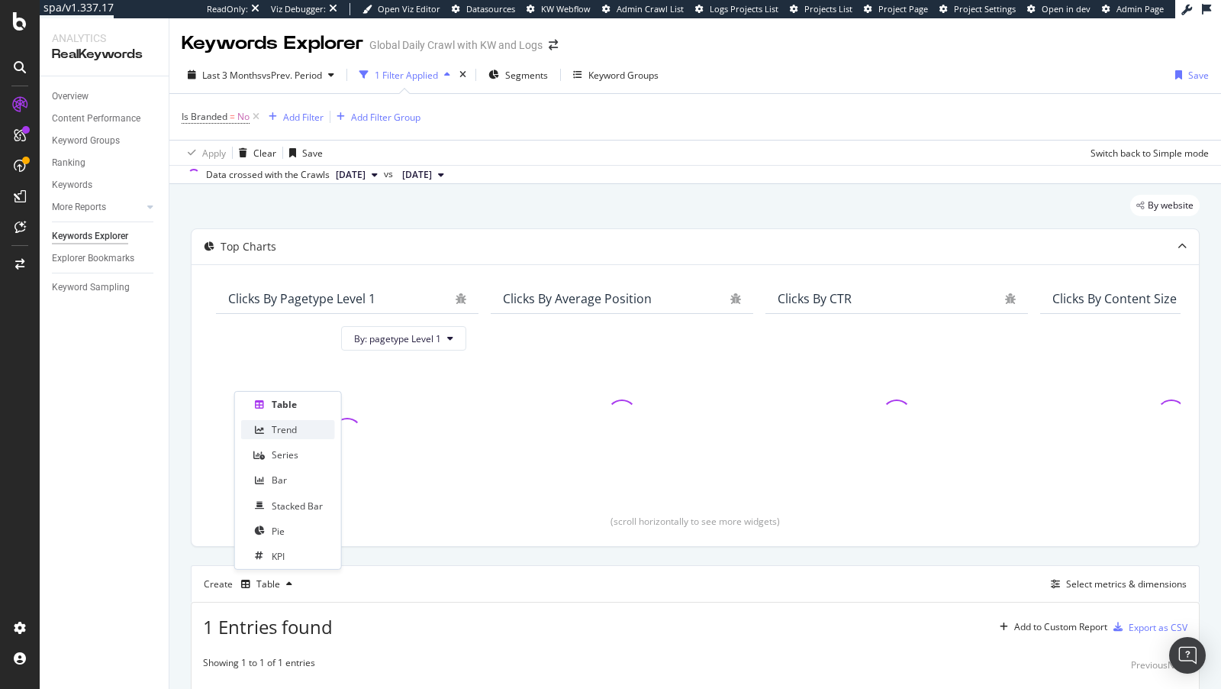
click at [290, 423] on div "Trend" at bounding box center [288, 429] width 94 height 19
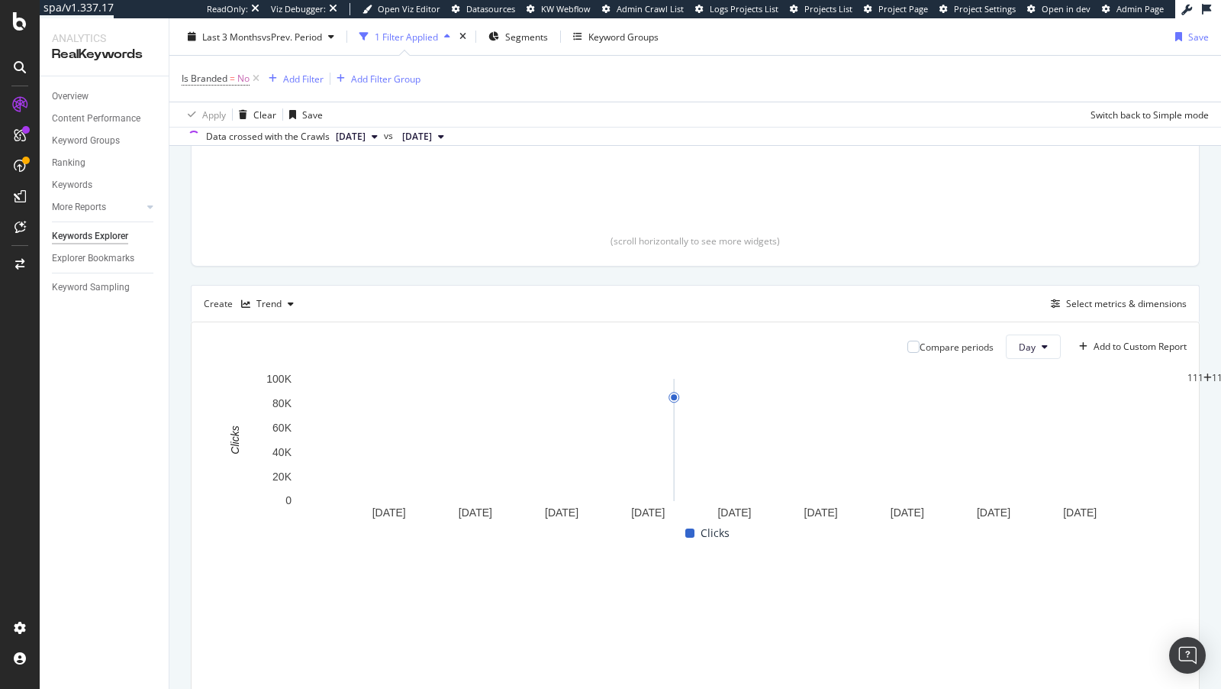
scroll to position [350, 0]
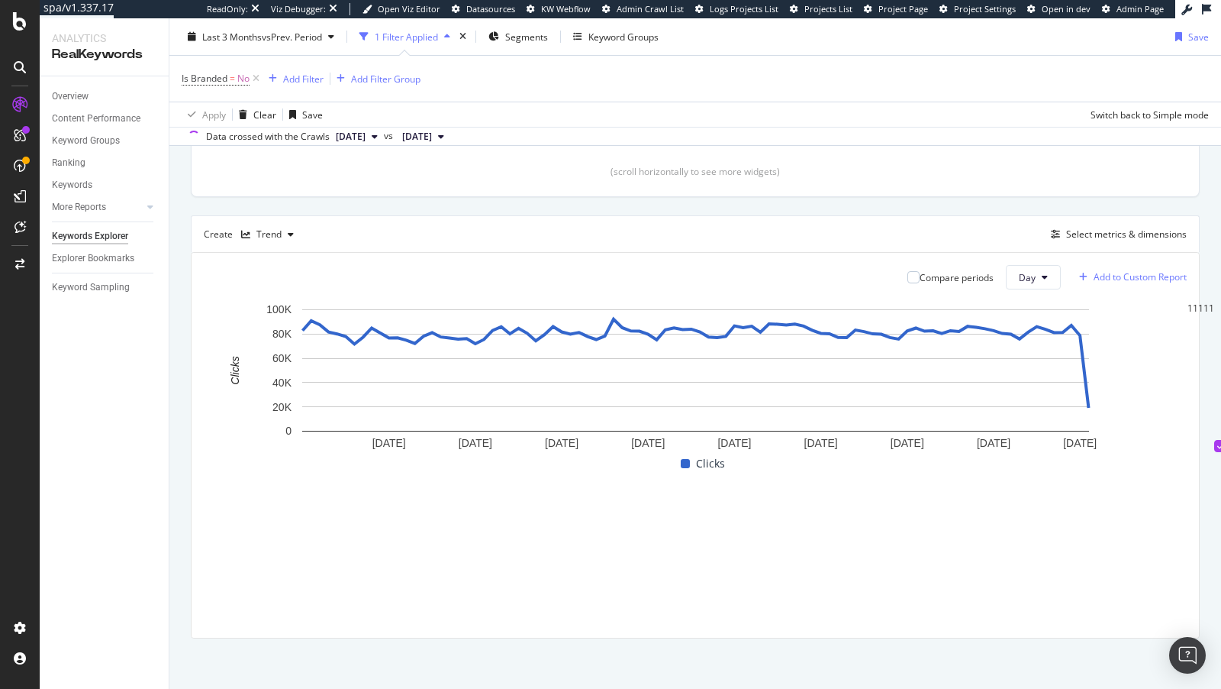
click at [1098, 282] on div "Add to Custom Report" at bounding box center [1130, 277] width 114 height 23
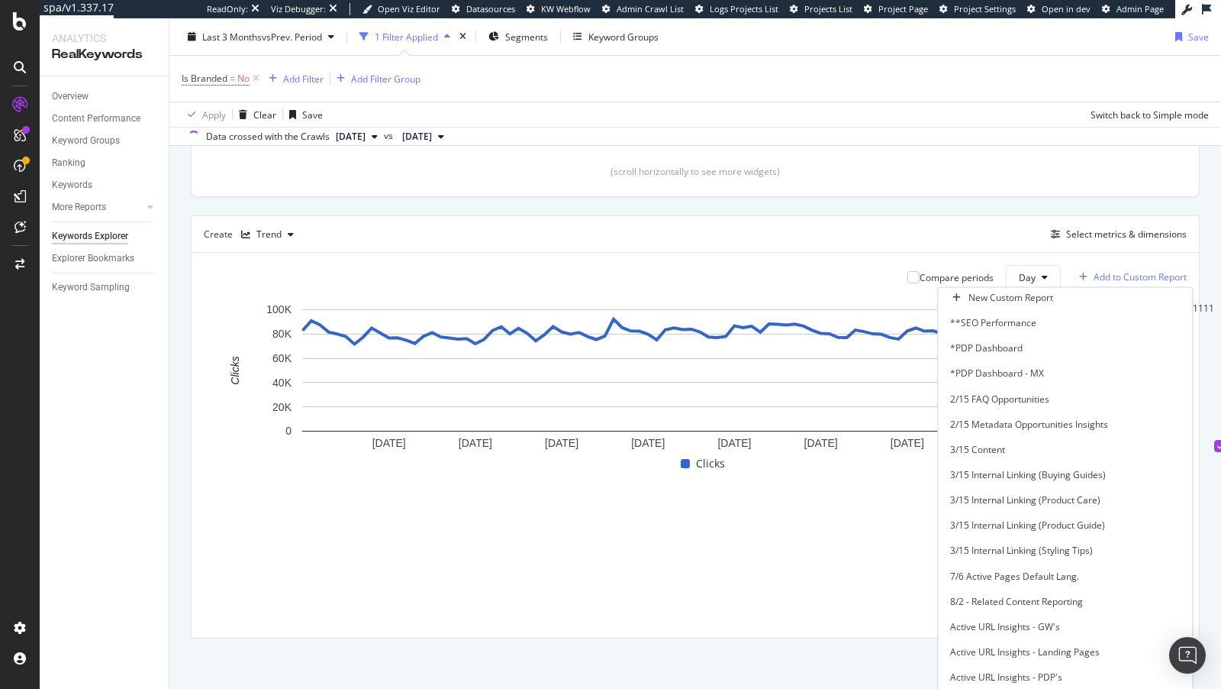
click at [1098, 282] on div "Add to Custom Report" at bounding box center [1130, 277] width 114 height 23
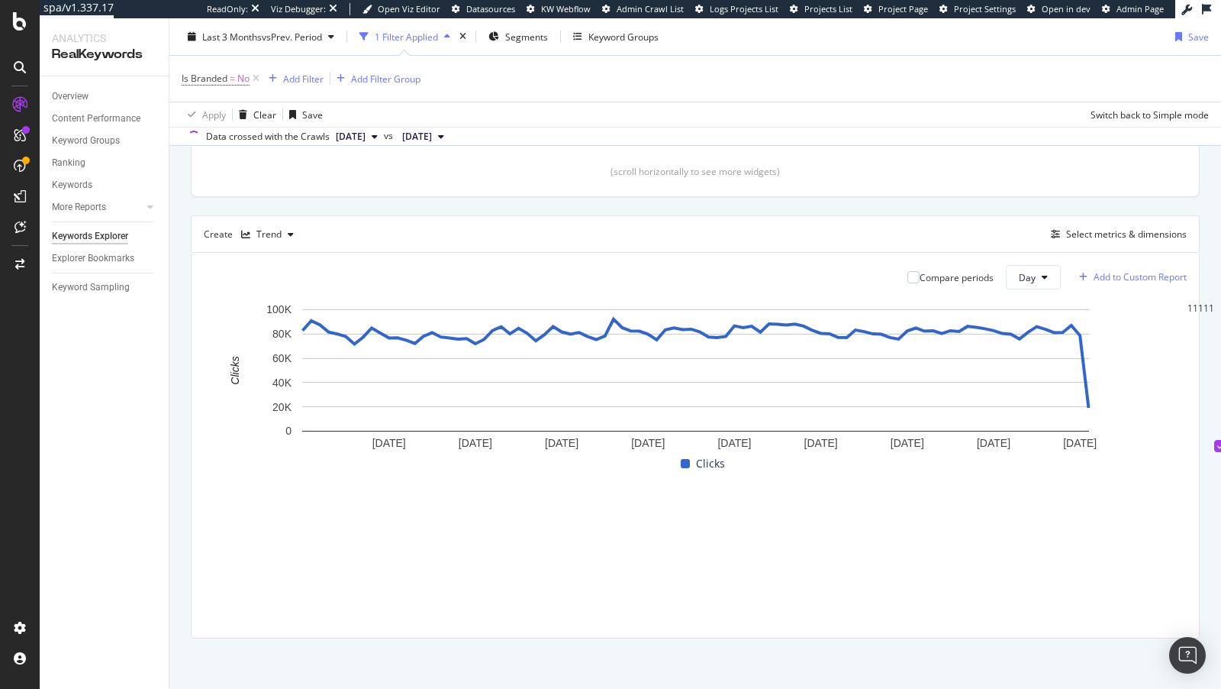
click at [1098, 282] on div "Add to Custom Report" at bounding box center [1130, 277] width 114 height 23
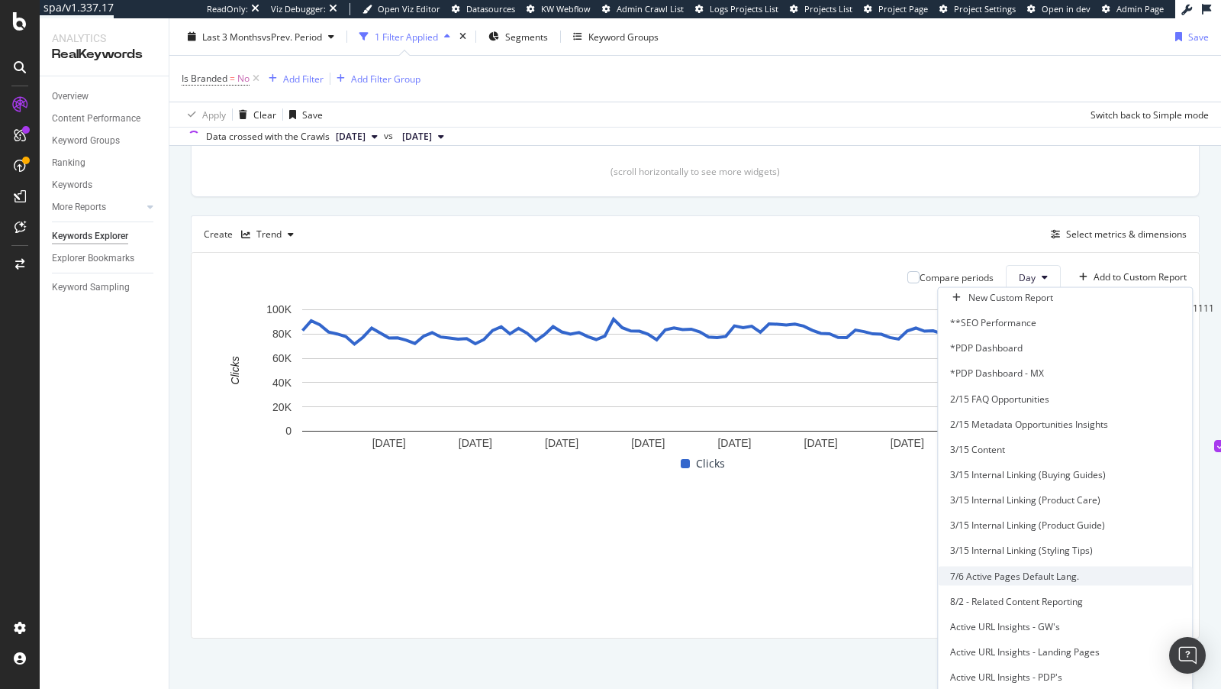
scroll to position [855, 0]
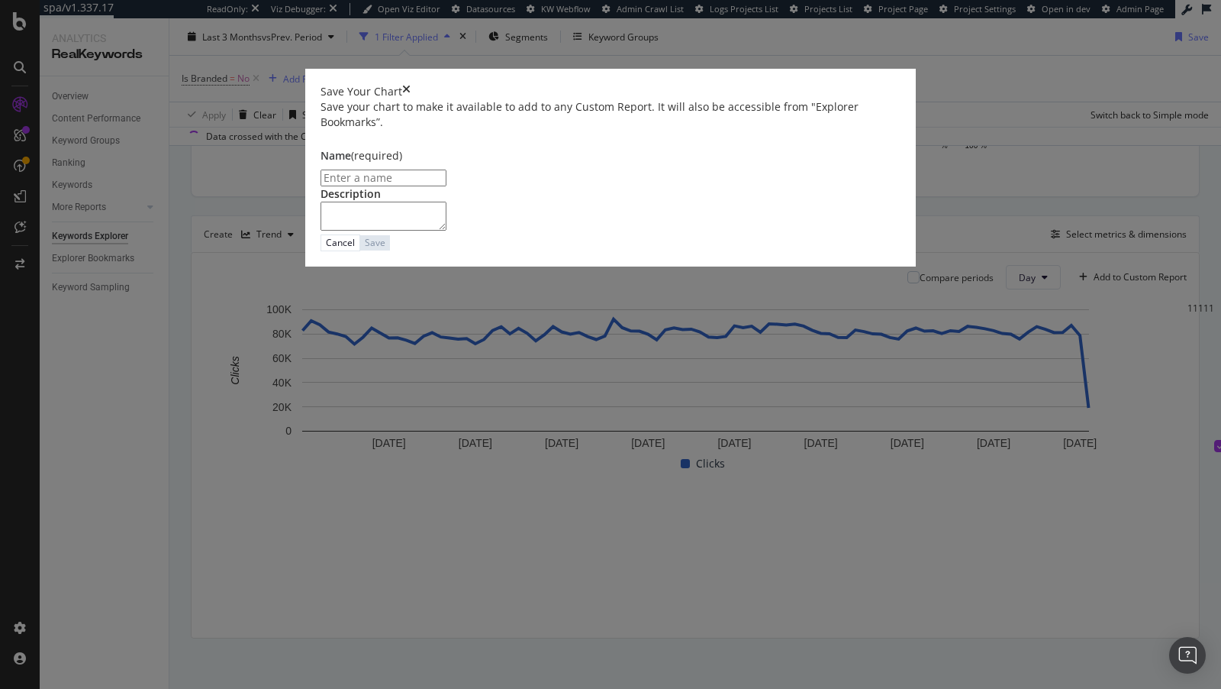
type input "n"
type input "Non-Branded Clicks"
click at [394, 250] on button "Save" at bounding box center [379, 242] width 30 height 16
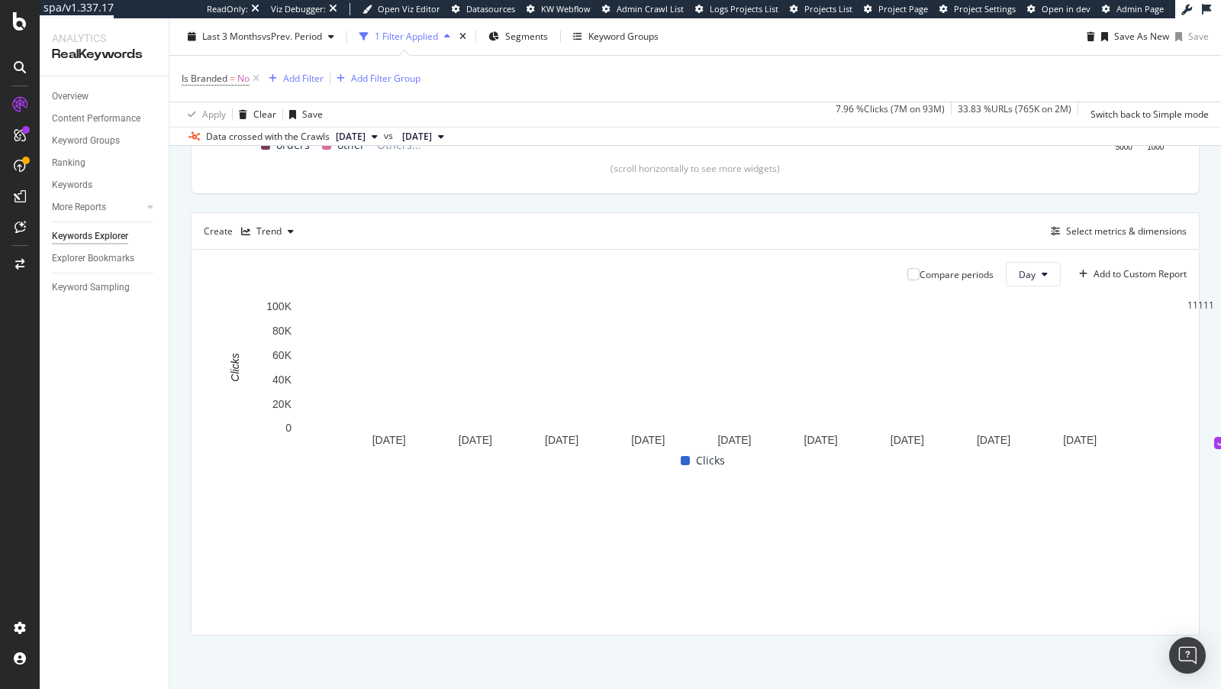
scroll to position [401, 0]
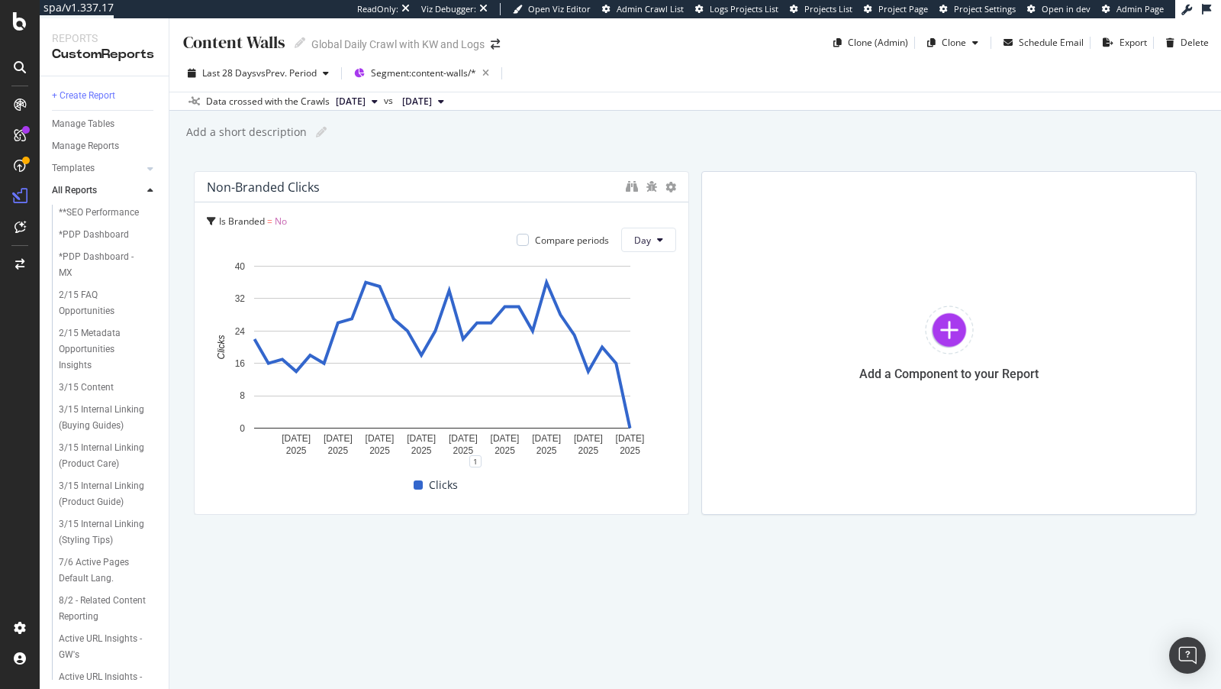
click at [269, 137] on div "Add a short description" at bounding box center [246, 131] width 122 height 15
type input "j"
click at [268, 129] on input "[DATE], Added Content Walls to" at bounding box center [271, 132] width 172 height 14
click at [345, 131] on input "[DATE], Added SW cache behavor for Content Walls to" at bounding box center [326, 132] width 282 height 14
click at [347, 131] on input "[DATE], Added SW cache behavor for Content Walls to" at bounding box center [326, 132] width 282 height 14
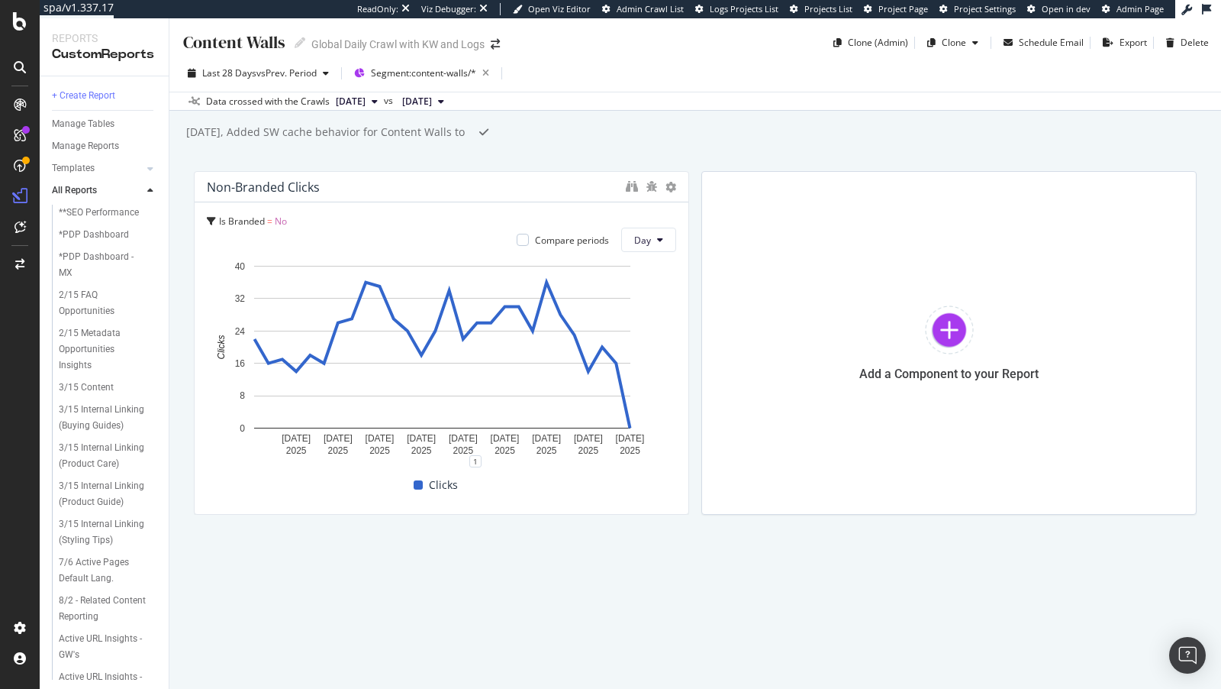
scroll to position [1, 0]
drag, startPoint x: 447, startPoint y: 134, endPoint x: 465, endPoint y: 134, distance: 18.3
click at [465, 134] on input "[DATE], Added SW cache behavior for Content Walls to" at bounding box center [327, 132] width 285 height 14
type input "[DATE], Added SW cache behavior for Content Walls."
click at [472, 140] on div at bounding box center [469, 132] width 18 height 23
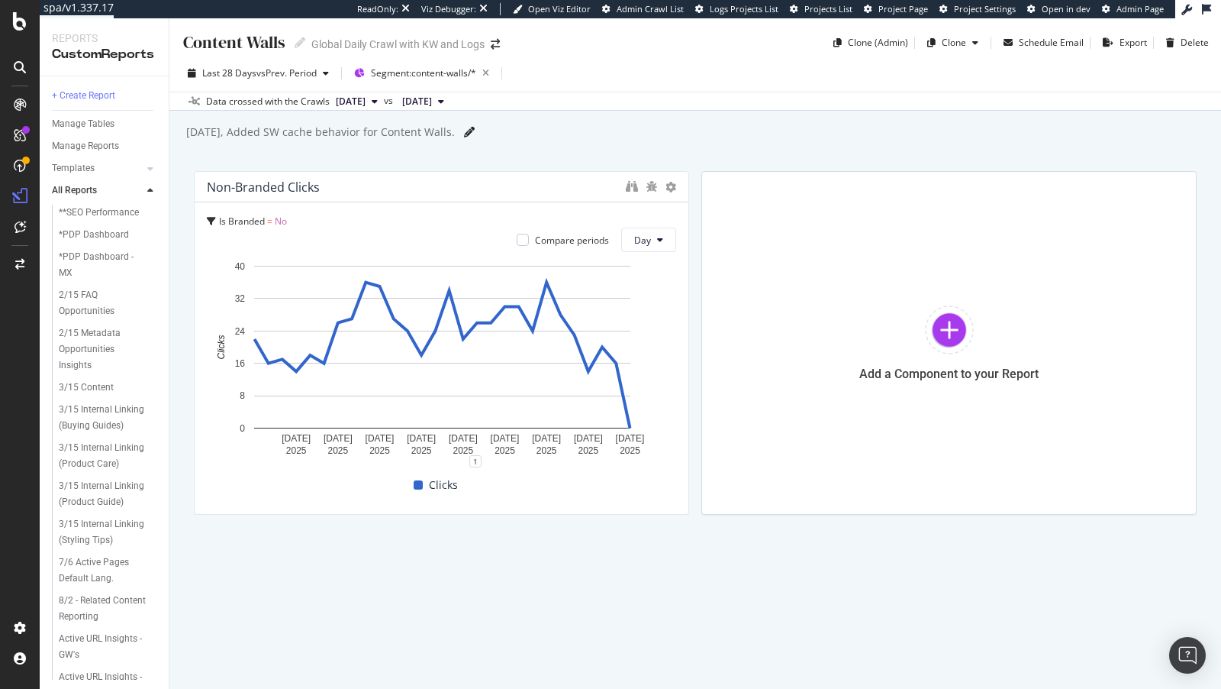
click at [473, 131] on icon at bounding box center [469, 132] width 11 height 11
click at [239, 132] on div "[DATE], Added SW cache behavior for Content Walls." at bounding box center [320, 131] width 270 height 15
click at [230, 134] on input "[DATE], Added SW cache behavior for Content Walls." at bounding box center [321, 132] width 273 height 14
type input "[DATE]: Added SW cache behavior for Content Walls."
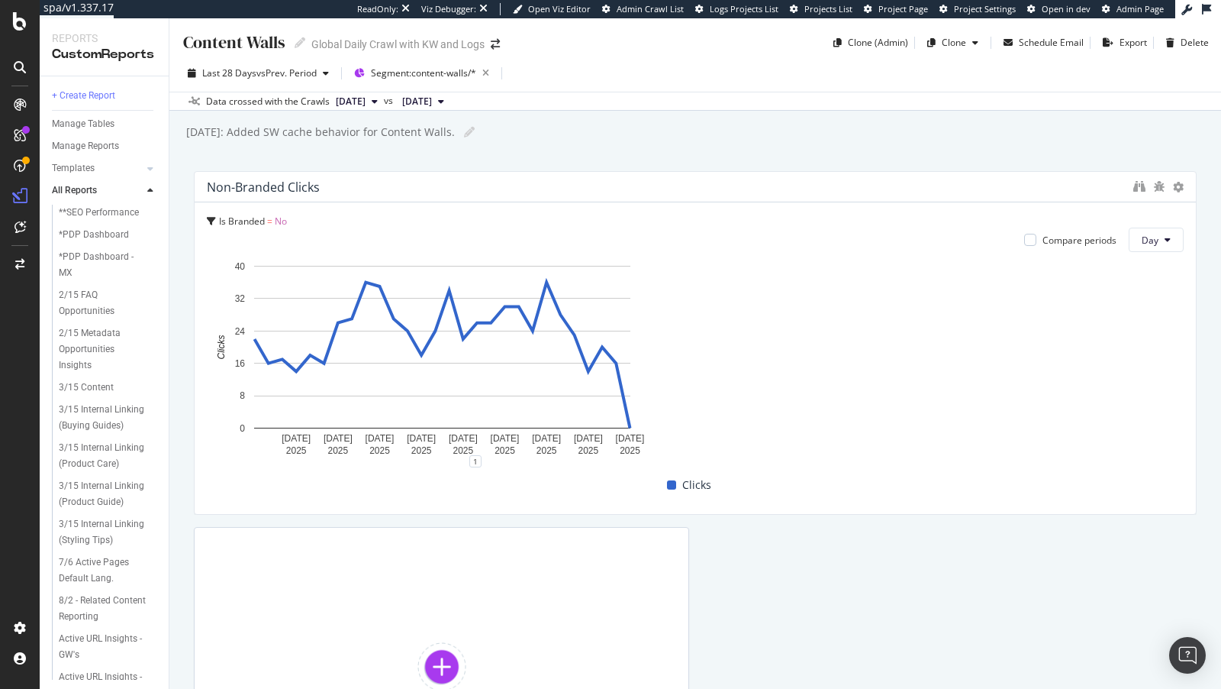
drag, startPoint x: 685, startPoint y: 280, endPoint x: 1364, endPoint y: 295, distance: 679.5
click at [1221, 295] on html "spa/v1.337.17 ReadOnly: Viz Debugger: Open Viz Editor Admin Crawl List Logs Pro…" at bounding box center [610, 344] width 1221 height 689
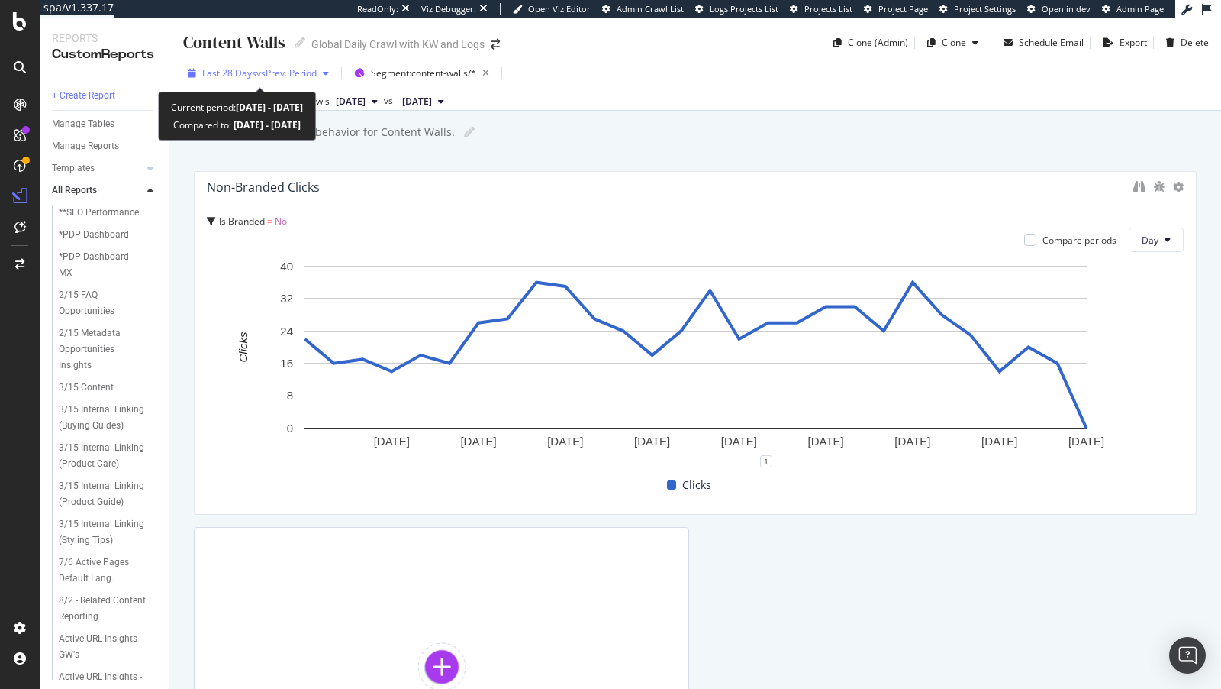
click at [239, 63] on div "Last 28 Days vs Prev. Period" at bounding box center [258, 73] width 153 height 23
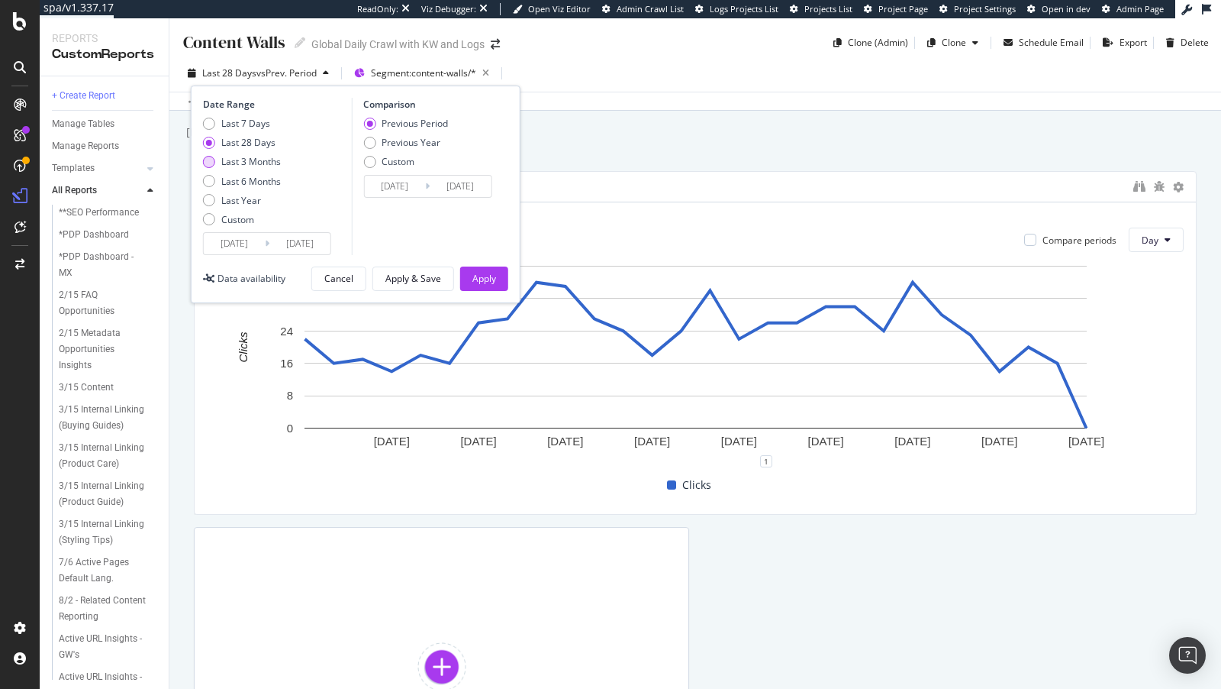
click at [247, 159] on div "Last 3 Months" at bounding box center [251, 161] width 60 height 13
type input "[DATE]"
click at [491, 278] on div "Apply" at bounding box center [485, 278] width 24 height 13
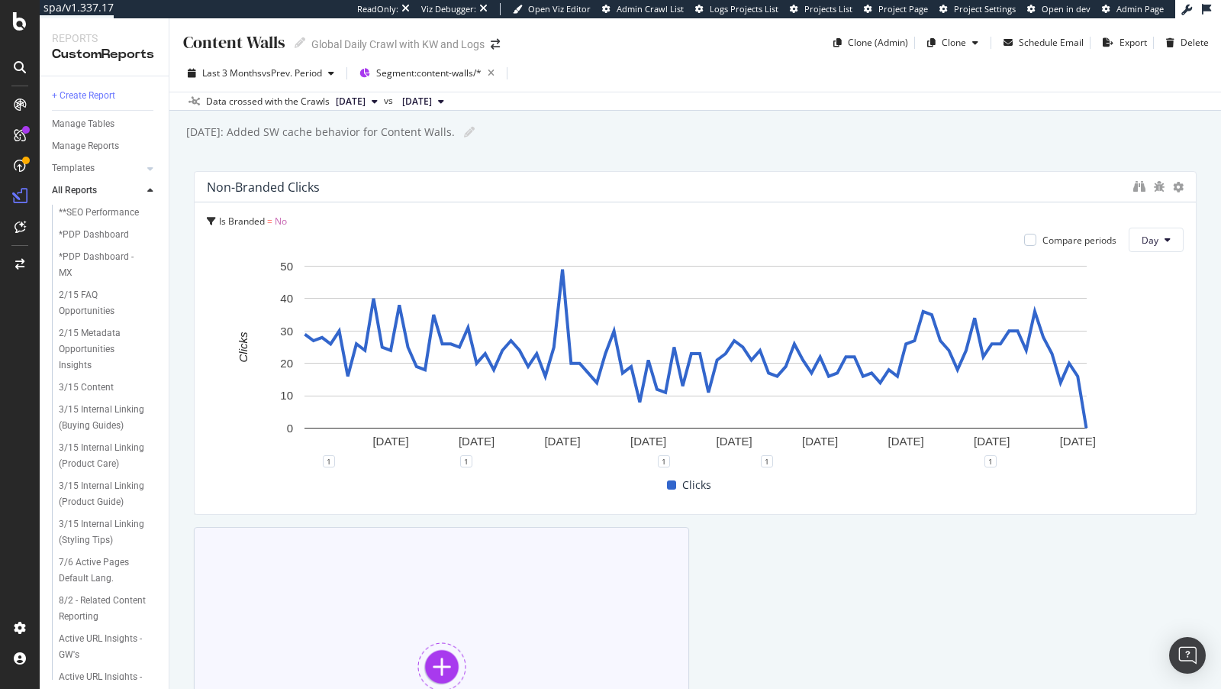
click at [459, 627] on div "Add a Component to your Report" at bounding box center [441, 679] width 495 height 305
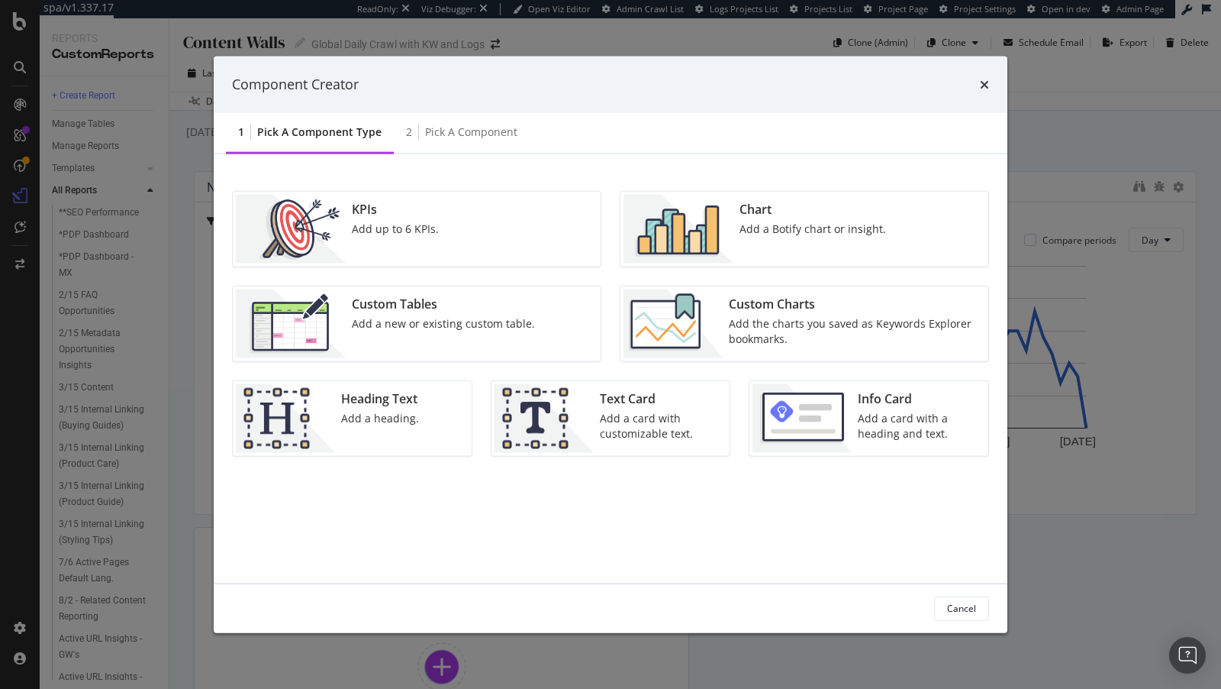
click at [739, 221] on div "Chart Add a Botify chart or insight." at bounding box center [813, 228] width 159 height 69
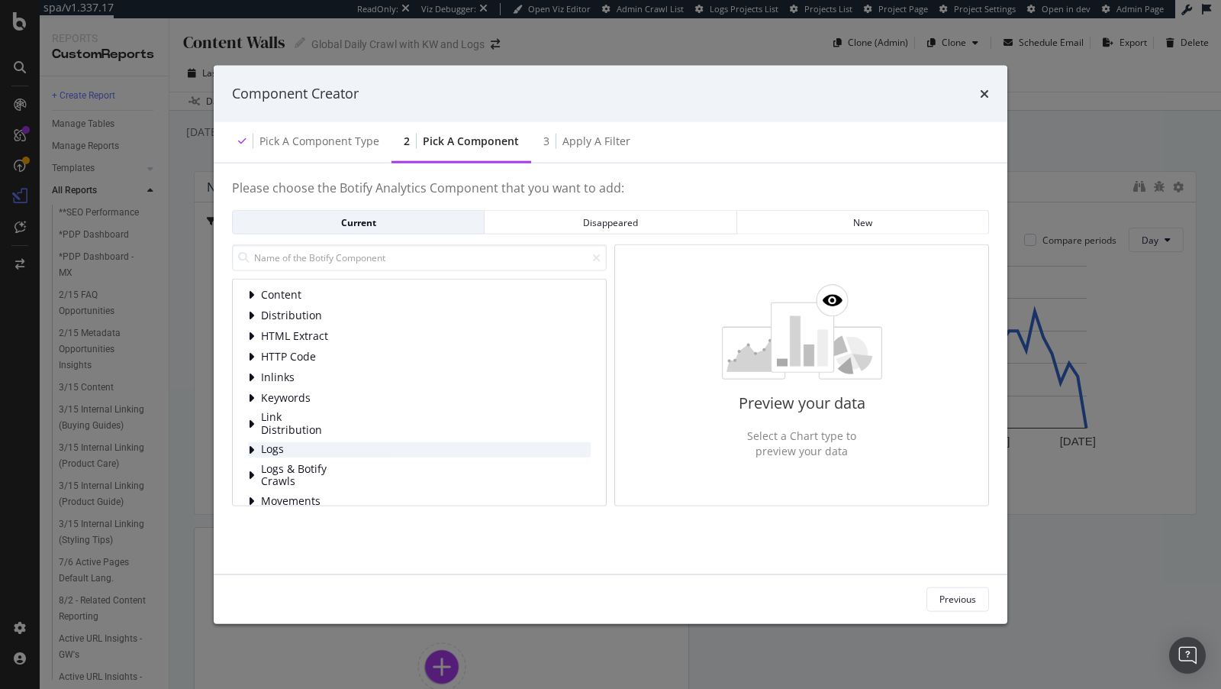
click at [346, 445] on div "Logs" at bounding box center [419, 448] width 343 height 15
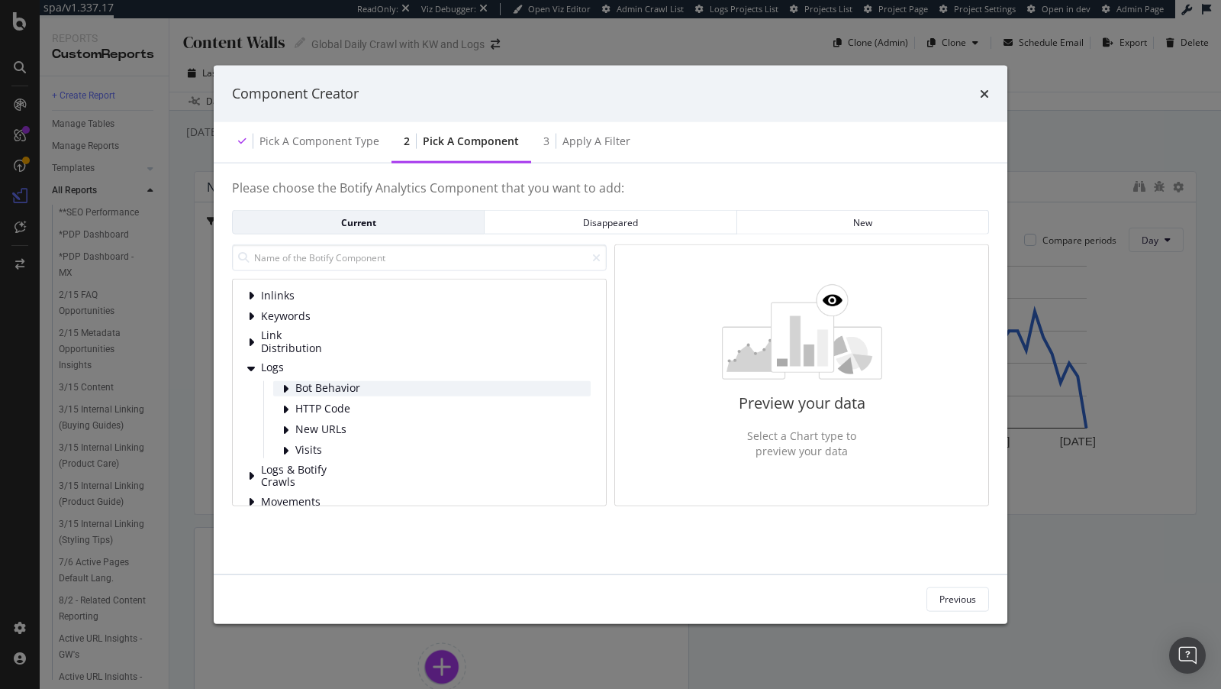
scroll to position [85, 0]
click at [333, 383] on span "Bot Behavior" at bounding box center [329, 384] width 68 height 13
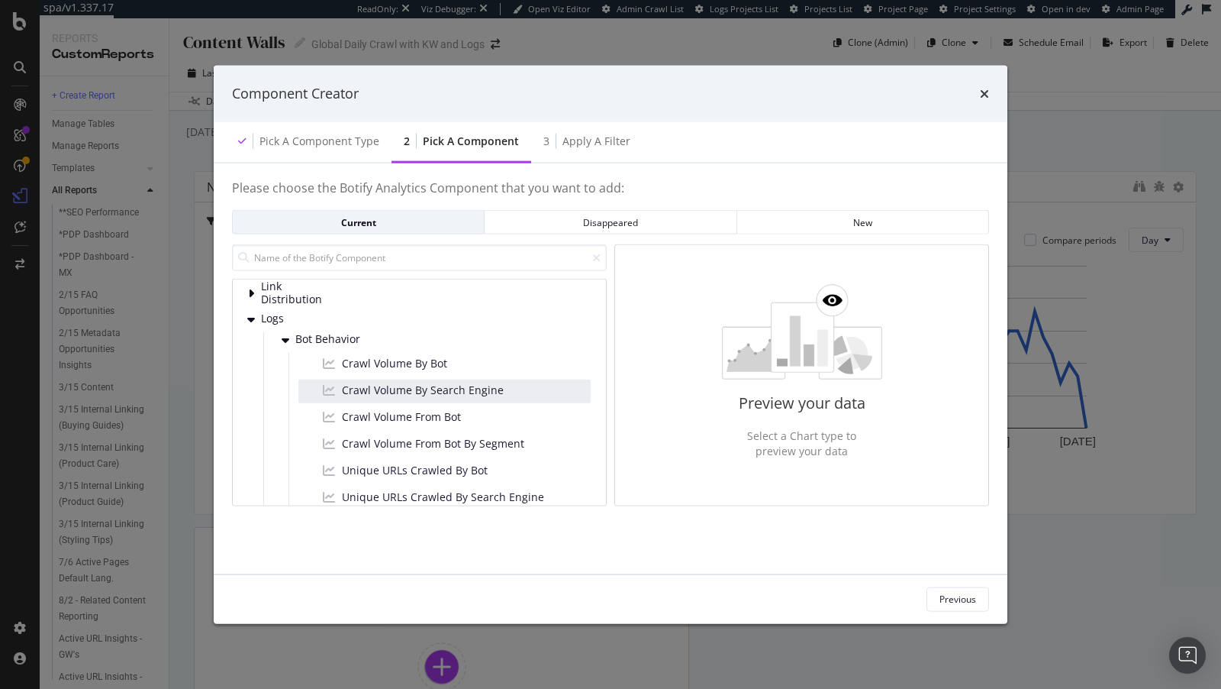
scroll to position [131, 0]
click at [401, 440] on span "Crawl Volume From Bot By Segment" at bounding box center [433, 441] width 182 height 15
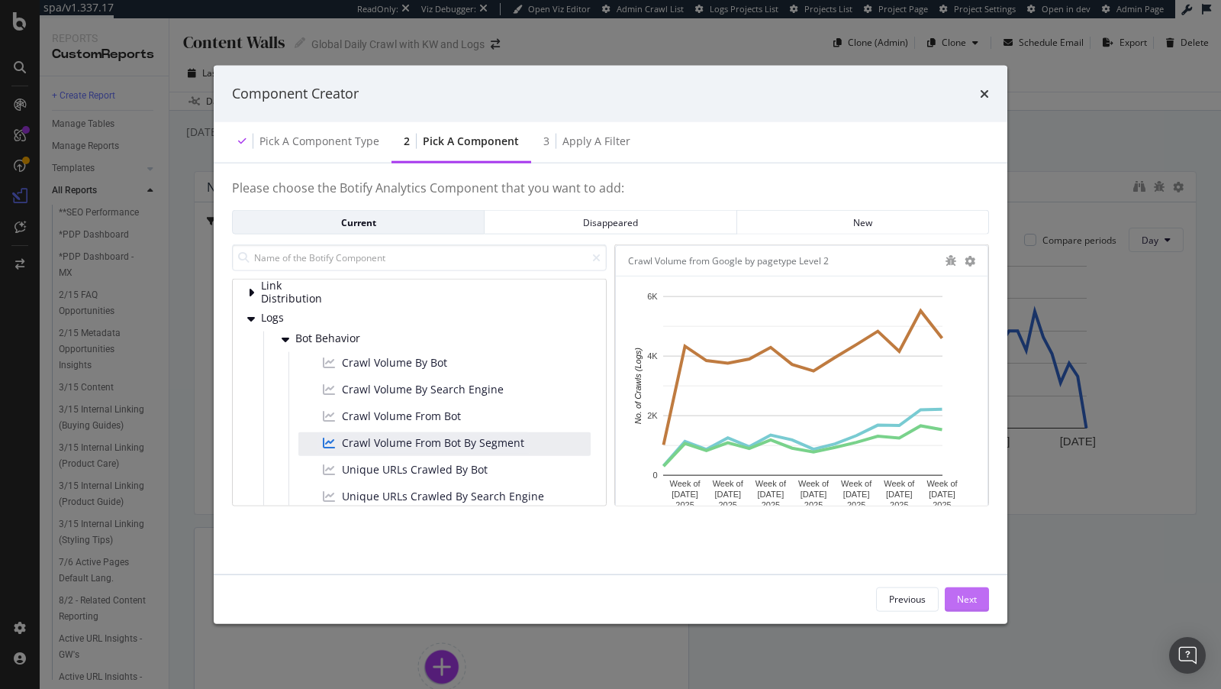
click at [960, 595] on div "Next" at bounding box center [967, 598] width 20 height 13
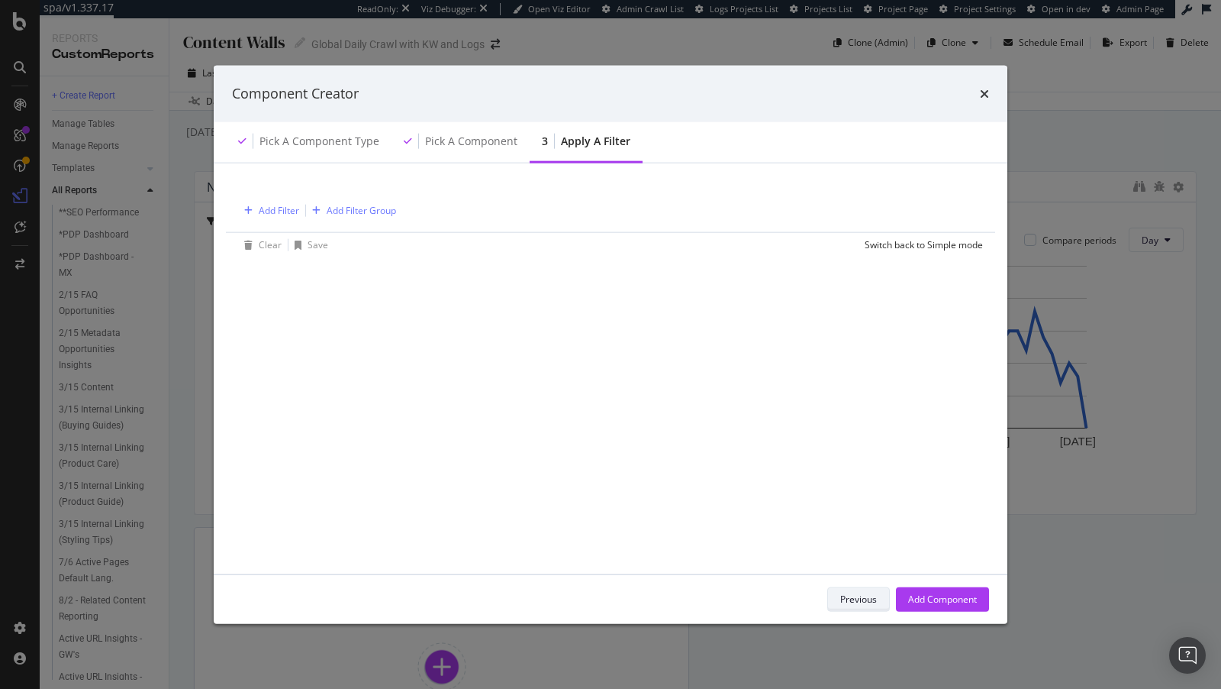
click at [853, 600] on div "Previous" at bounding box center [858, 598] width 37 height 13
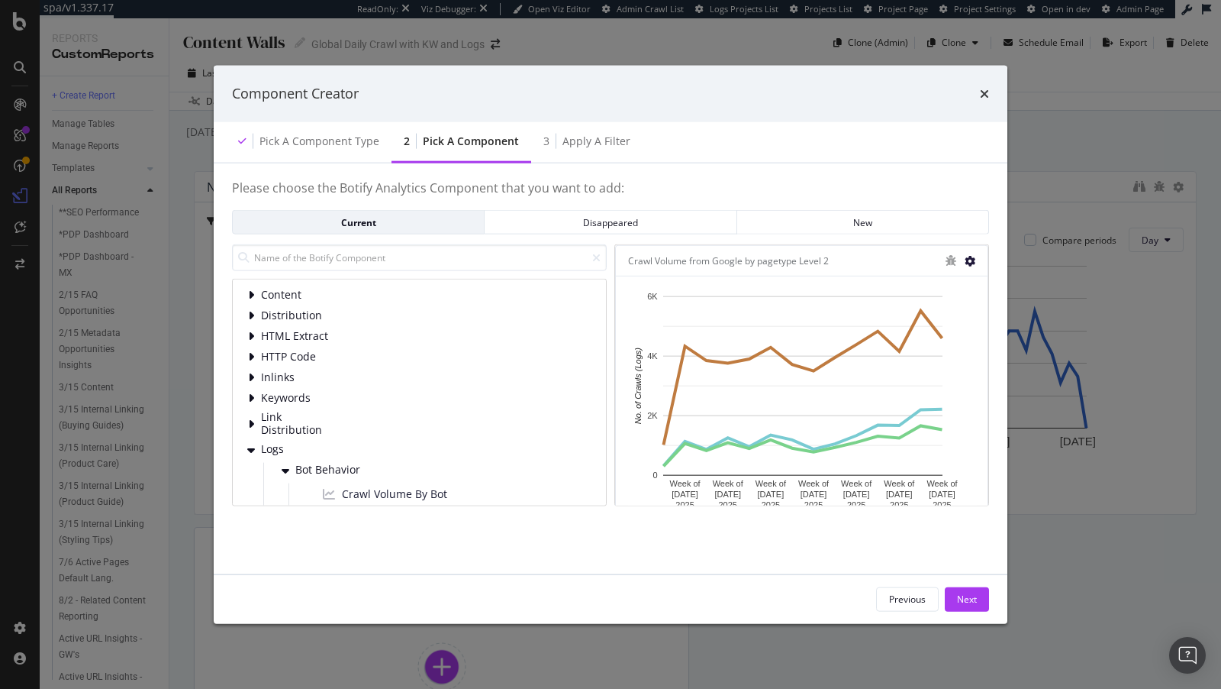
click at [969, 260] on icon "modal" at bounding box center [970, 260] width 11 height 11
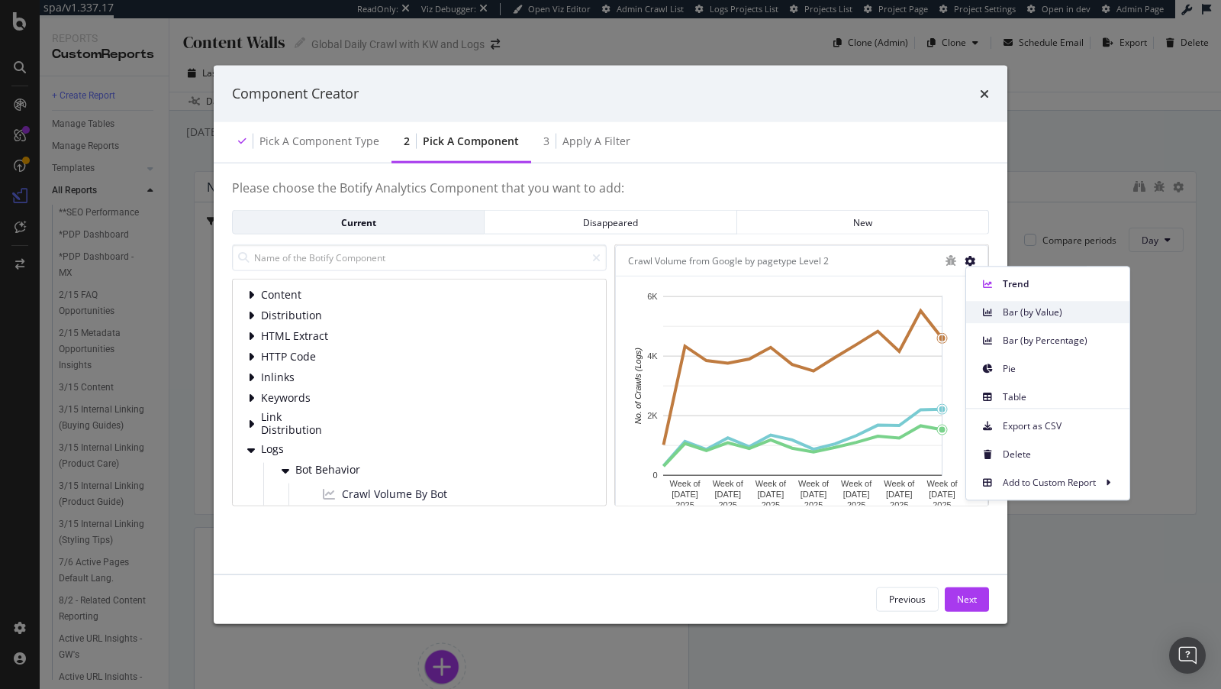
click at [981, 309] on span at bounding box center [988, 312] width 18 height 18
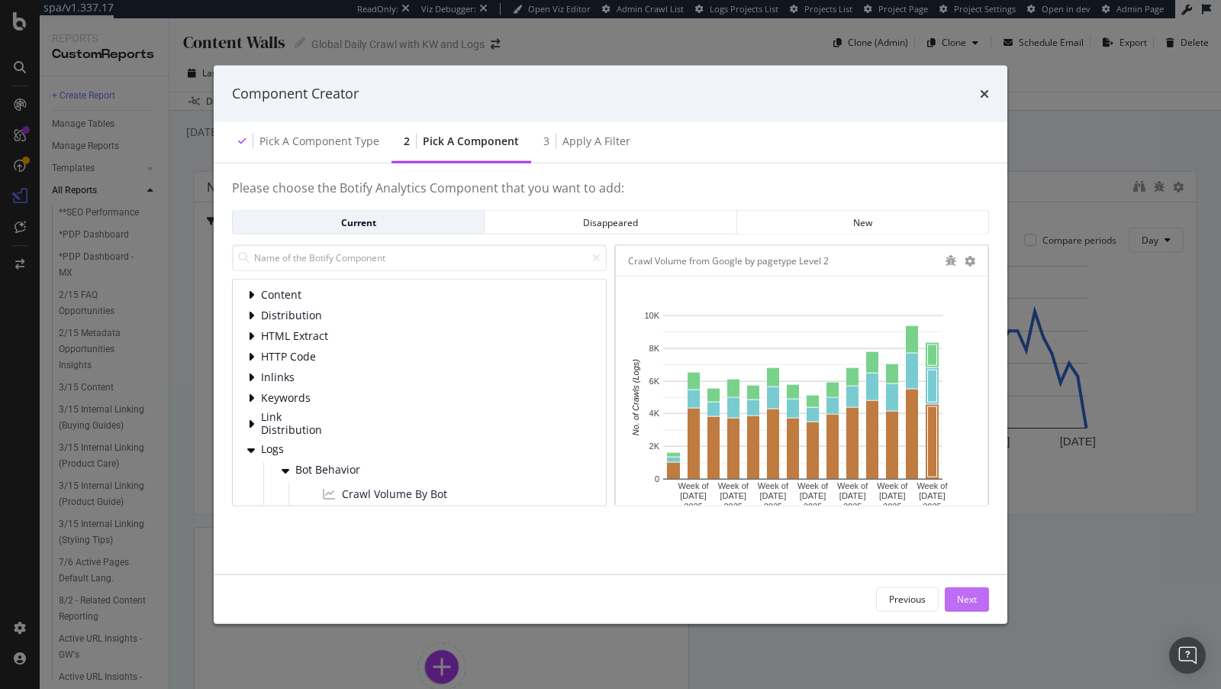
click at [972, 608] on div "Next" at bounding box center [967, 598] width 20 height 23
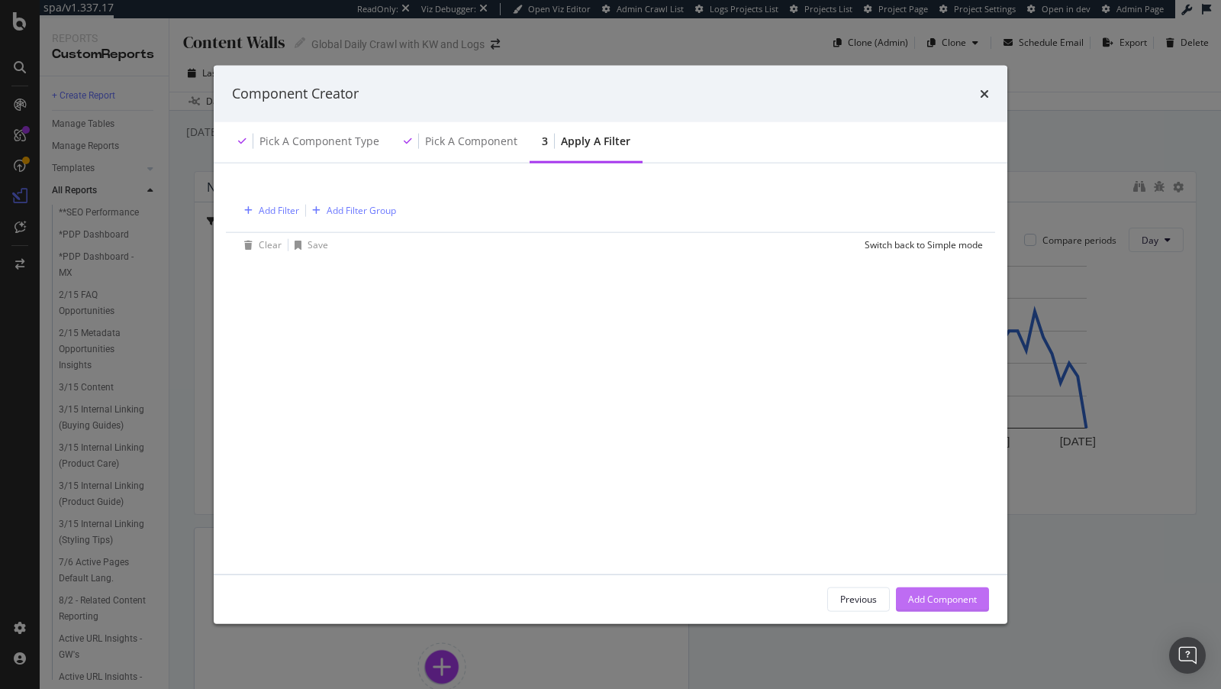
click at [949, 601] on div "Add Component" at bounding box center [942, 598] width 69 height 13
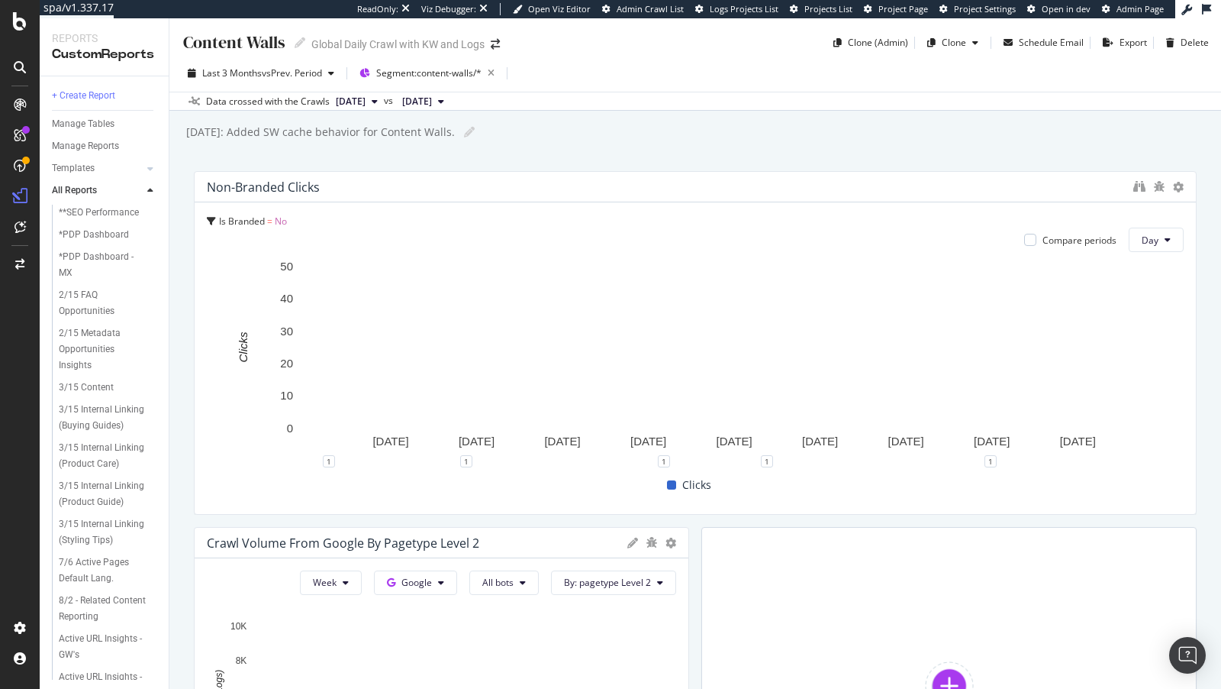
scroll to position [259, 0]
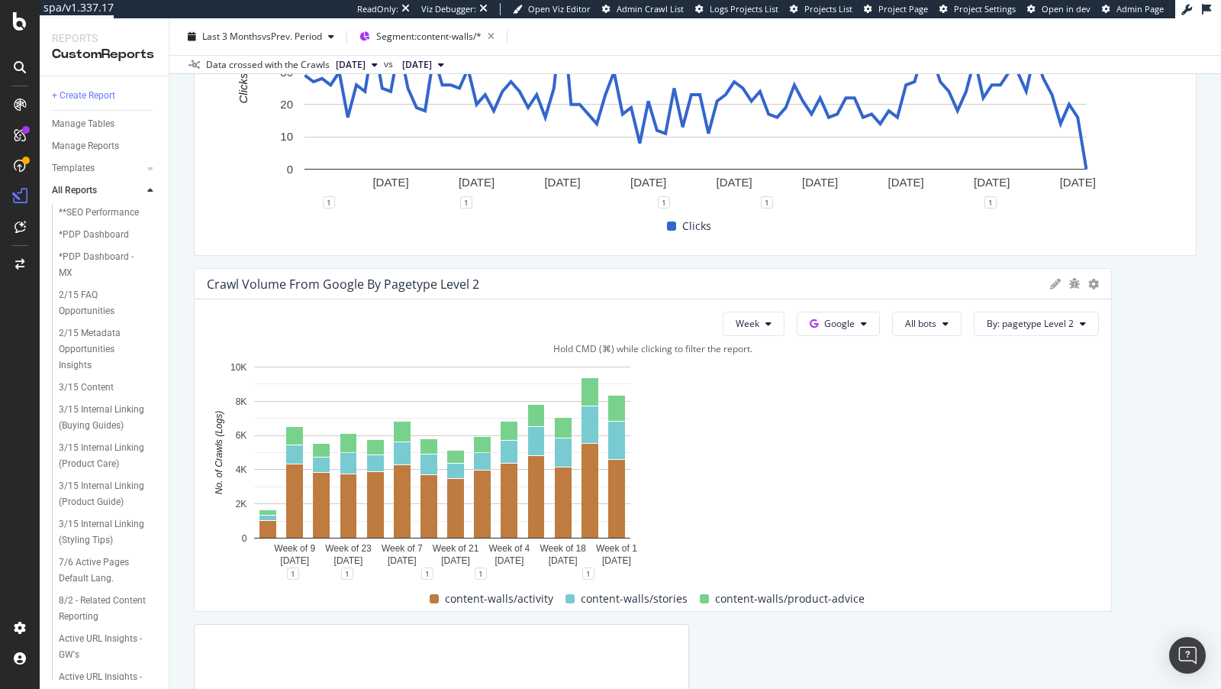
drag, startPoint x: 683, startPoint y: 453, endPoint x: 1163, endPoint y: 392, distance: 484.0
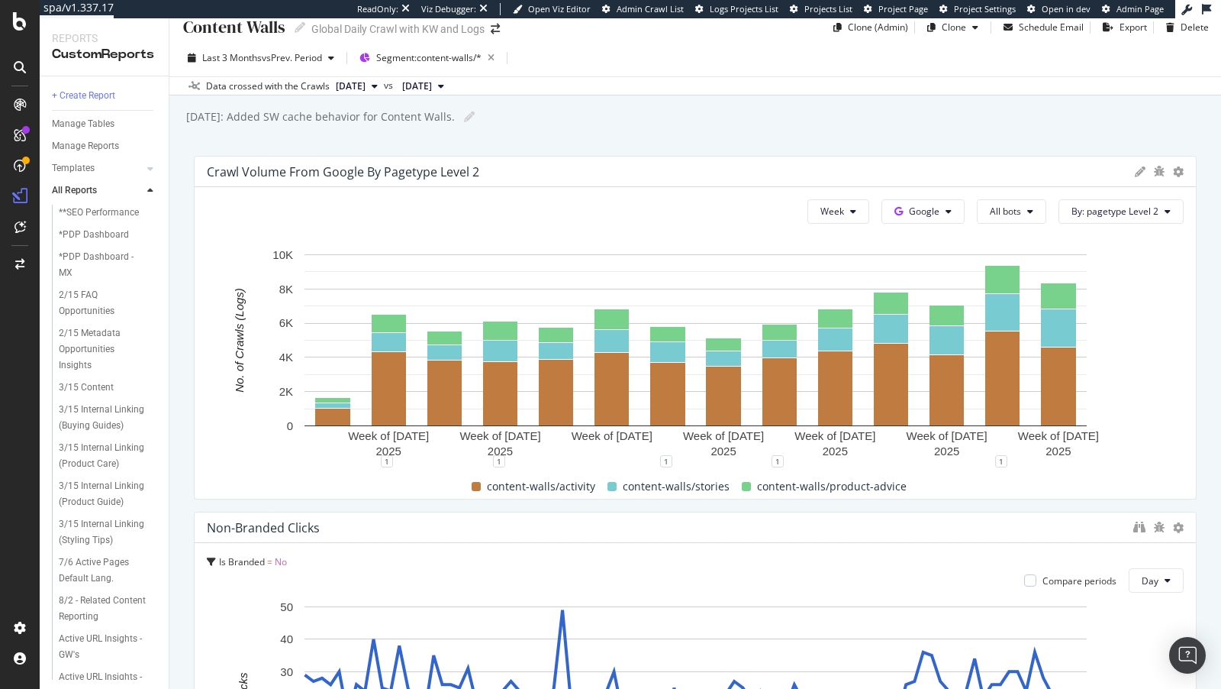
scroll to position [0, 0]
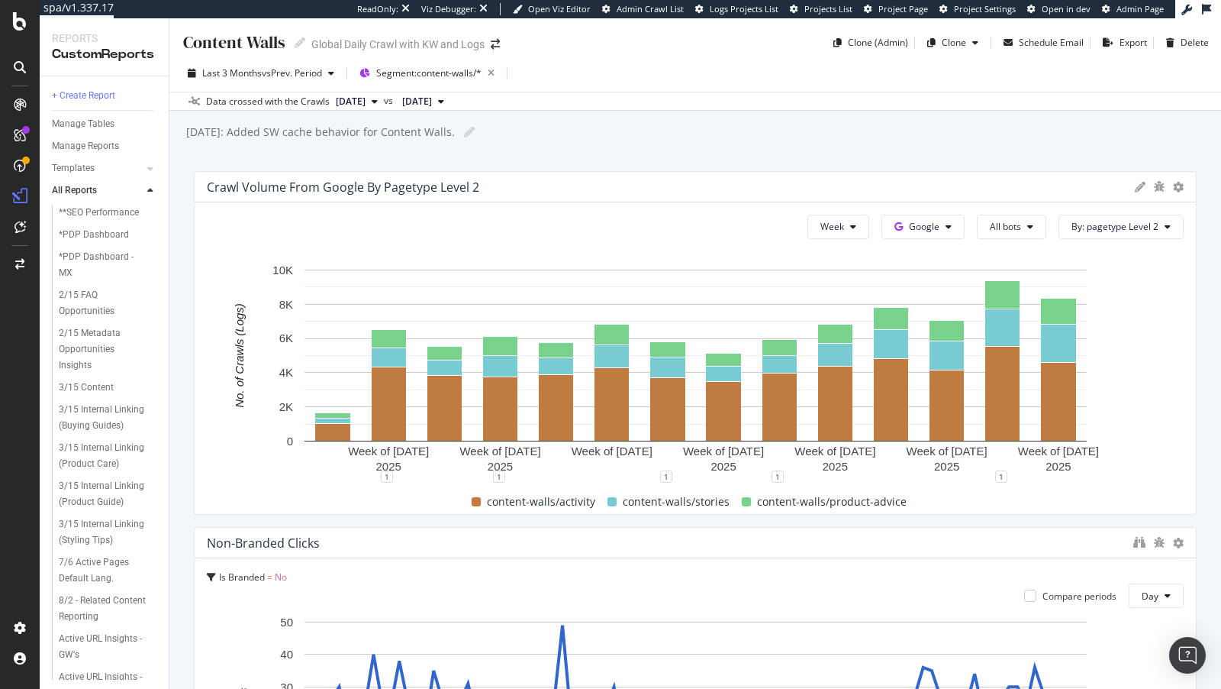
drag, startPoint x: 760, startPoint y: 497, endPoint x: 717, endPoint y: 45, distance: 453.9
click at [717, 45] on div "Content Walls Content Walls Global Daily Crawl with KW and Logs Clone (Admin) C…" at bounding box center [695, 353] width 1052 height 670
click at [466, 134] on icon at bounding box center [469, 132] width 11 height 11
click at [187, 134] on input "July 31st: Added SW cache behavior for Content Walls." at bounding box center [321, 132] width 273 height 14
click at [464, 136] on icon at bounding box center [469, 132] width 11 height 11
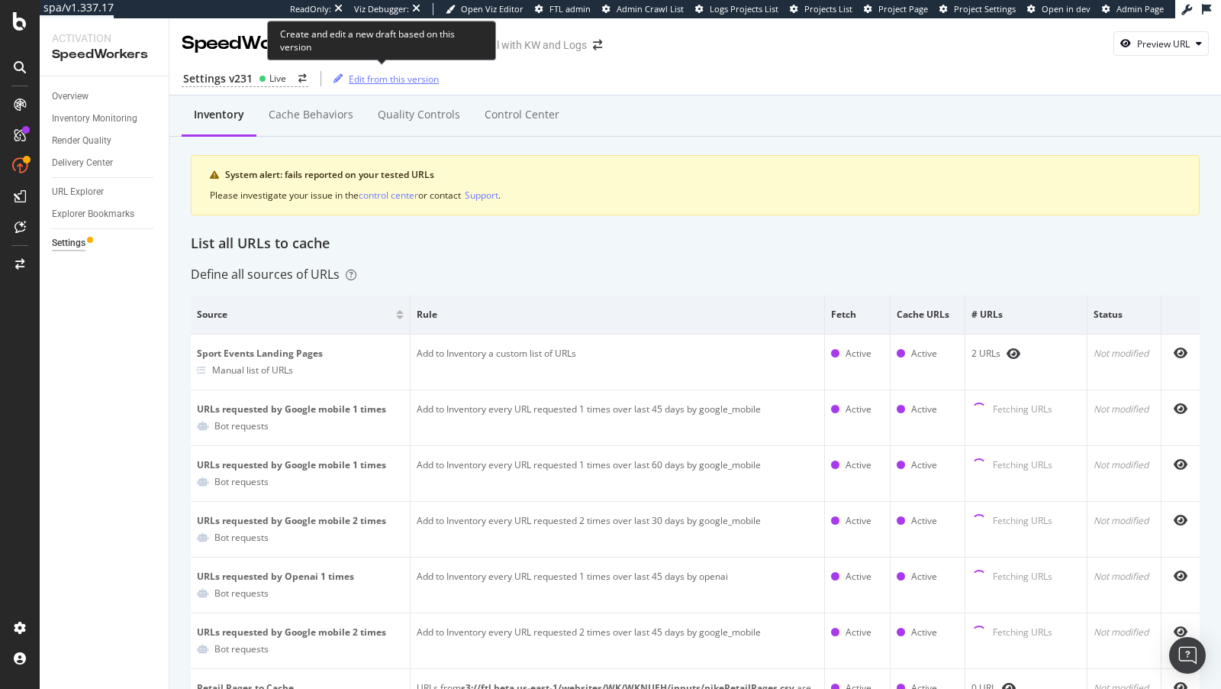
click at [367, 76] on div "Edit from this version" at bounding box center [394, 79] width 90 height 13
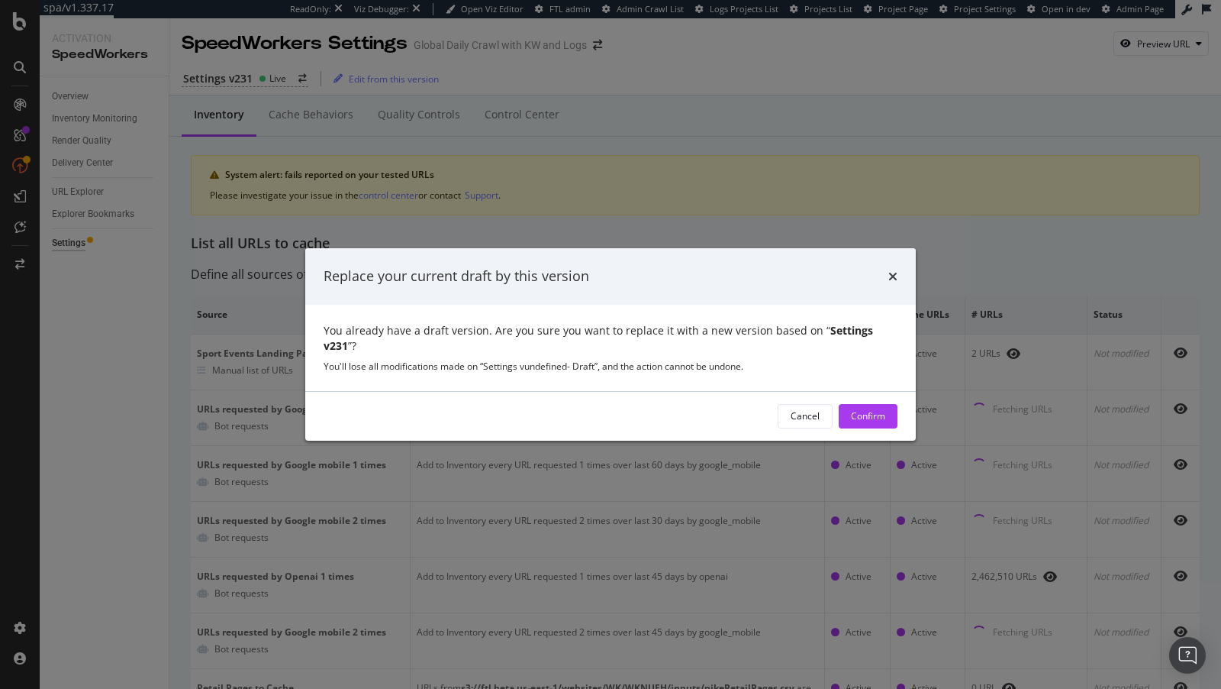
click at [269, 83] on div "Replace your current draft by this version You already have a draft version. Ar…" at bounding box center [610, 344] width 1221 height 689
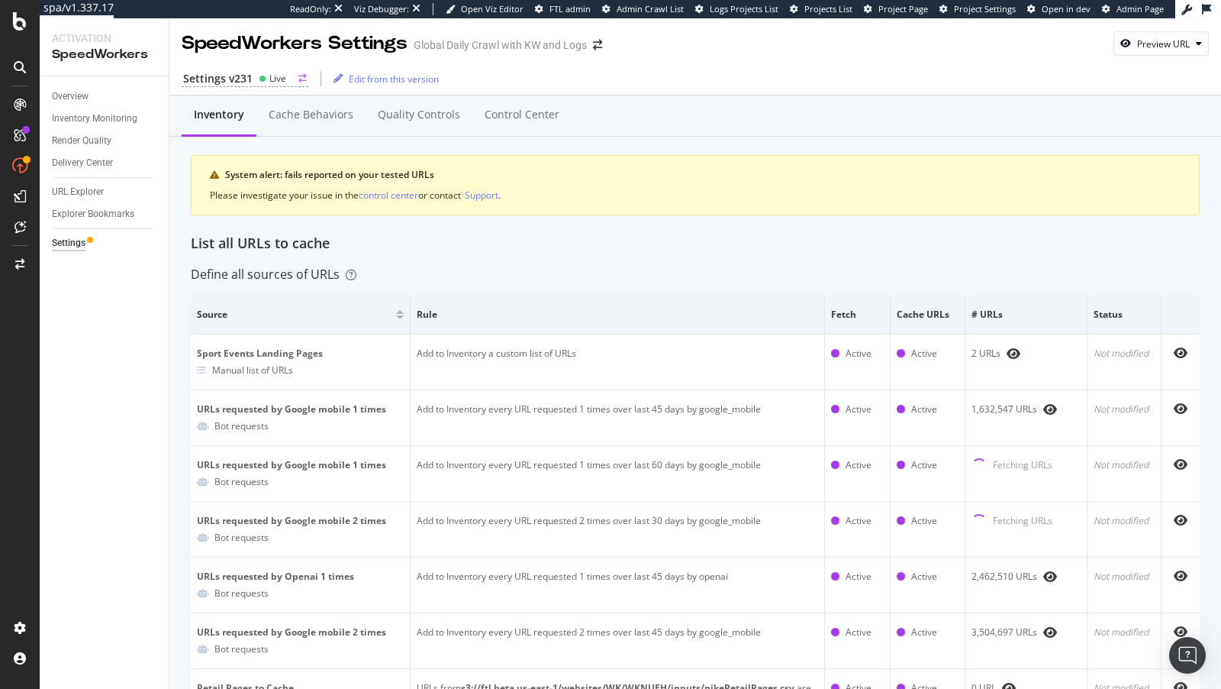
click at [246, 79] on div "Settings v231" at bounding box center [217, 78] width 69 height 15
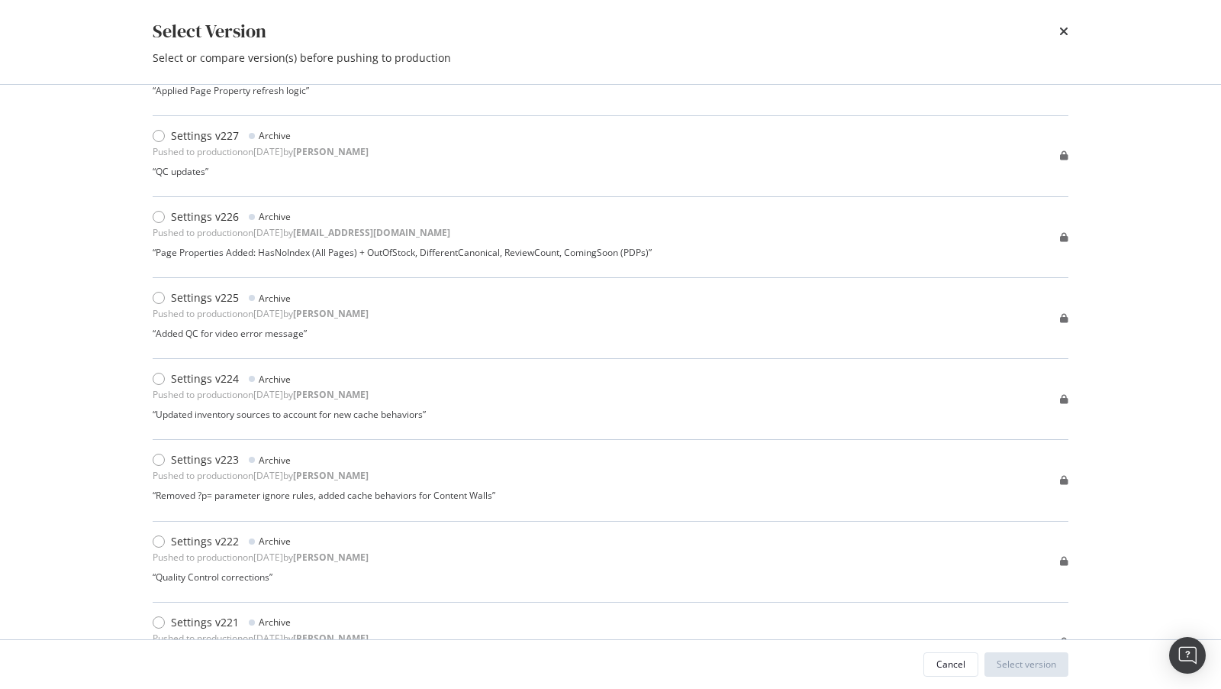
scroll to position [427, 0]
click at [1063, 35] on icon "times" at bounding box center [1064, 31] width 9 height 12
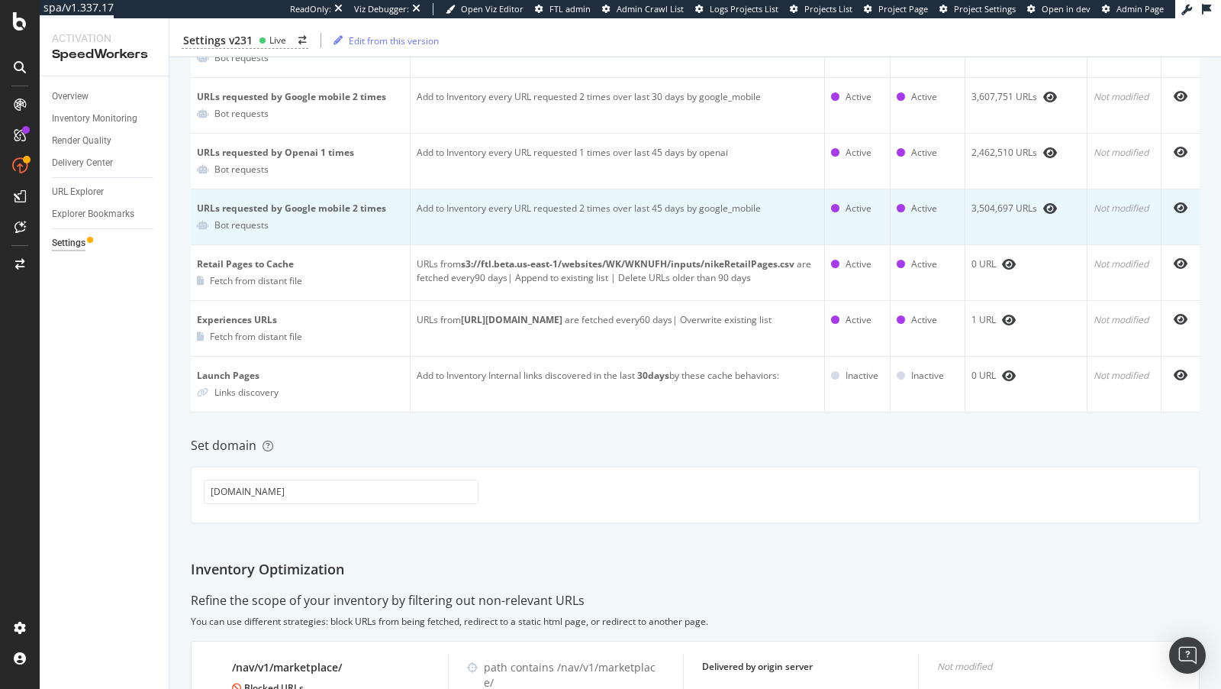
scroll to position [0, 0]
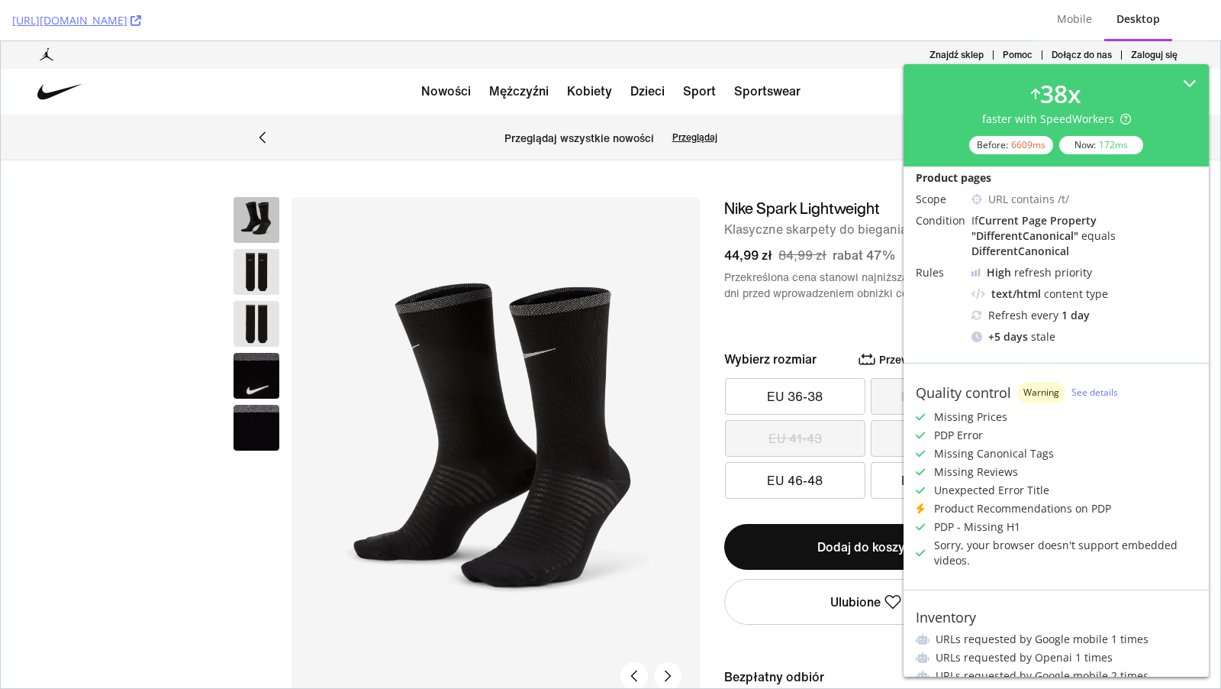
scroll to position [189, 0]
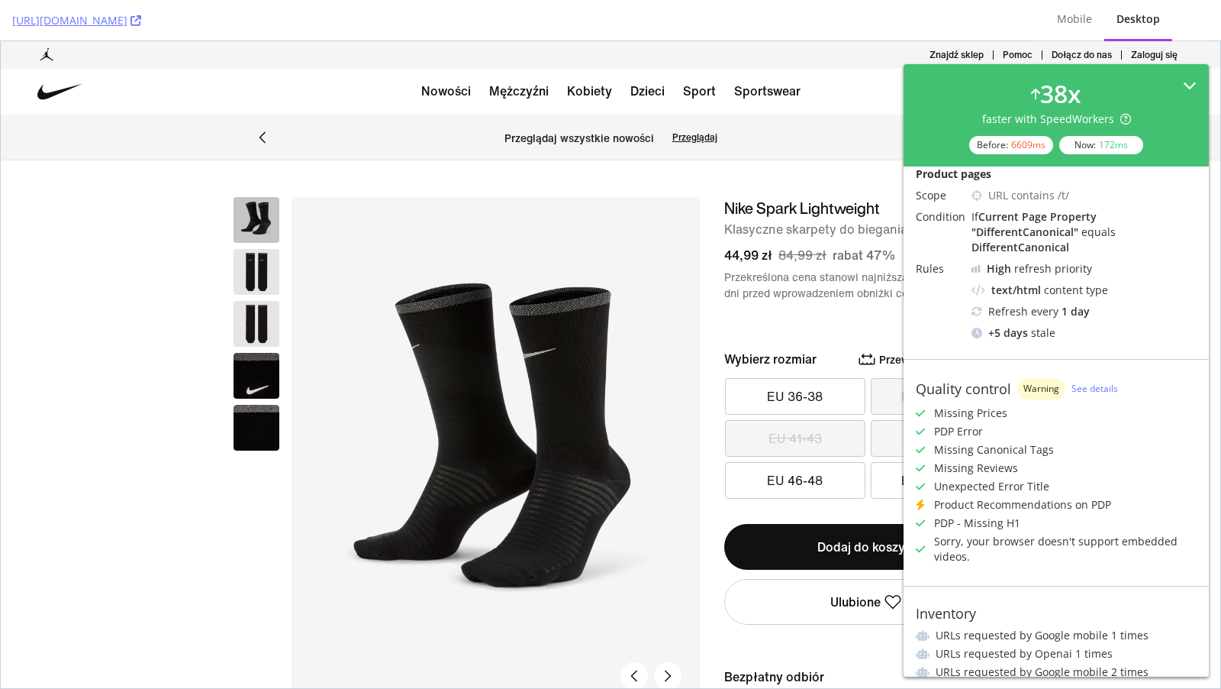
click at [1189, 82] on icon at bounding box center [1190, 86] width 14 height 14
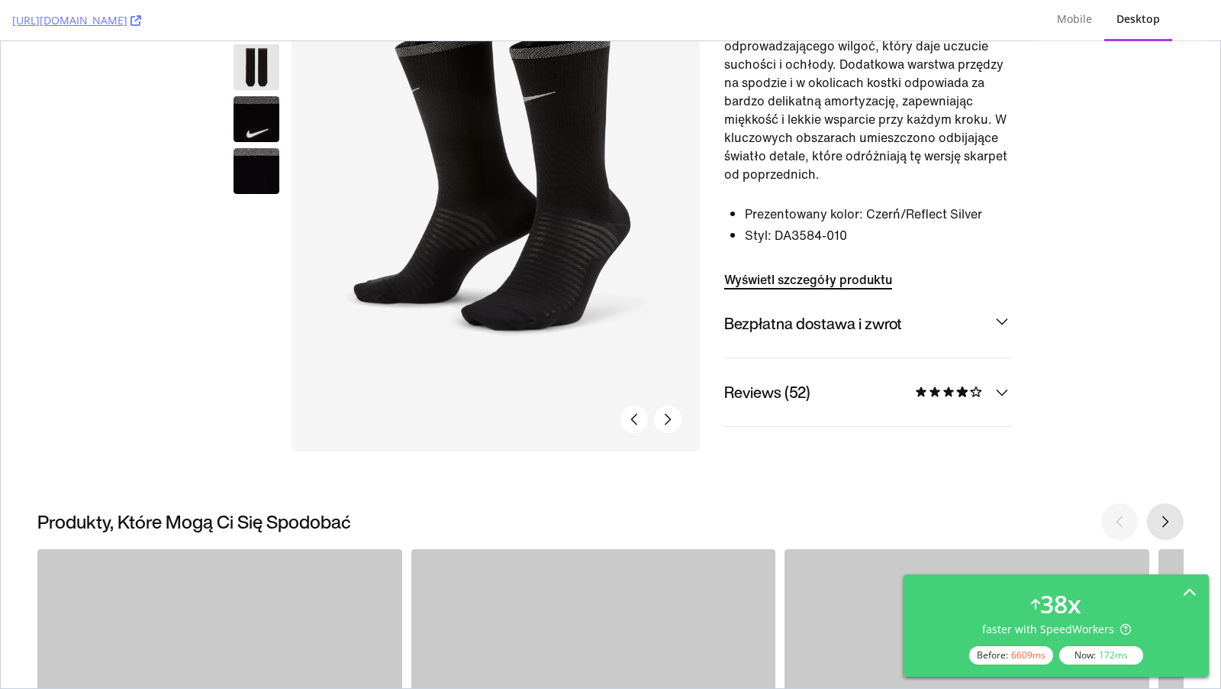
scroll to position [832, 0]
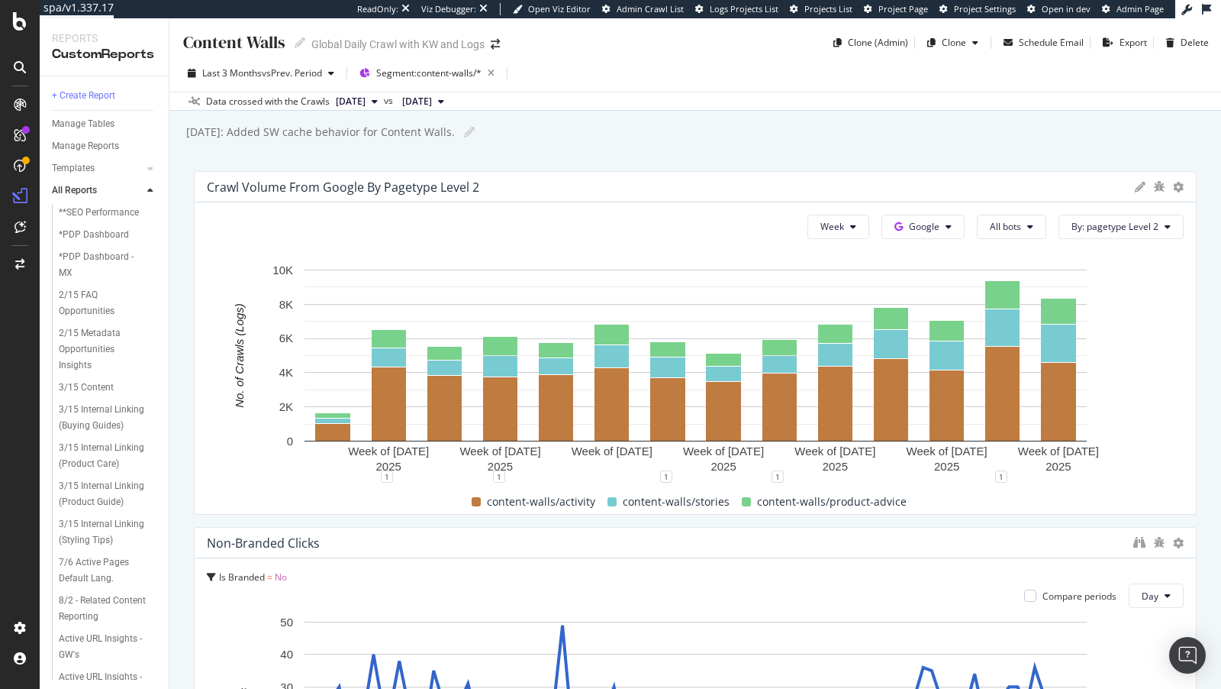
click at [387, 140] on div "[DATE]: Added SW cache behavior for Content Walls. [DATE]: Added SW cache behav…" at bounding box center [703, 132] width 1037 height 23
click at [473, 127] on icon at bounding box center [469, 132] width 11 height 11
type input "July 31st: Added SW cache behavior for Content Walls.f"
click at [402, 133] on div "July 31st: Added SW cache behavior for Content Walls.f" at bounding box center [322, 131] width 274 height 15
click at [402, 133] on input "July 31st: Added SW cache behavior for Content Walls.f" at bounding box center [323, 132] width 276 height 14
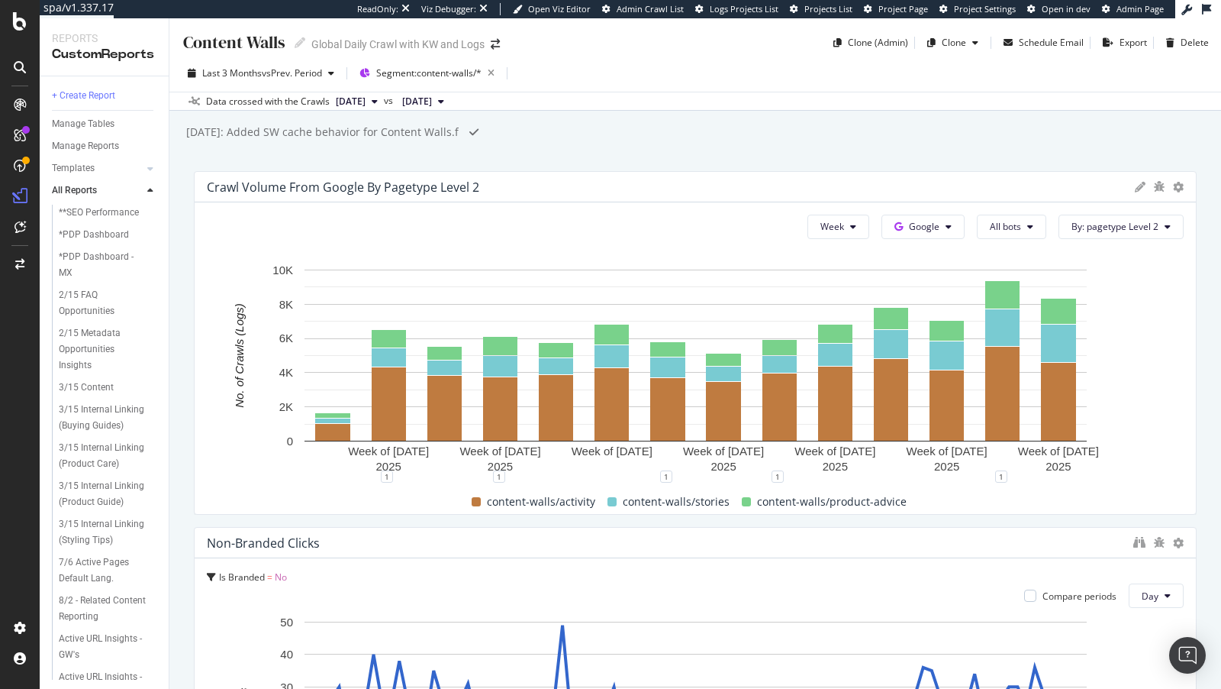
click at [402, 133] on input "July 31st: Added SW cache behavior for Content Walls.f" at bounding box center [323, 132] width 276 height 14
type input "T"
click at [303, 131] on input "This report shows the SEO impact of" at bounding box center [279, 132] width 188 height 14
type input "This report shows the organic impact of"
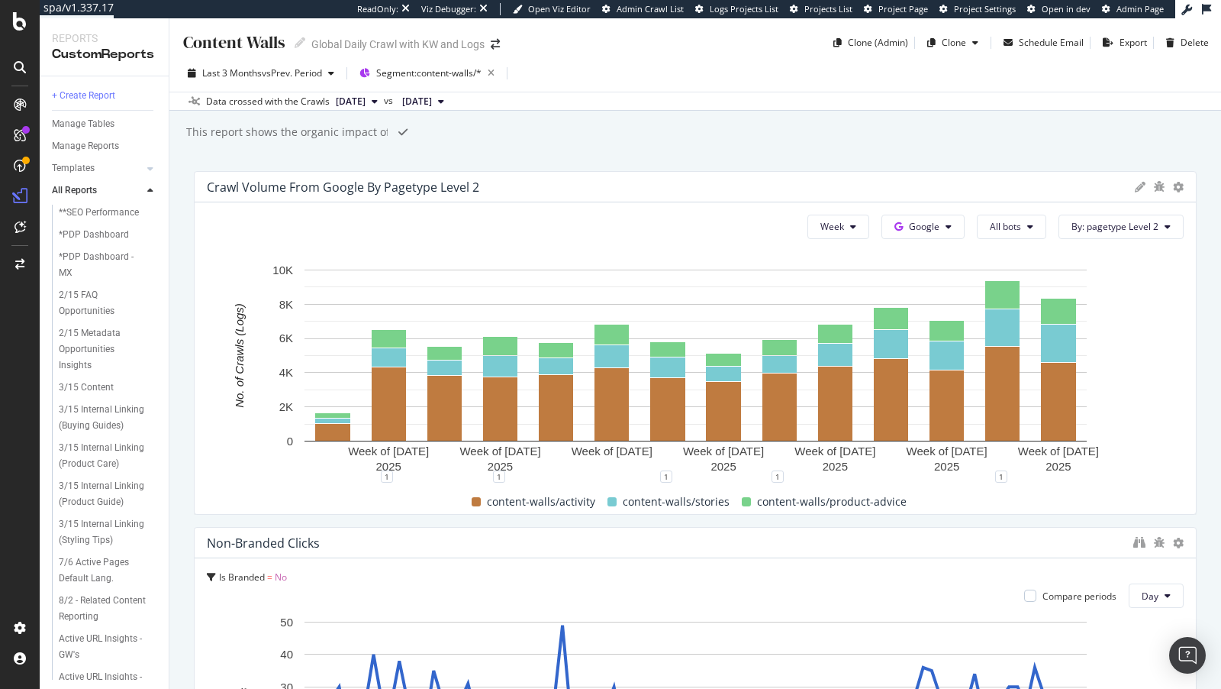
click at [389, 134] on div at bounding box center [398, 132] width 18 height 23
click at [381, 132] on div "This report shows the organic impact of" at bounding box center [287, 131] width 205 height 15
type input "This report shows the organic impact of resolving"
click at [353, 130] on div "This report shows the organic impact of resolving" at bounding box center [312, 131] width 255 height 15
click at [331, 130] on div "This report shows the organic impact of resolving" at bounding box center [312, 131] width 255 height 15
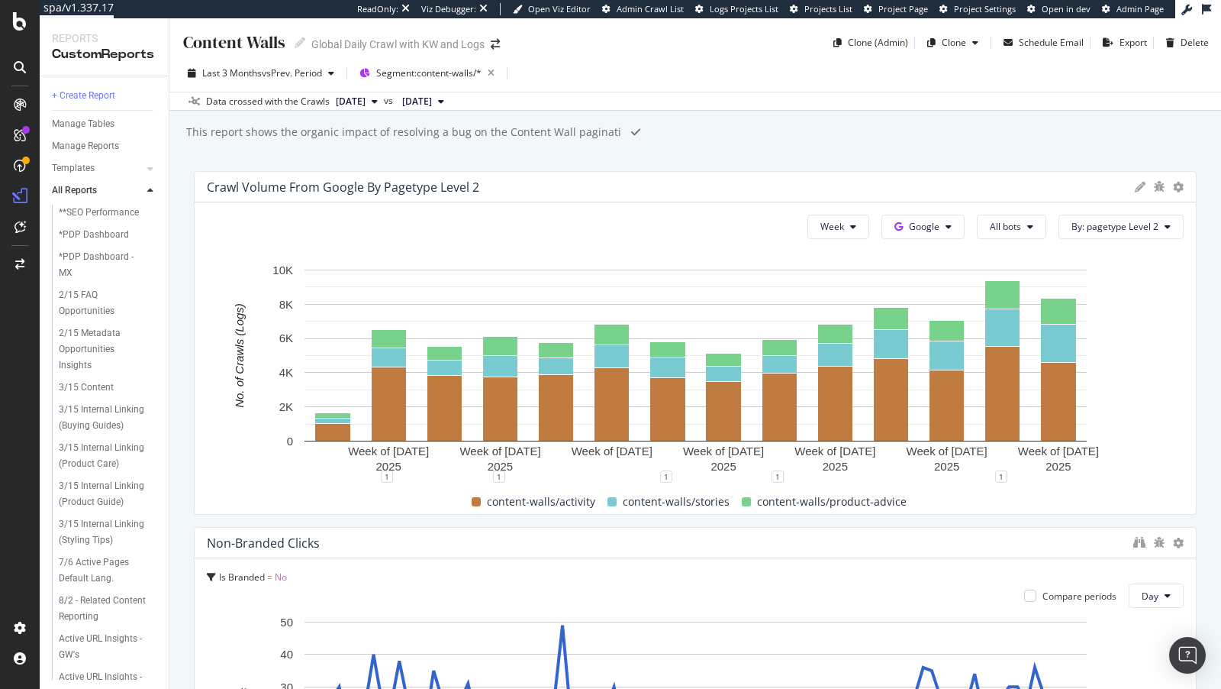
scroll to position [1, 0]
drag, startPoint x: 463, startPoint y: 134, endPoint x: 495, endPoint y: 136, distance: 32.9
click at [495, 136] on input "This report shows the organic impact of resolving a bug on the Content Wall pag…" at bounding box center [403, 132] width 437 height 14
click at [582, 132] on input "This report shows the organic impact of resolving a bug related to Content Wall…" at bounding box center [411, 132] width 453 height 14
click at [643, 137] on input "This report shows the organic impact of resolving a bug related to Content Wall…" at bounding box center [416, 132] width 463 height 14
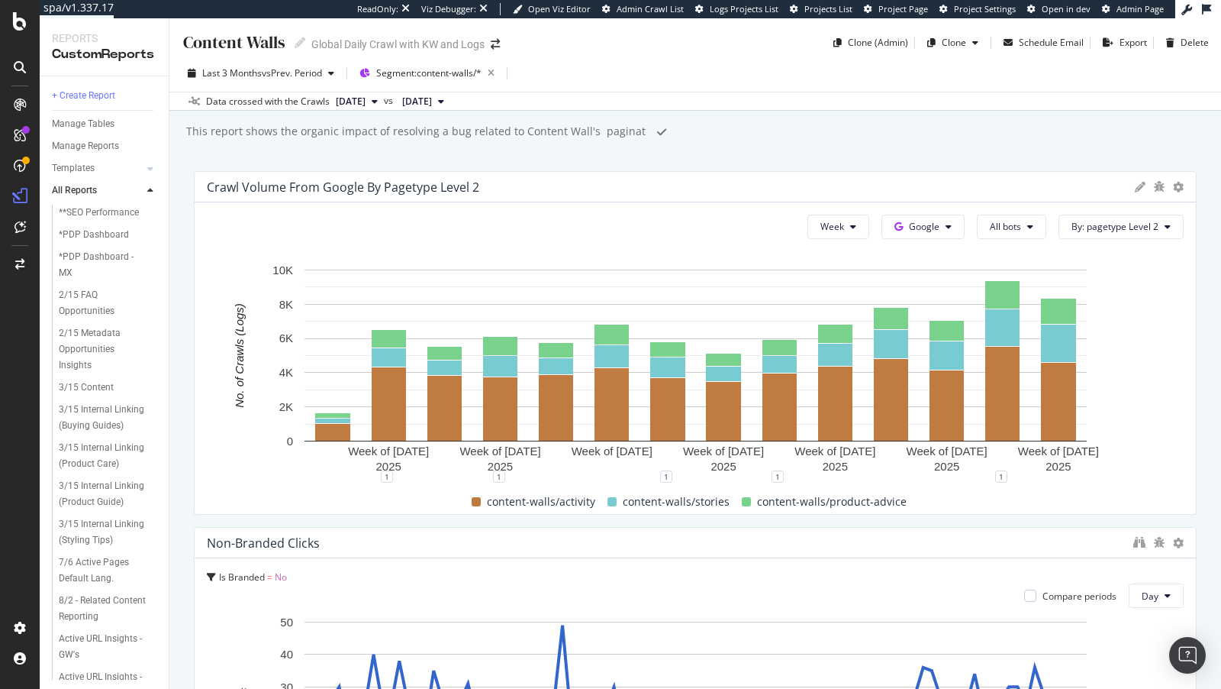
type input "This report shows the organic impact of resolving a bug related to Content Wall…"
click at [431, 79] on div "Segment: content-walls/*" at bounding box center [438, 73] width 124 height 21
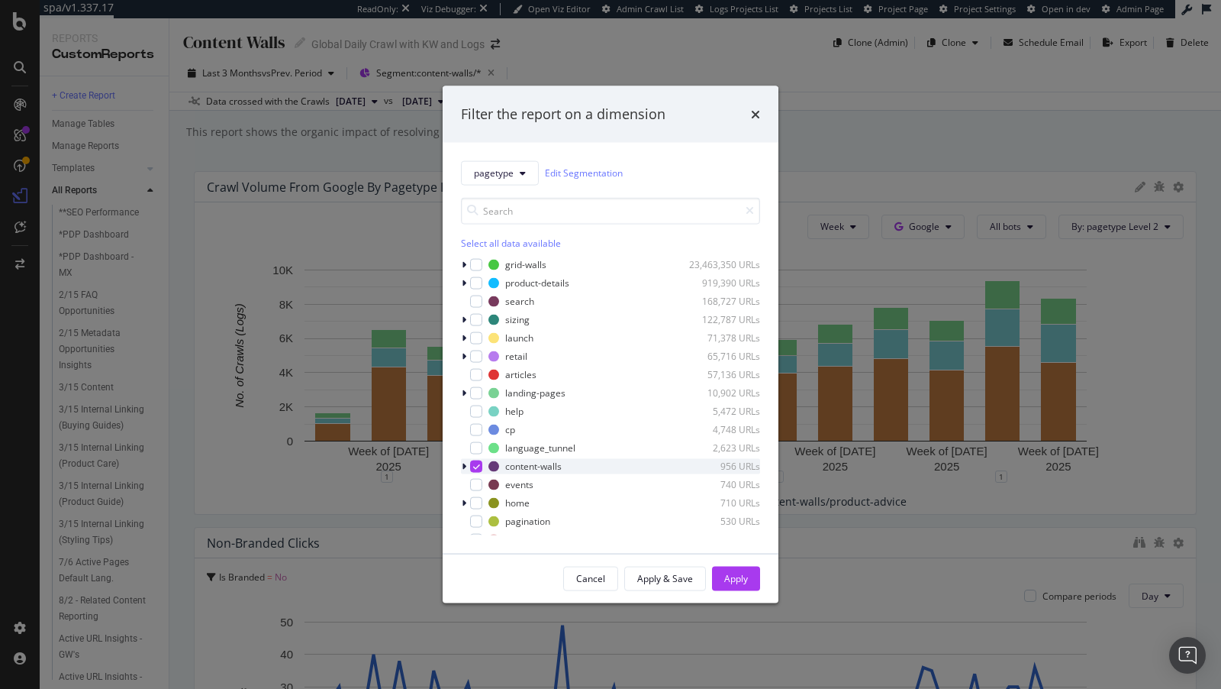
click at [466, 469] on icon "modal" at bounding box center [464, 465] width 5 height 9
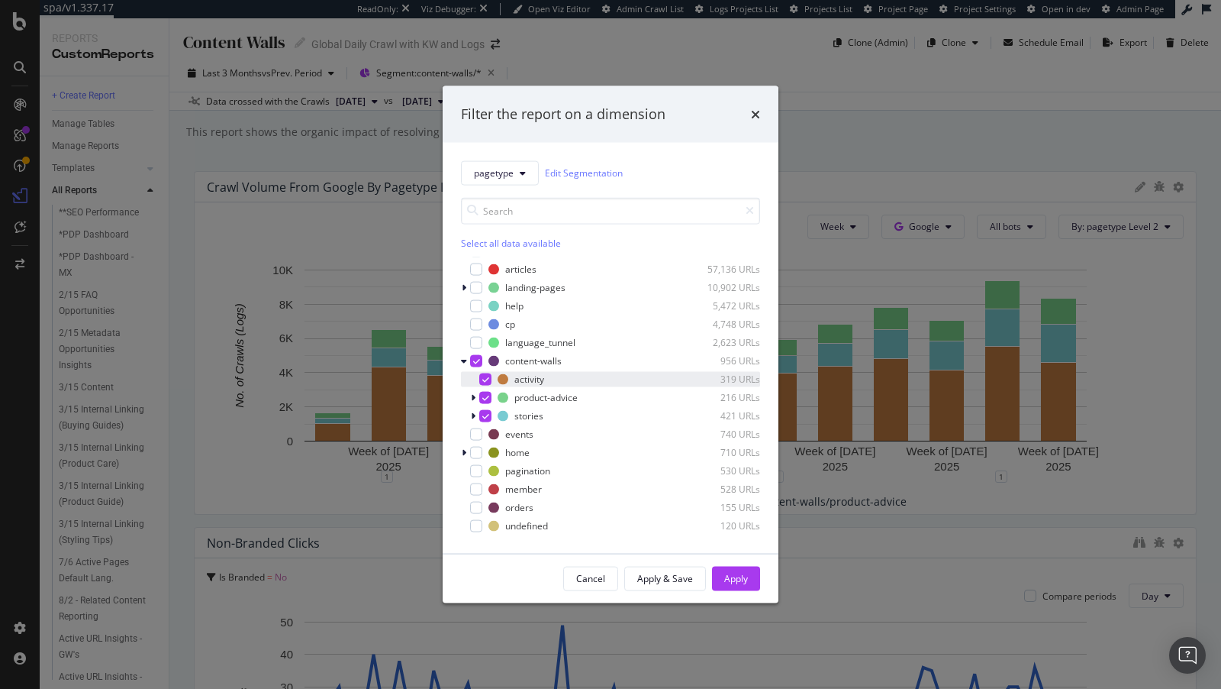
scroll to position [109, 0]
click at [473, 411] on icon "modal" at bounding box center [473, 411] width 5 height 9
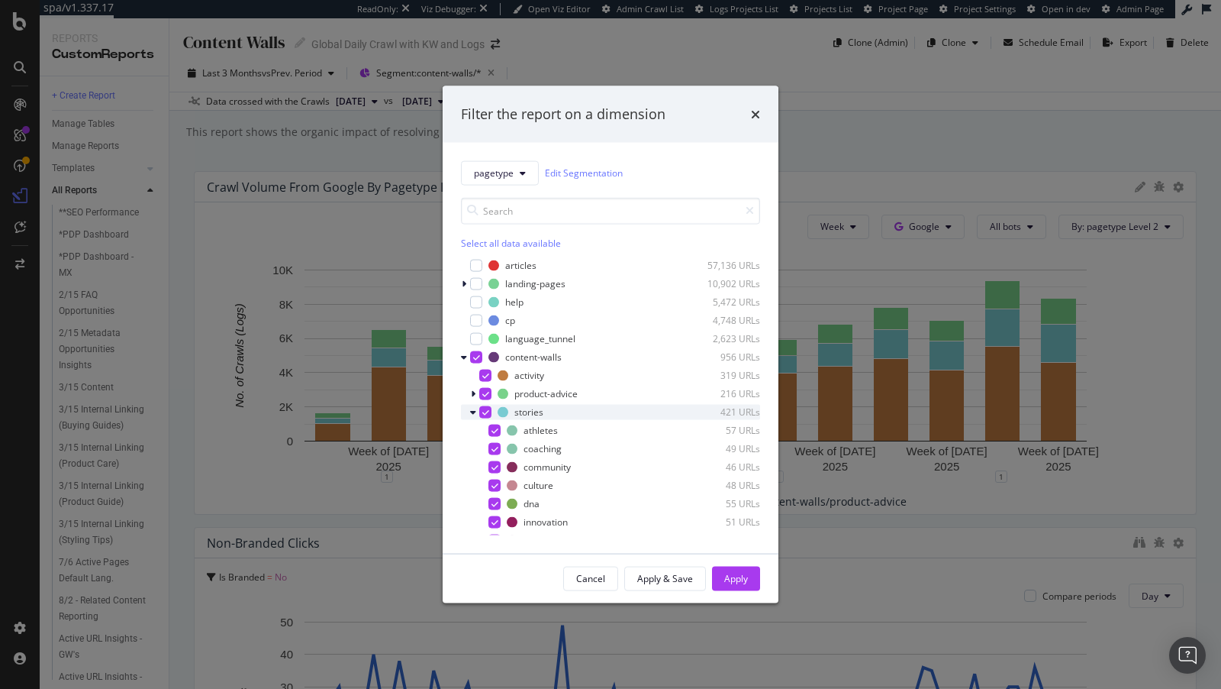
click at [473, 411] on icon "modal" at bounding box center [473, 411] width 6 height 9
click at [474, 389] on icon "modal" at bounding box center [473, 393] width 5 height 9
click at [474, 389] on icon "modal" at bounding box center [473, 393] width 6 height 9
click at [474, 389] on icon "modal" at bounding box center [473, 393] width 5 height 9
click at [473, 389] on icon "modal" at bounding box center [473, 393] width 6 height 9
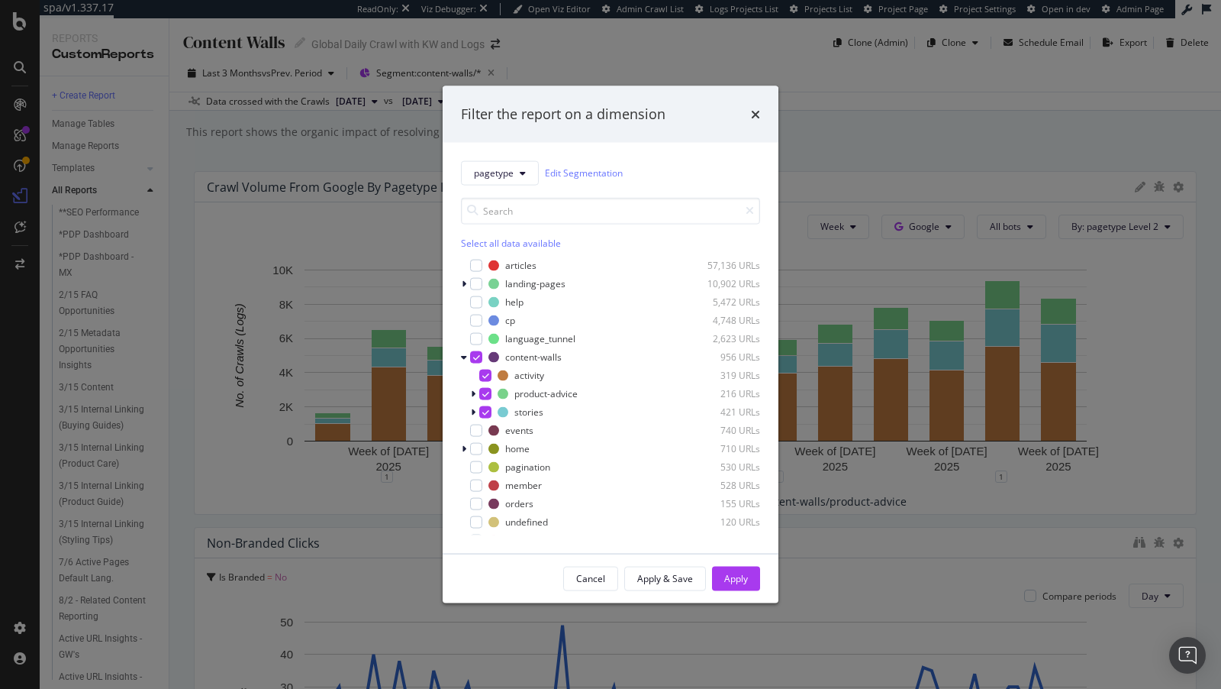
click at [1178, 395] on div "Filter the report on a dimension pagetype Edit Segmentation Select all data ava…" at bounding box center [610, 344] width 1221 height 689
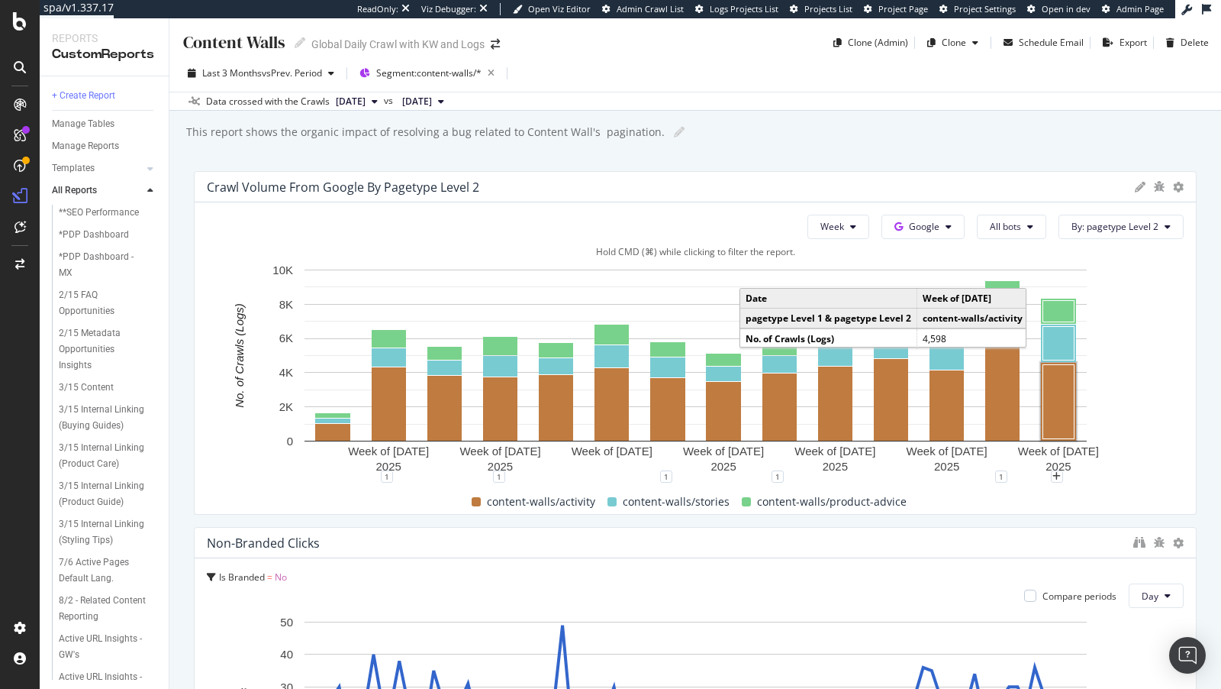
click at [1064, 387] on rect "A chart." at bounding box center [1058, 402] width 31 height 74
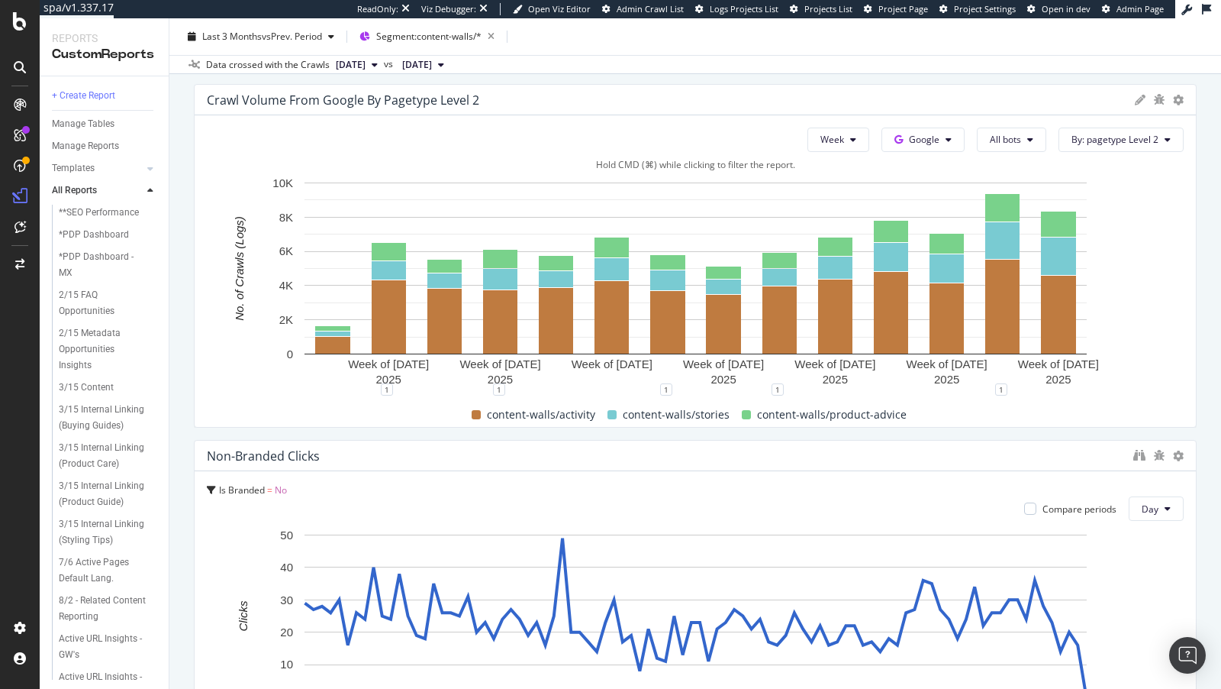
scroll to position [156, 0]
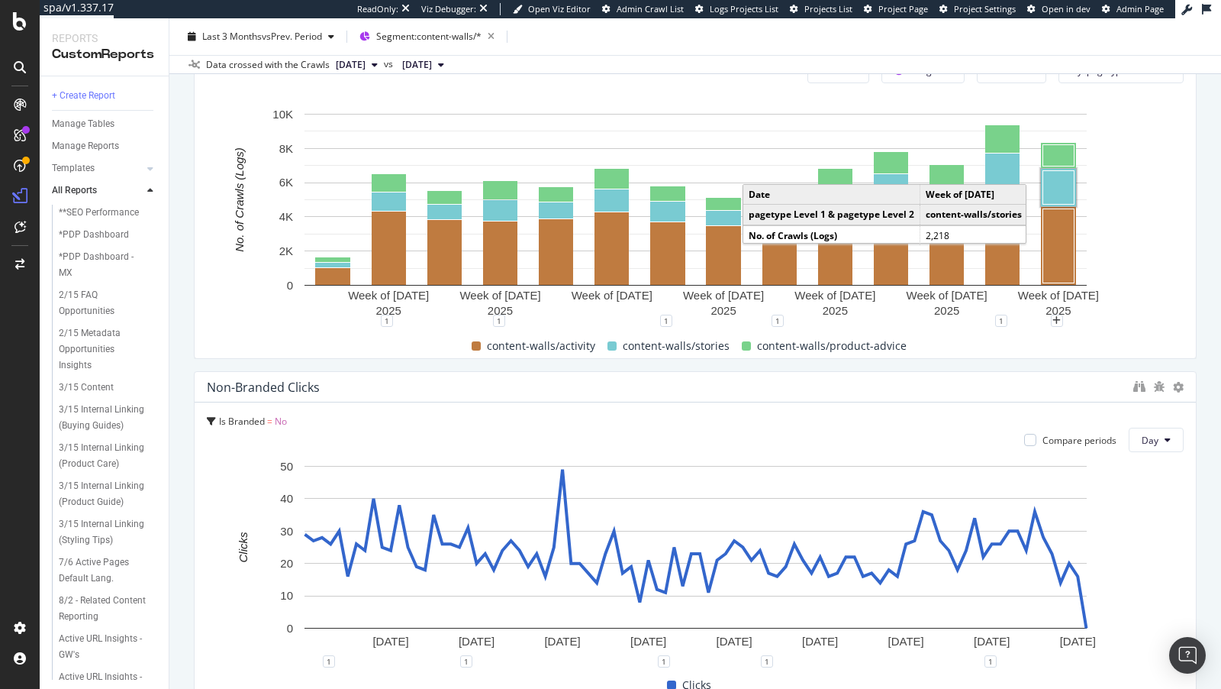
click at [1056, 178] on rect "A chart." at bounding box center [1058, 188] width 31 height 34
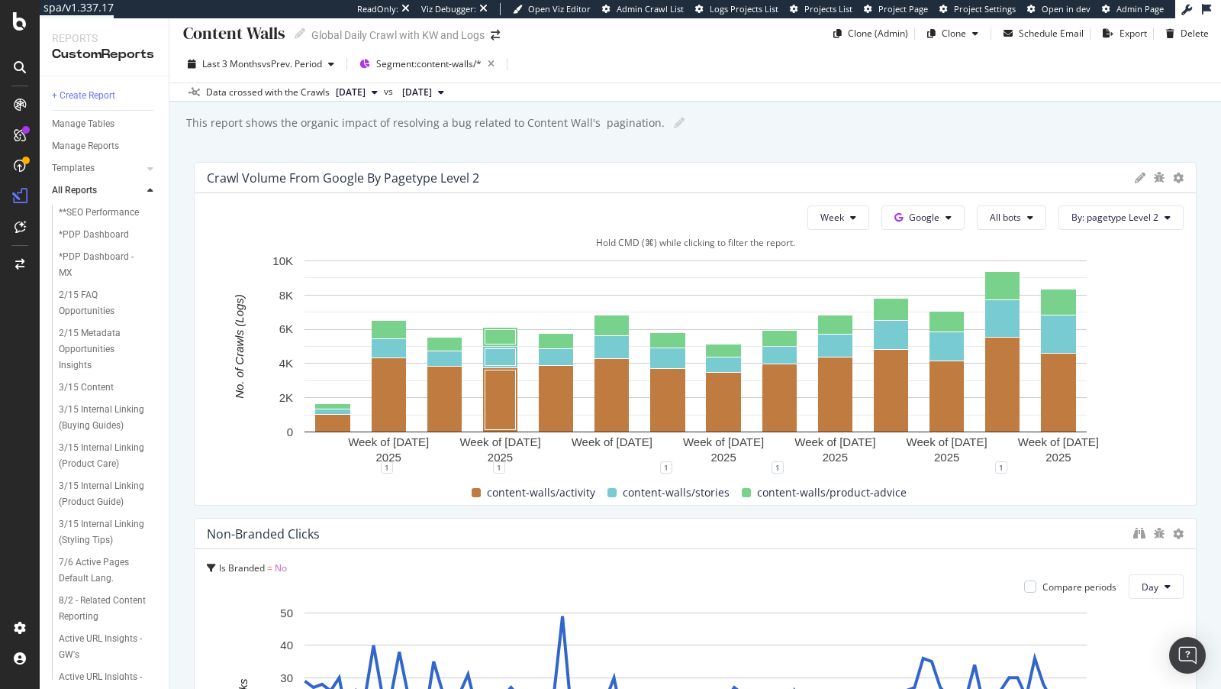
scroll to position [0, 0]
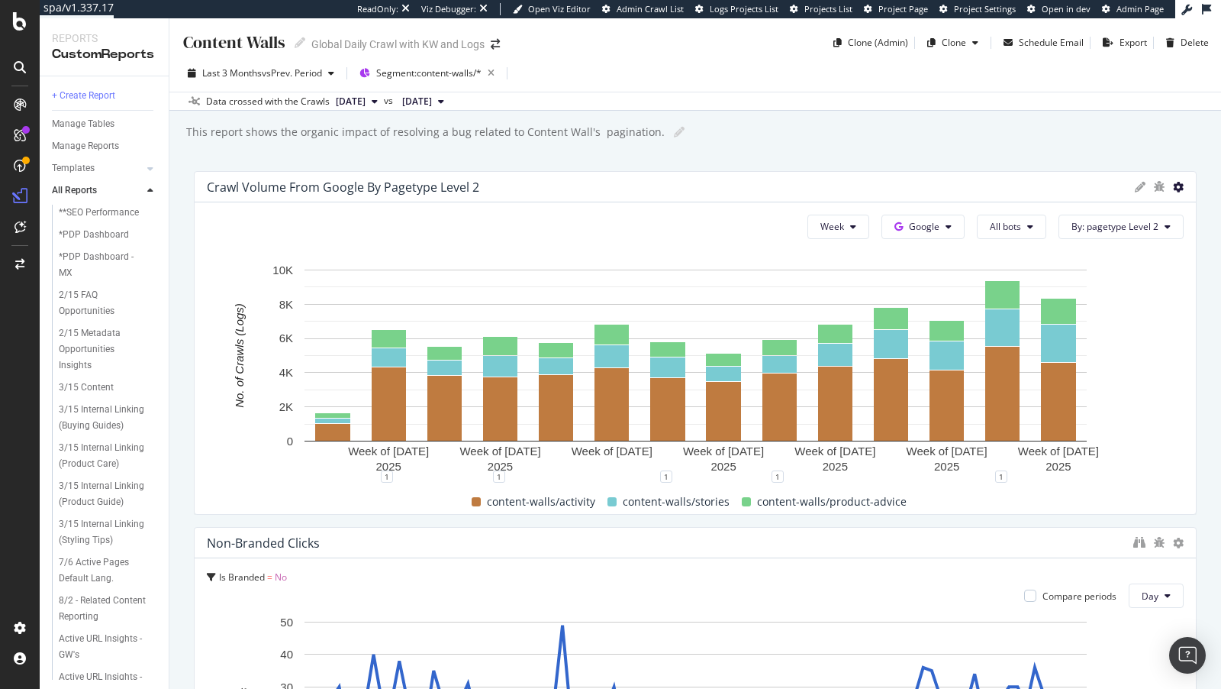
click at [1175, 189] on icon at bounding box center [1178, 187] width 11 height 11
click at [427, 74] on span "Segment: content-walls/*" at bounding box center [428, 72] width 105 height 13
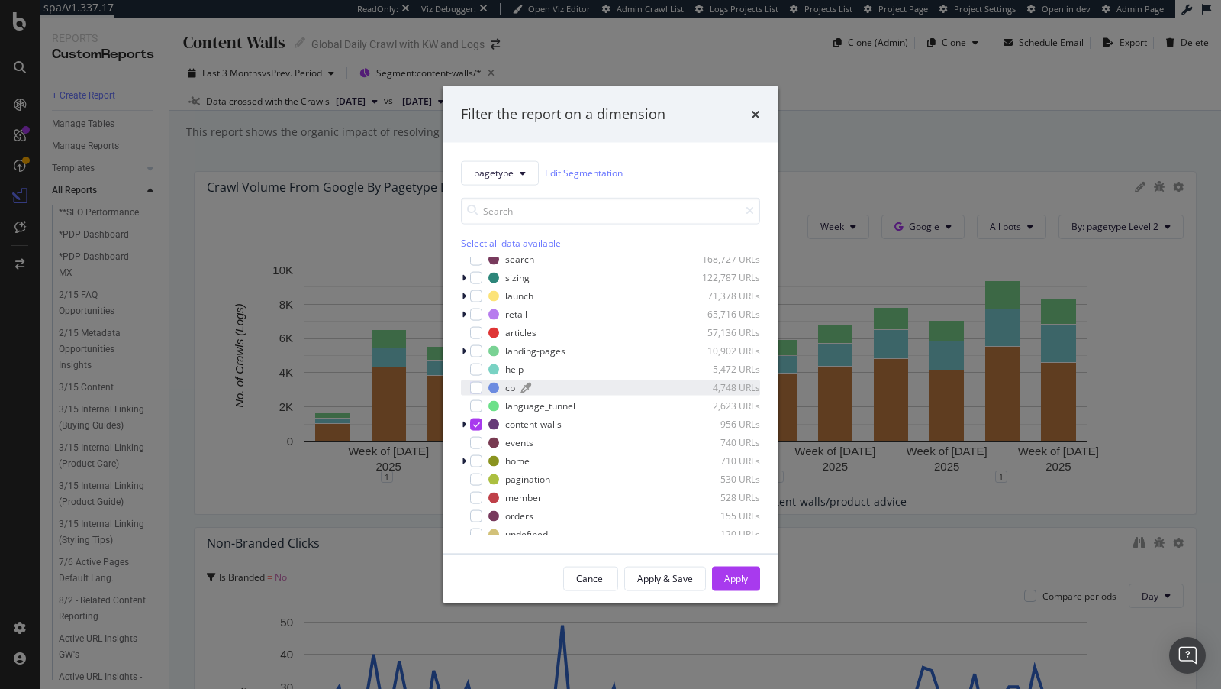
scroll to position [43, 0]
click at [476, 329] on div "modal" at bounding box center [476, 331] width 12 height 12
click at [732, 576] on div "Apply" at bounding box center [736, 578] width 24 height 13
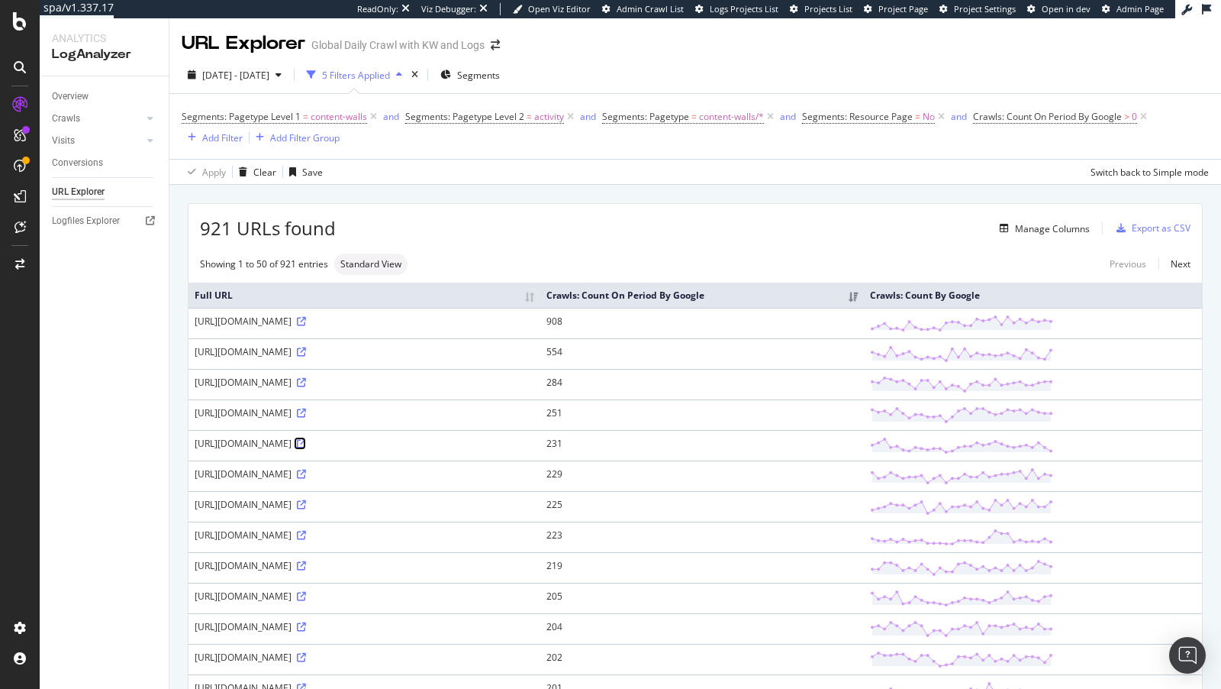
click at [306, 439] on icon at bounding box center [301, 443] width 9 height 9
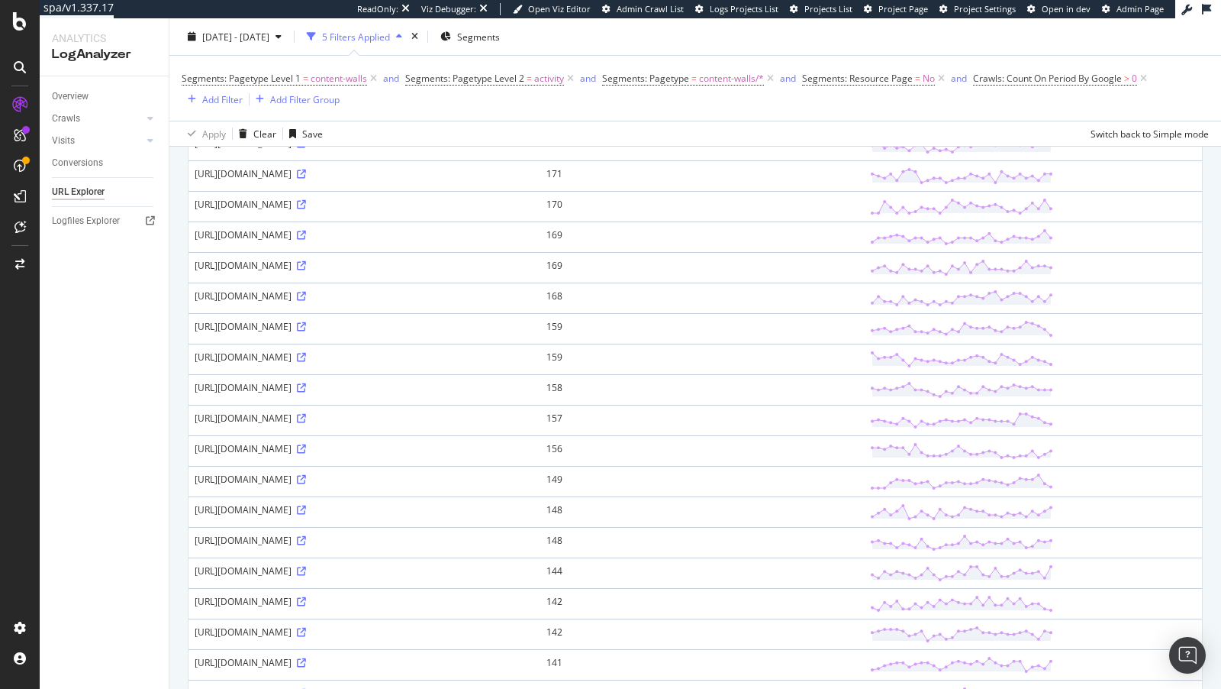
scroll to position [1198, 0]
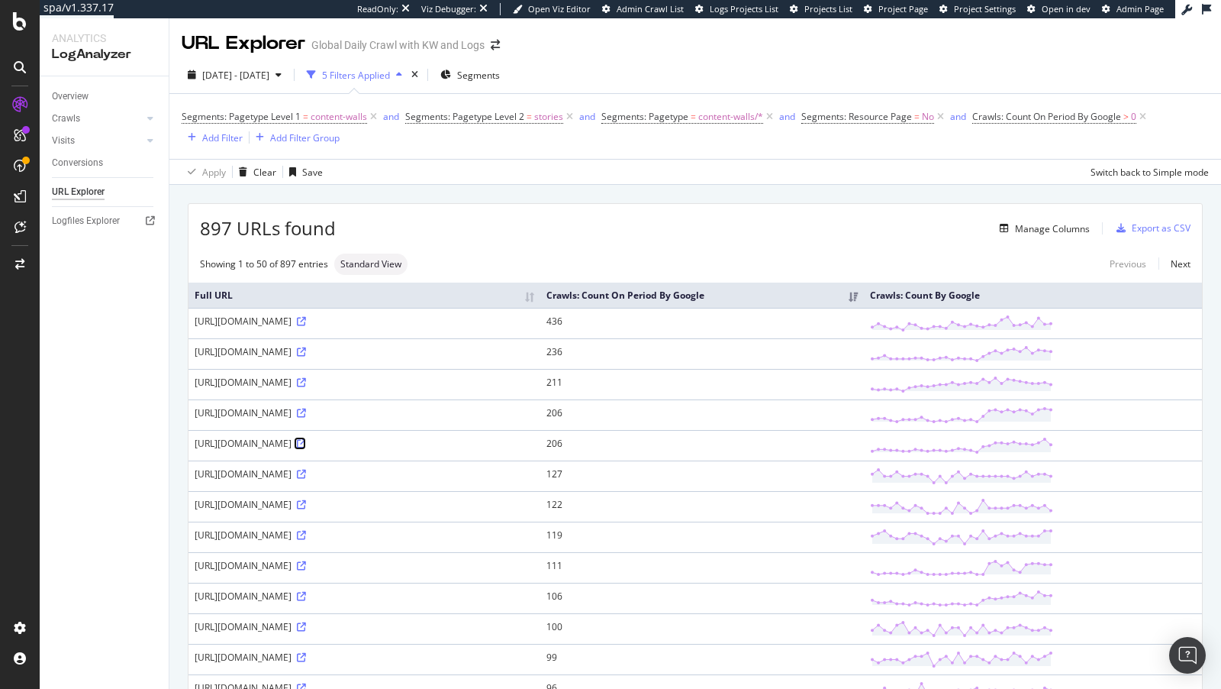
click at [306, 440] on icon at bounding box center [301, 443] width 9 height 9
click at [418, 74] on icon "times" at bounding box center [414, 74] width 7 height 9
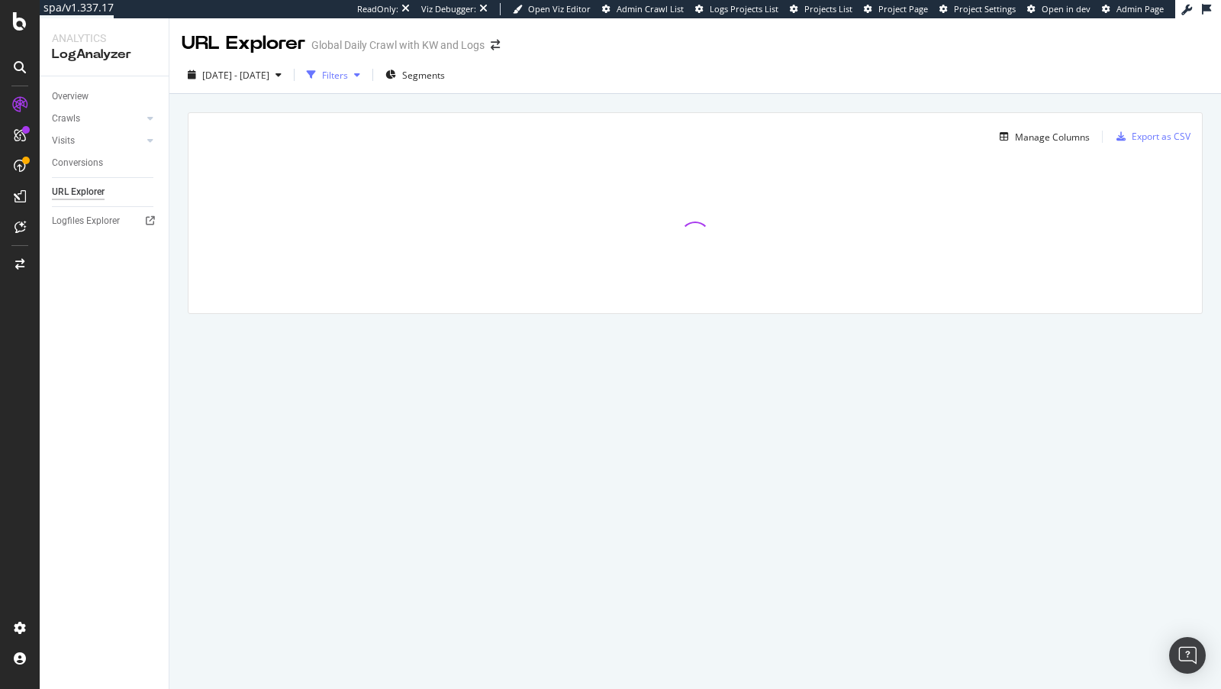
click at [322, 72] on div "button" at bounding box center [311, 74] width 21 height 21
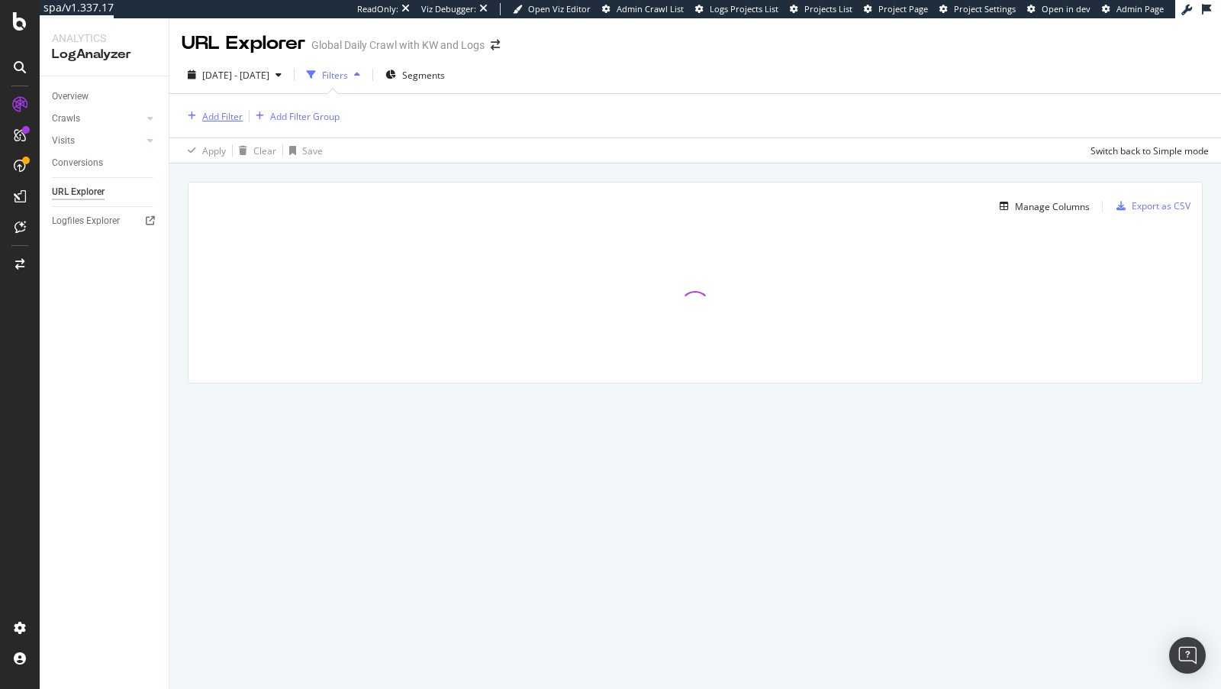
click at [238, 110] on div "Add Filter" at bounding box center [222, 116] width 40 height 13
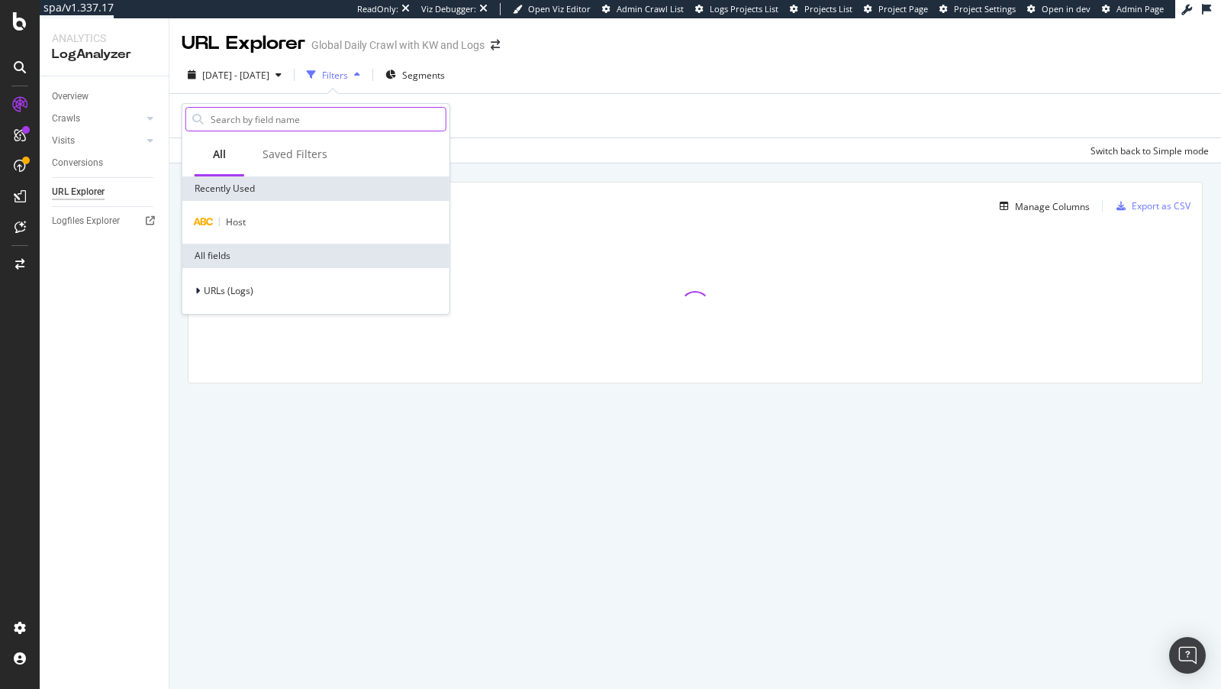
click at [270, 109] on input "text" at bounding box center [327, 119] width 237 height 23
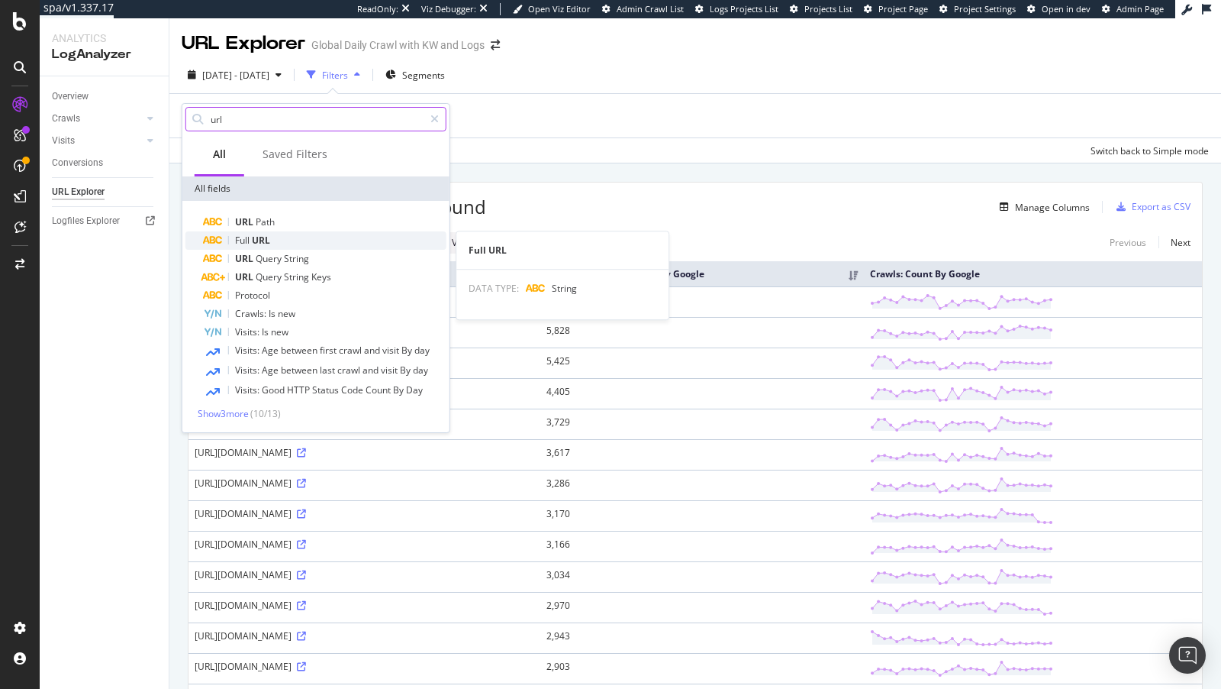
type input "url"
click at [274, 235] on div "Full URL" at bounding box center [325, 240] width 243 height 18
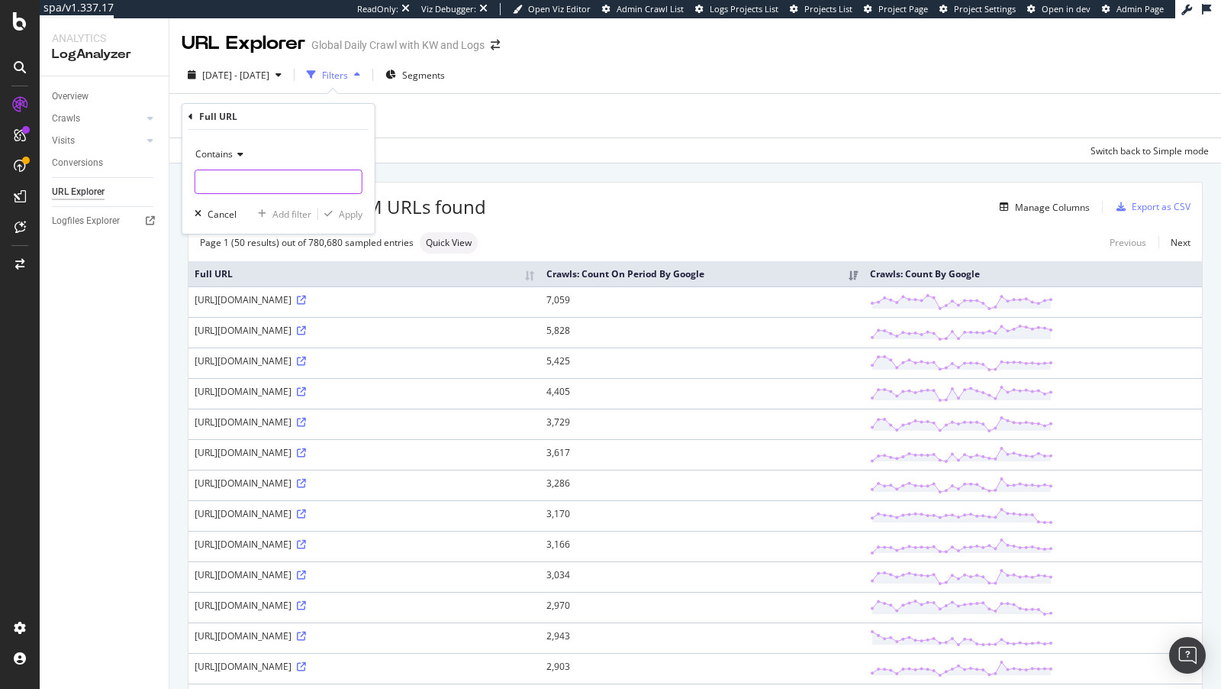
click at [280, 179] on input "text" at bounding box center [278, 181] width 166 height 24
paste input "p=3"
type input "p="
click at [349, 214] on div "Apply" at bounding box center [351, 214] width 24 height 13
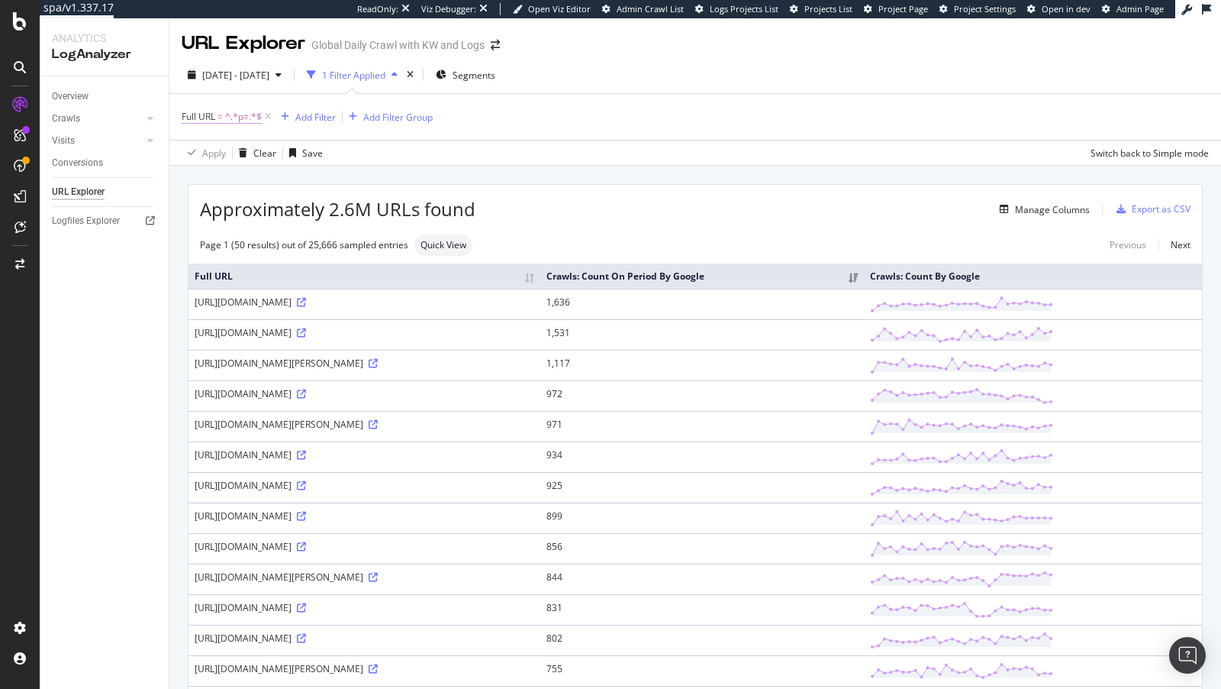
click at [221, 121] on span "=" at bounding box center [220, 116] width 5 height 13
click at [197, 179] on input "p=" at bounding box center [267, 179] width 144 height 24
type input "?p="
click at [342, 202] on div "Contains ?p= Cancel Add filter Apply" at bounding box center [278, 179] width 192 height 104
click at [342, 207] on div "Apply" at bounding box center [351, 211] width 24 height 13
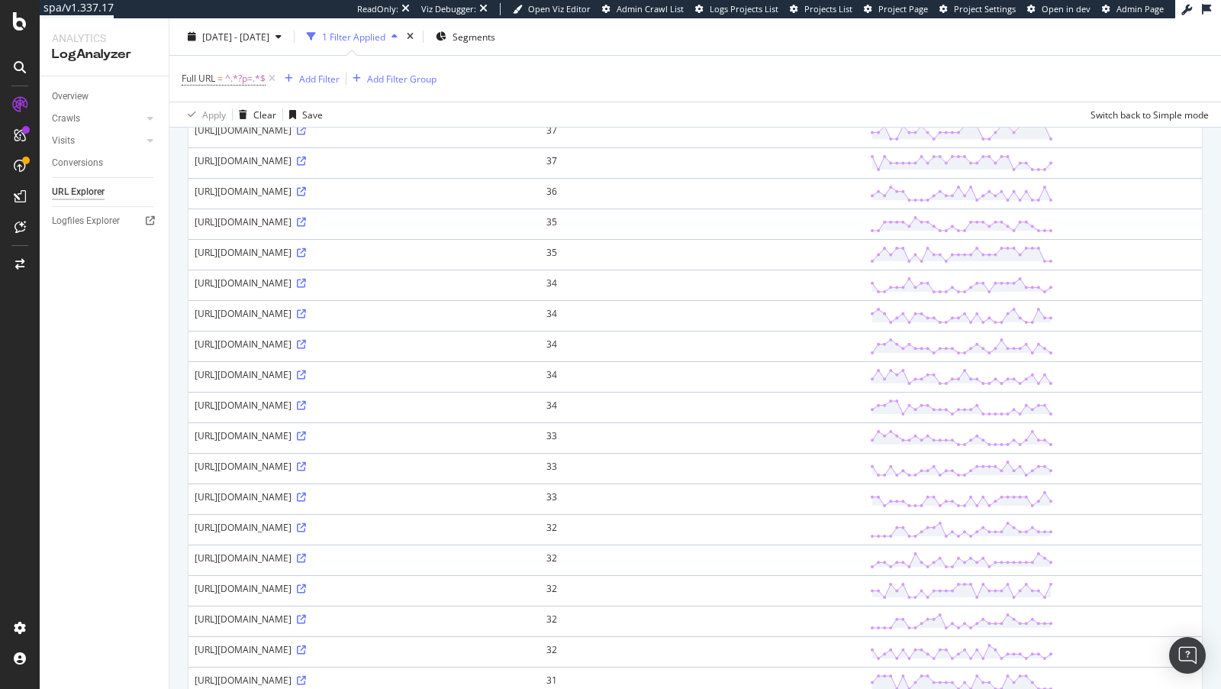
scroll to position [169, 0]
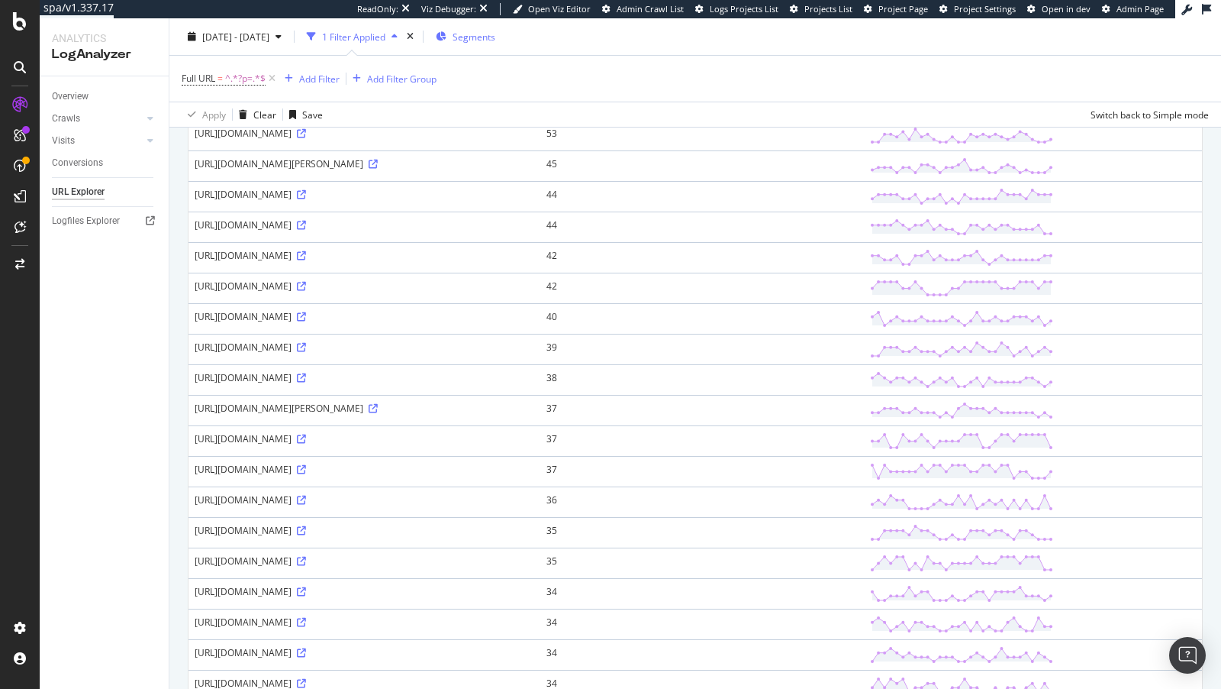
click at [486, 37] on span "Segments" at bounding box center [474, 36] width 43 height 13
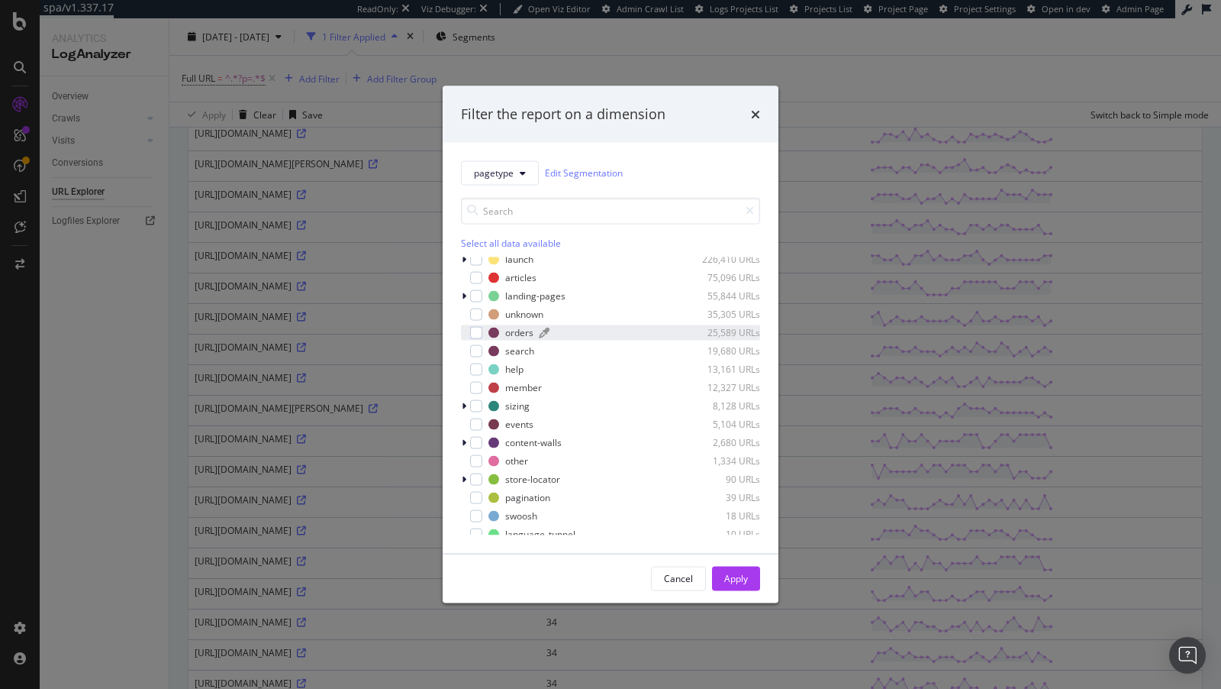
scroll to position [95, 0]
click at [479, 443] on div "modal" at bounding box center [476, 443] width 12 height 12
click at [744, 572] on div "Apply" at bounding box center [736, 578] width 24 height 13
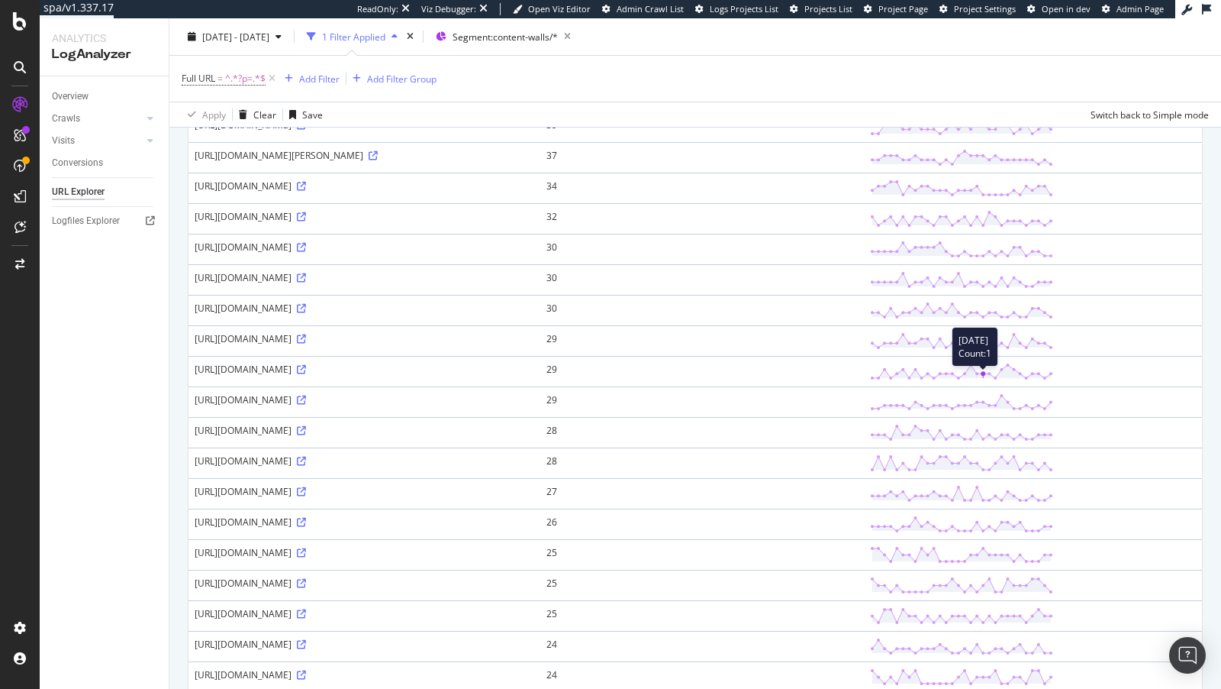
scroll to position [241, 0]
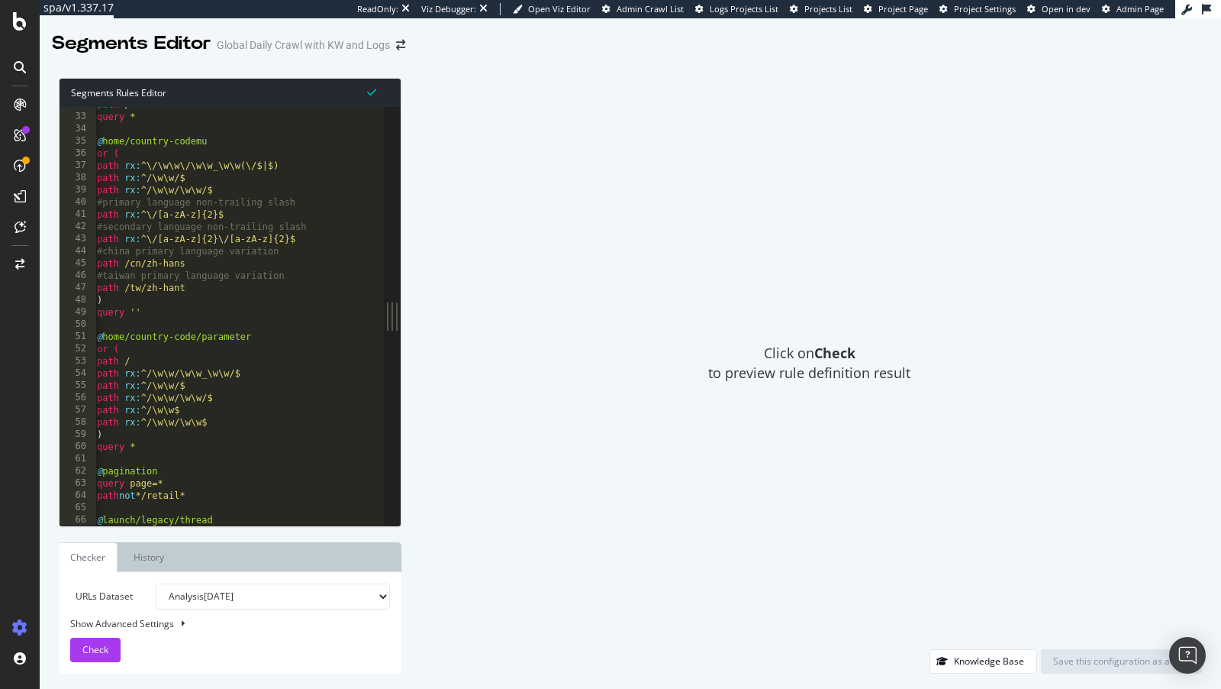
scroll to position [92, 0]
type textarea "path /tw/zh-hant"
click at [253, 289] on div "path / query * @ home/country-codemu or ( path rx : ^\/\w\w\/\w\w_\w\w(\/$|$) p…" at bounding box center [388, 320] width 589 height 445
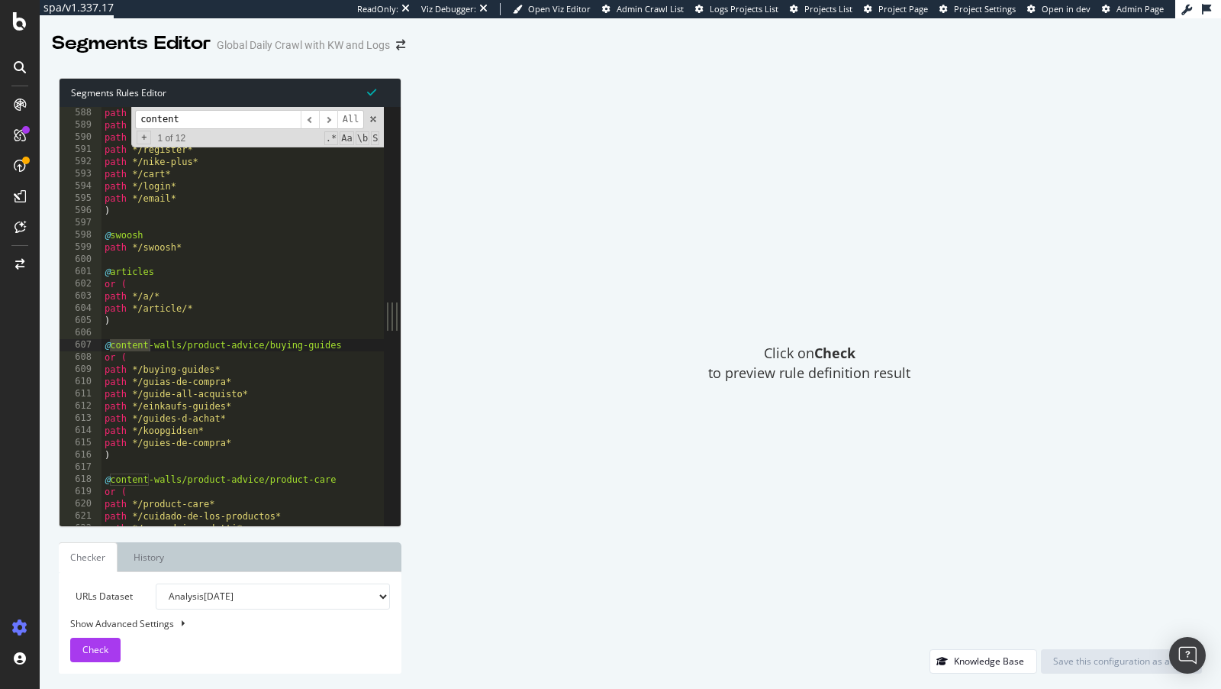
scroll to position [1698, 0]
type input "content"
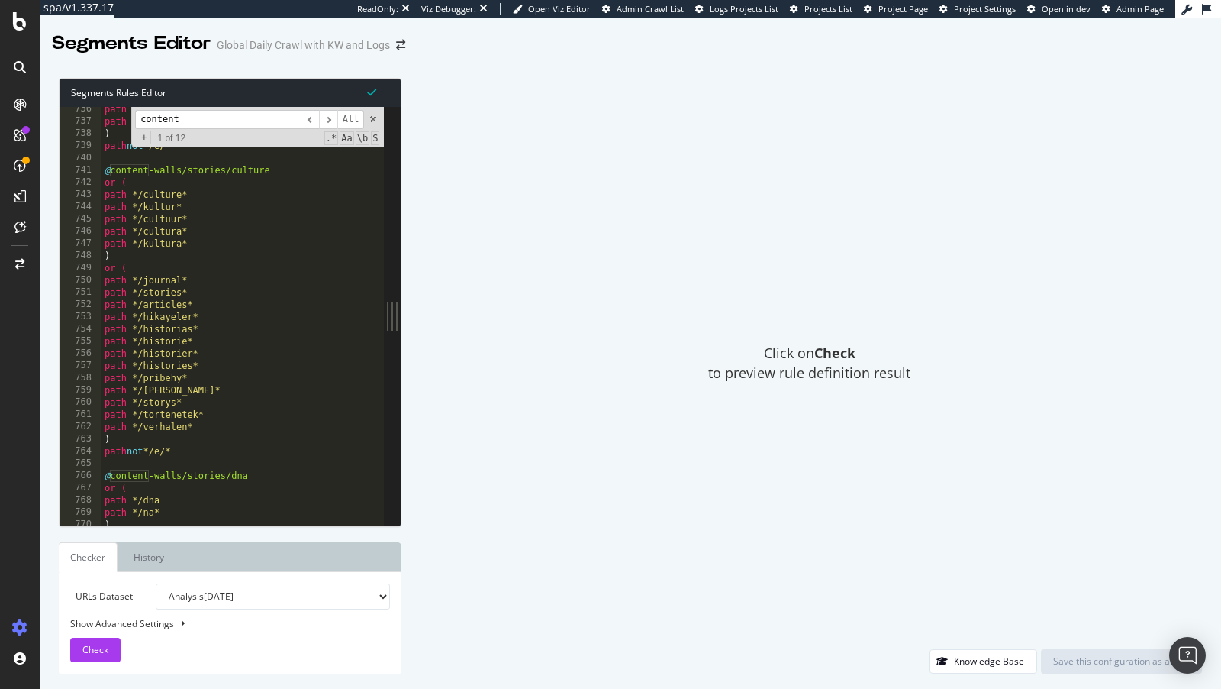
scroll to position [2150, 0]
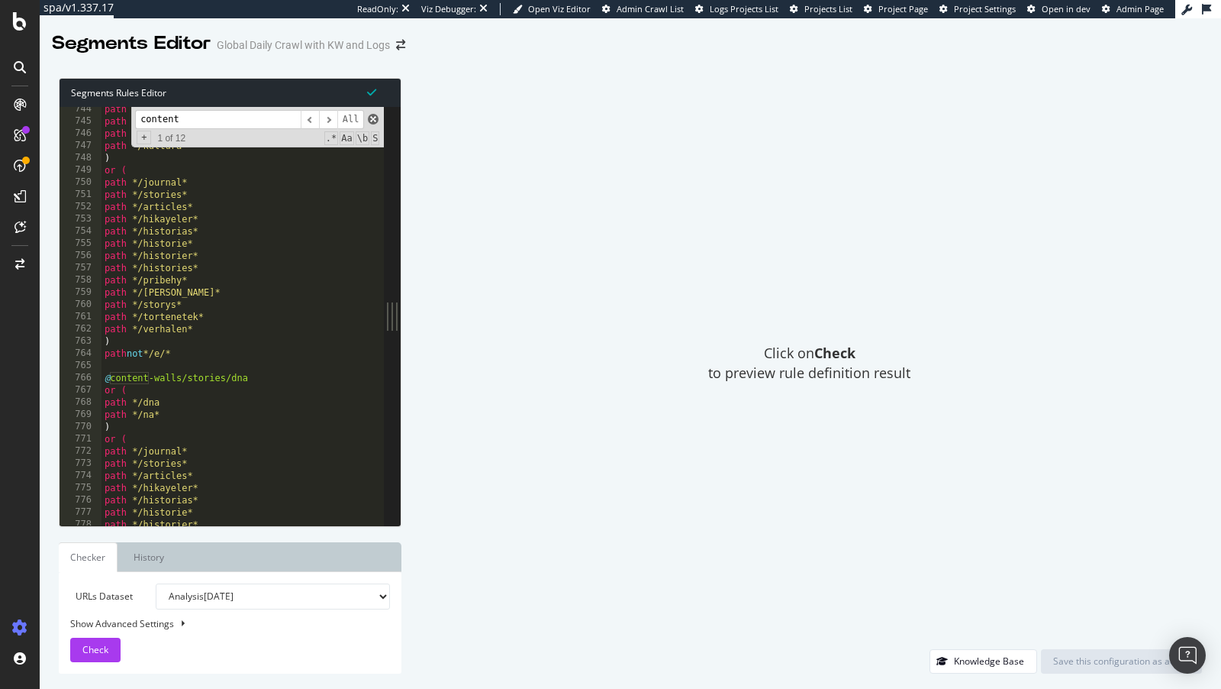
click at [373, 120] on span at bounding box center [373, 119] width 11 height 11
type textarea "@content-walls/product-advice/buying-guides"
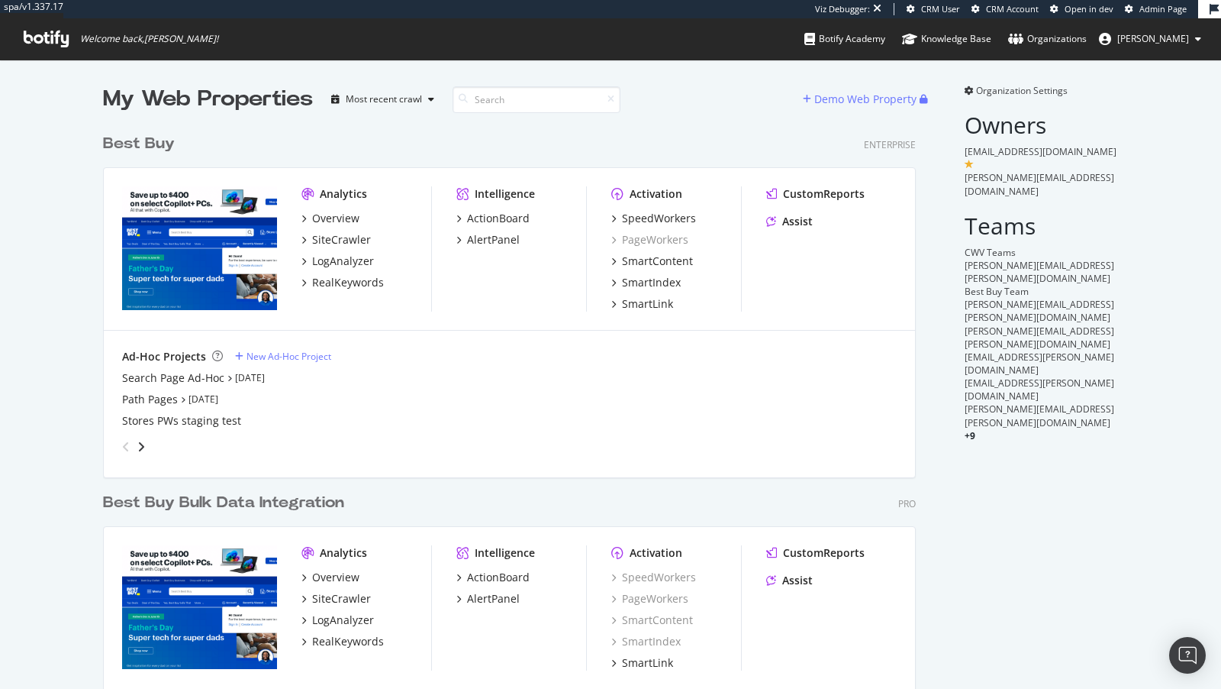
scroll to position [647, 825]
click at [650, 219] on div "SpeedWorkers" at bounding box center [659, 218] width 74 height 15
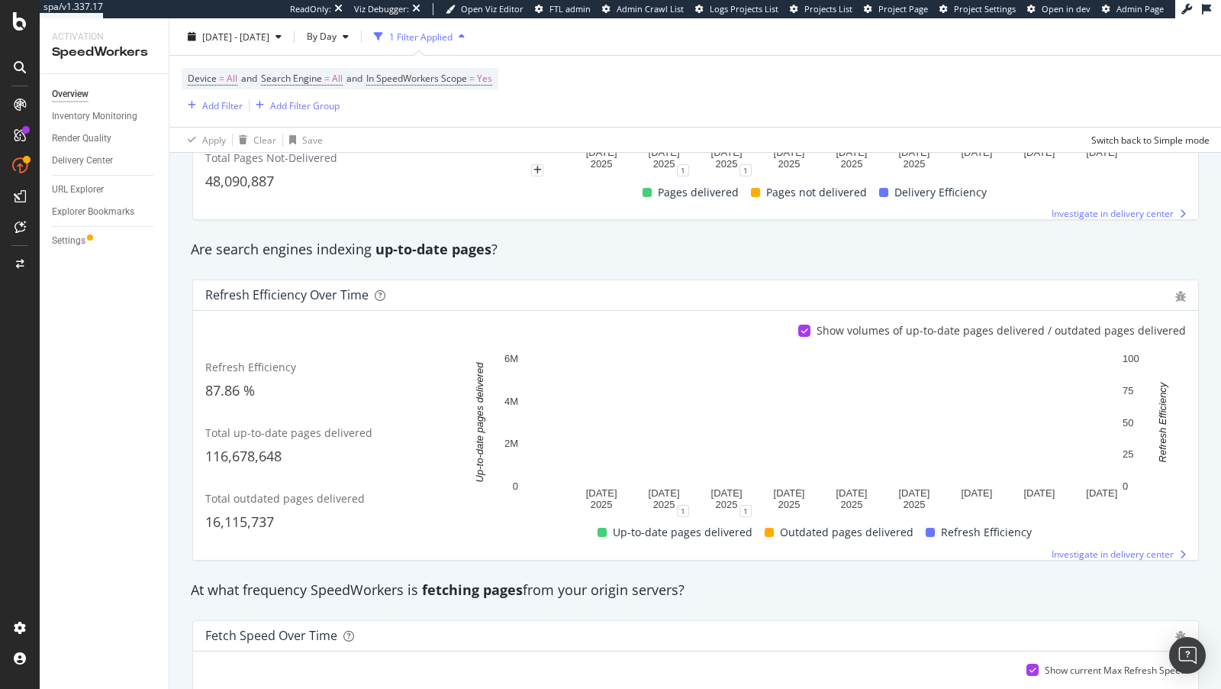
scroll to position [398, 0]
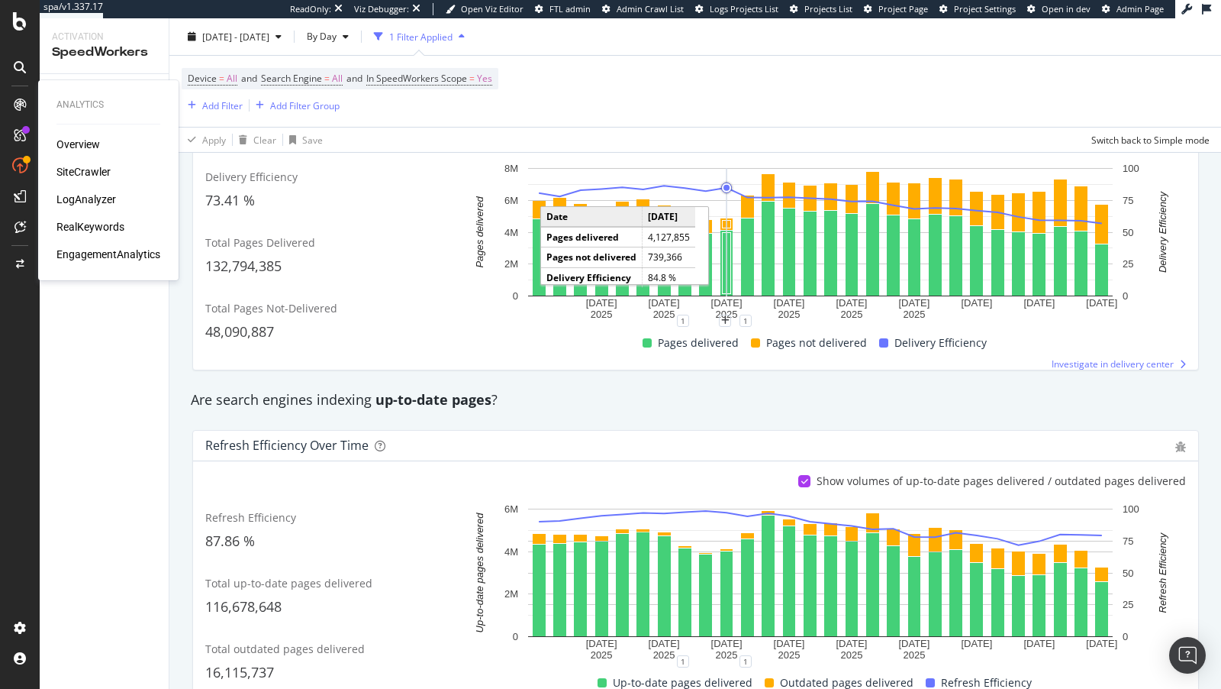
click at [74, 223] on div "RealKeywords" at bounding box center [90, 226] width 68 height 15
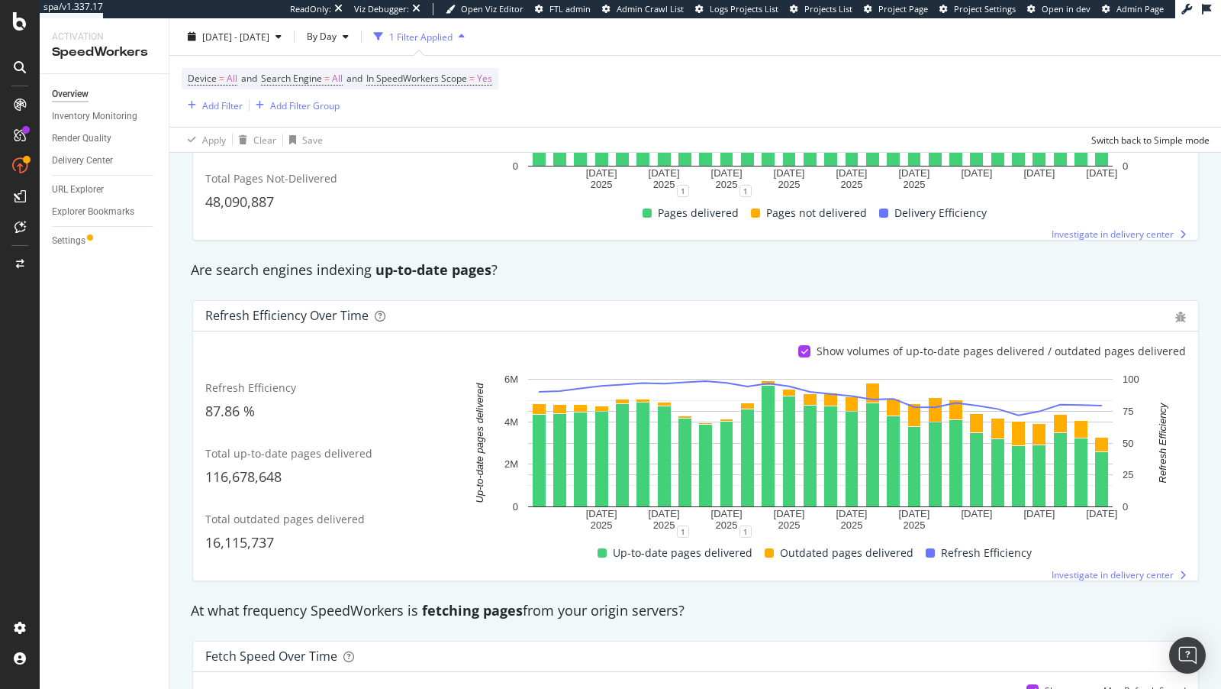
scroll to position [588, 0]
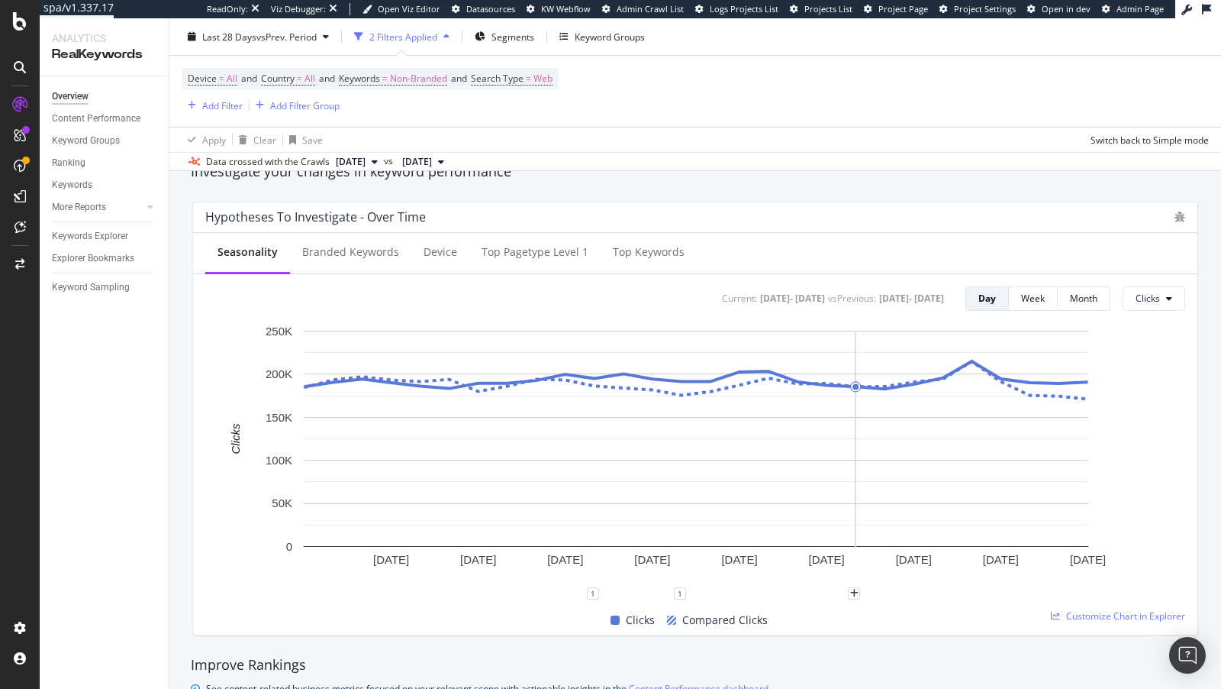
scroll to position [558, 0]
click at [1159, 301] on span "Clicks" at bounding box center [1148, 298] width 24 height 13
click at [1068, 282] on span "Impressions" at bounding box center [1076, 284] width 72 height 14
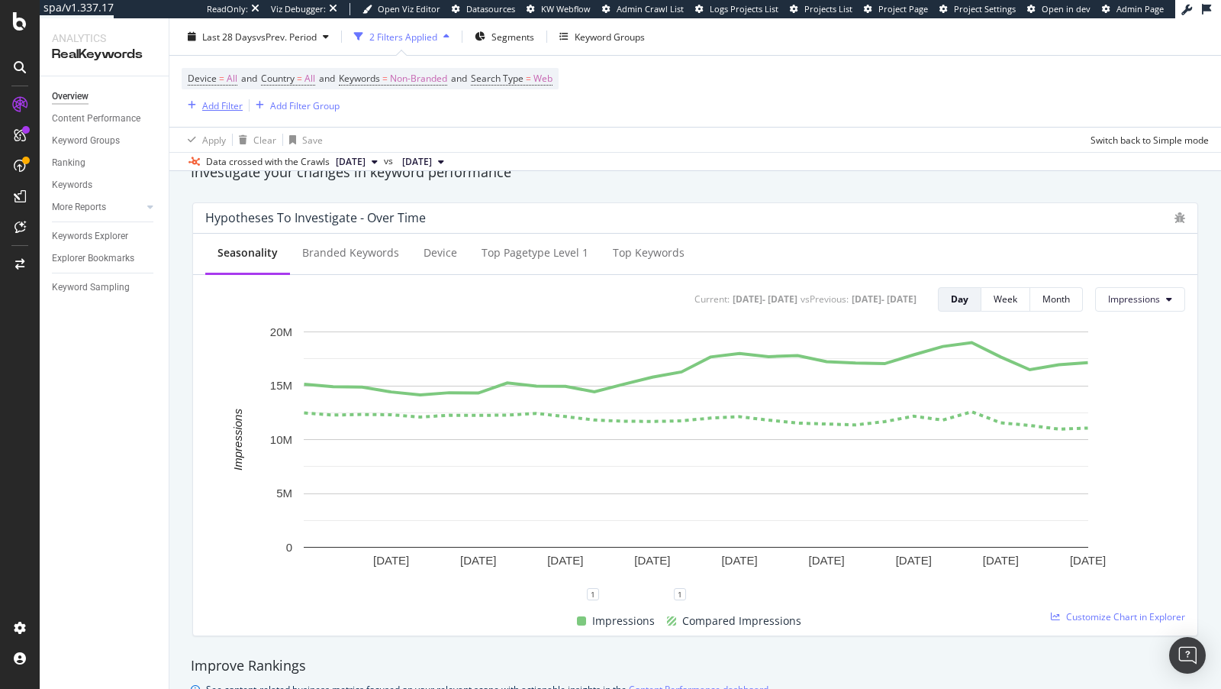
click at [239, 107] on div "Add Filter" at bounding box center [222, 104] width 40 height 13
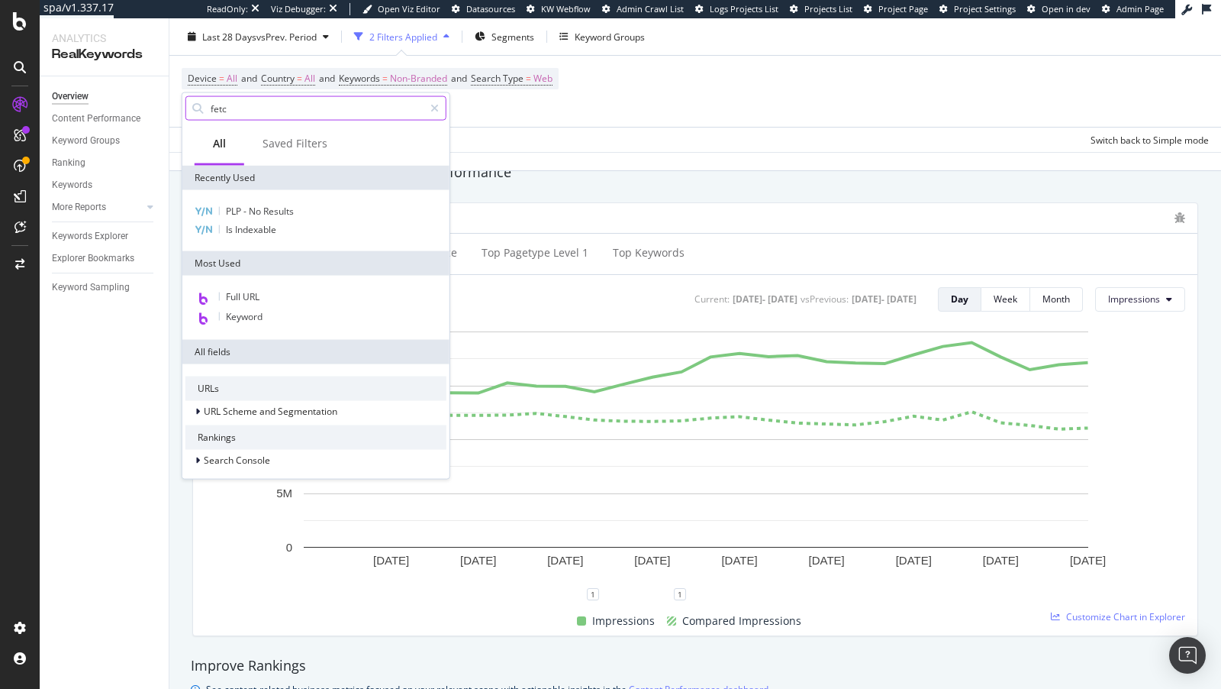
type input "fetch"
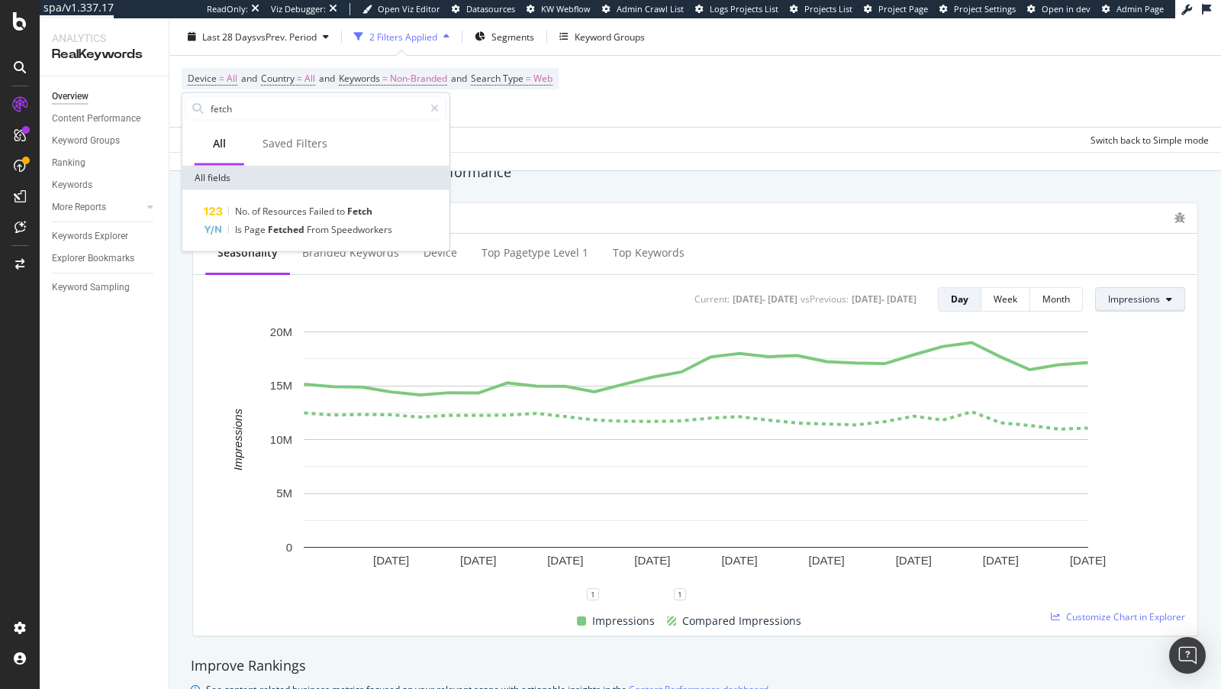
click at [1166, 295] on button "Impressions" at bounding box center [1140, 299] width 90 height 24
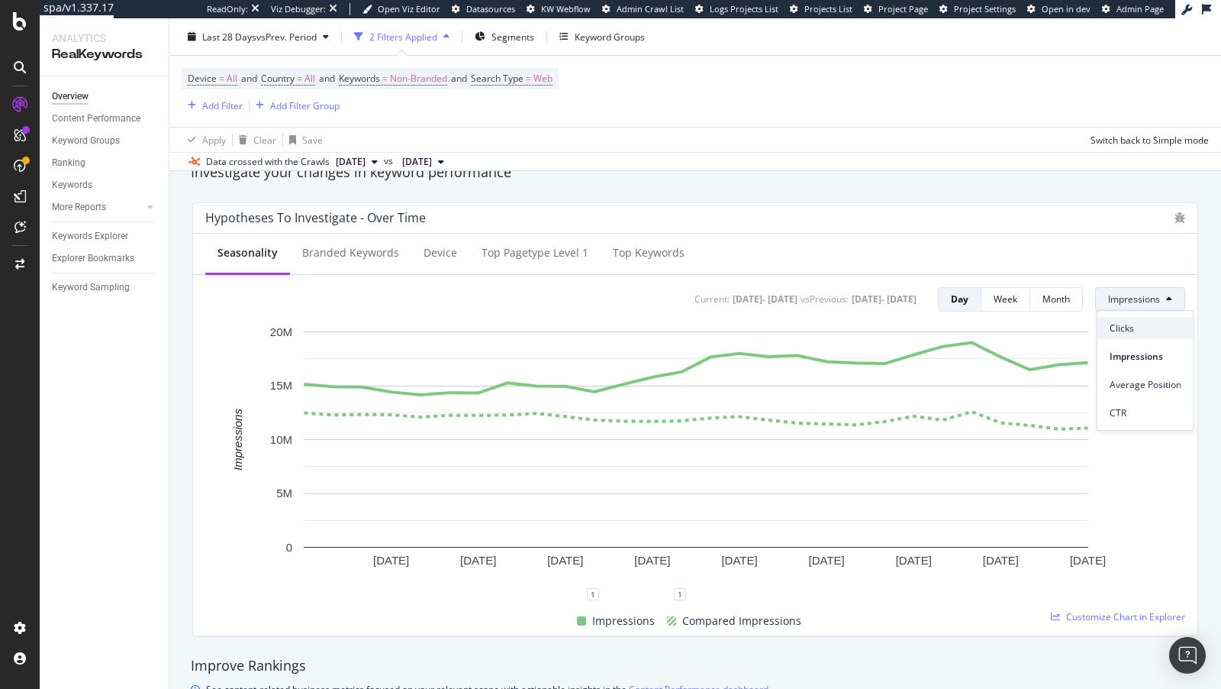
click at [1138, 328] on span "Clicks" at bounding box center [1146, 328] width 72 height 14
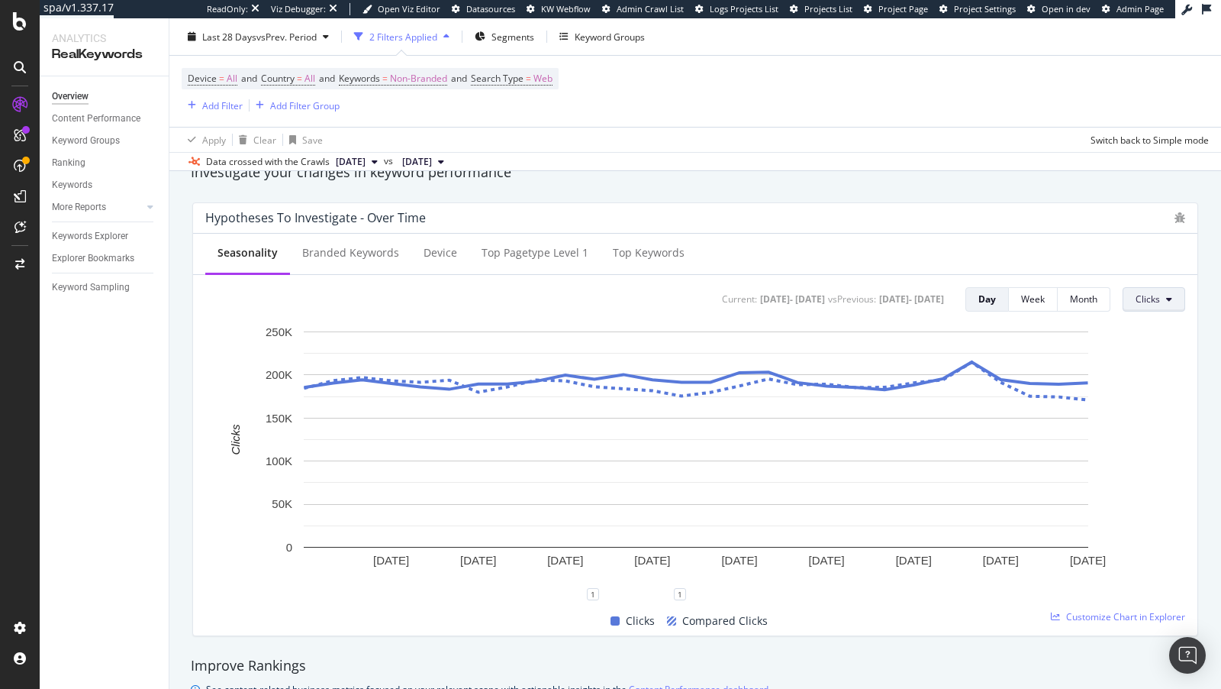
click at [1167, 302] on icon at bounding box center [1169, 299] width 6 height 9
click at [1085, 282] on span "Impressions" at bounding box center [1076, 284] width 72 height 14
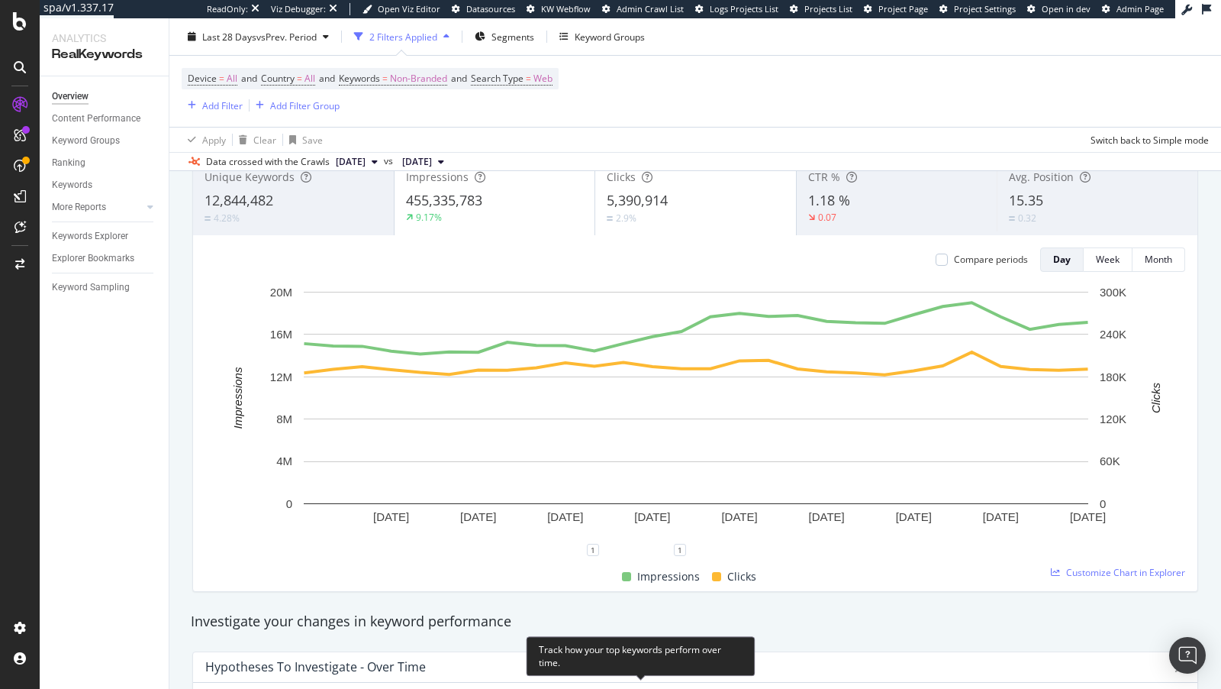
scroll to position [107, 0]
